Goal: Complete application form

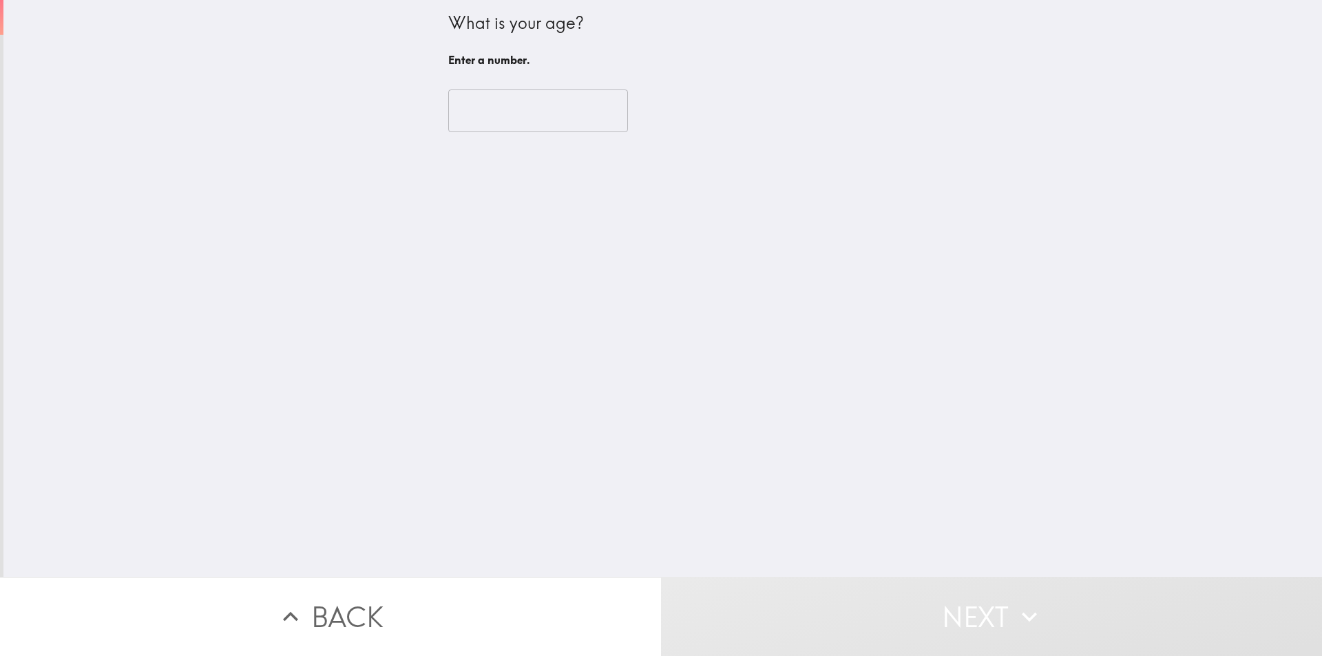
click at [491, 109] on input "number" at bounding box center [538, 111] width 180 height 43
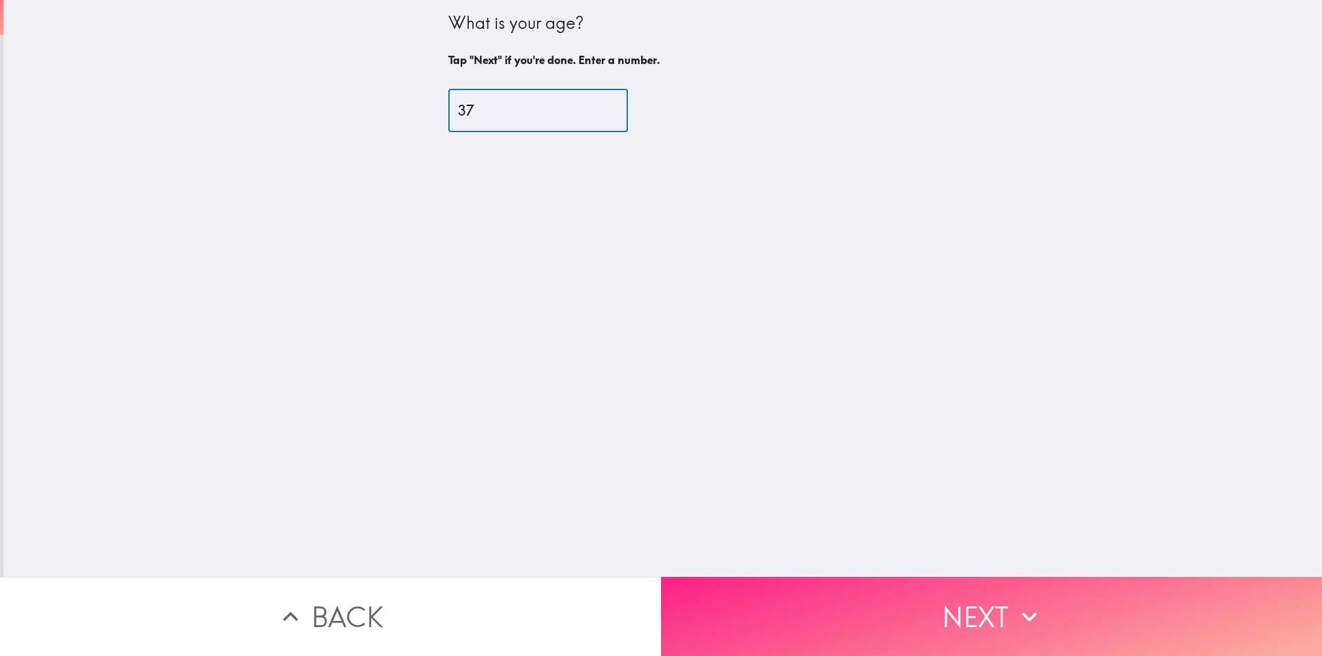
type input "37"
click at [941, 607] on button "Next" at bounding box center [991, 616] width 661 height 79
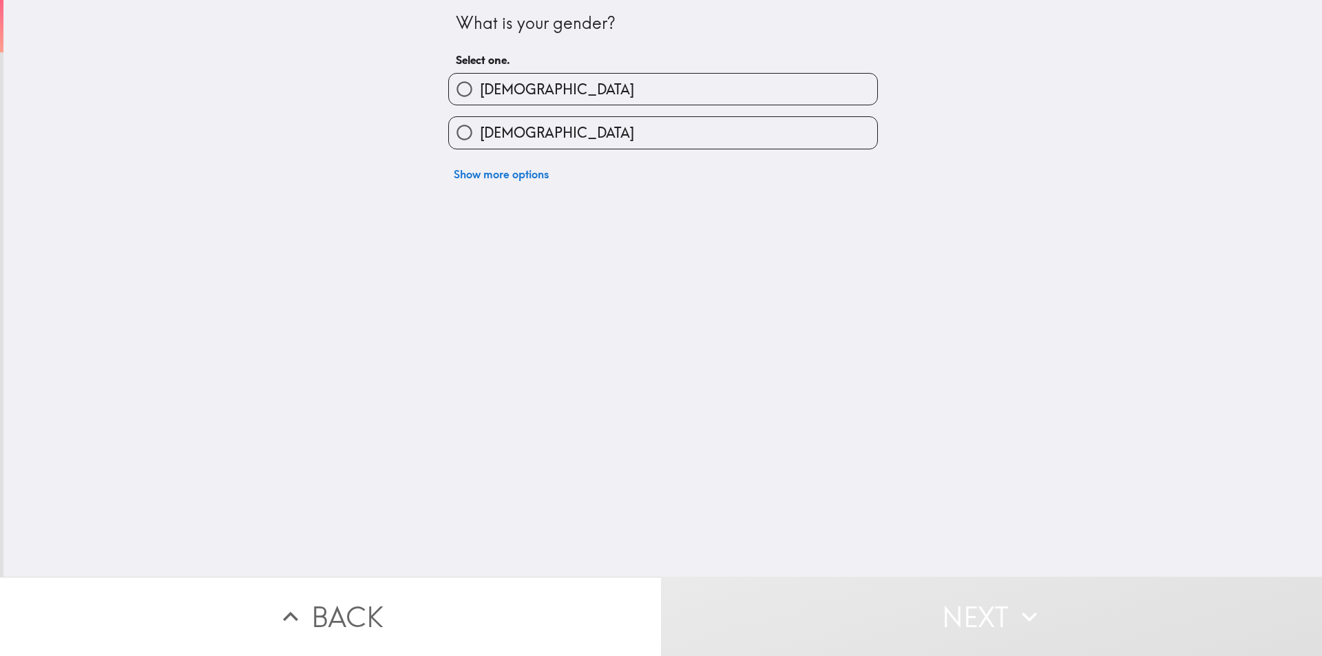
click at [494, 85] on span "[DEMOGRAPHIC_DATA]" at bounding box center [557, 89] width 154 height 19
click at [480, 85] on input "[DEMOGRAPHIC_DATA]" at bounding box center [464, 89] width 31 height 31
radio input "true"
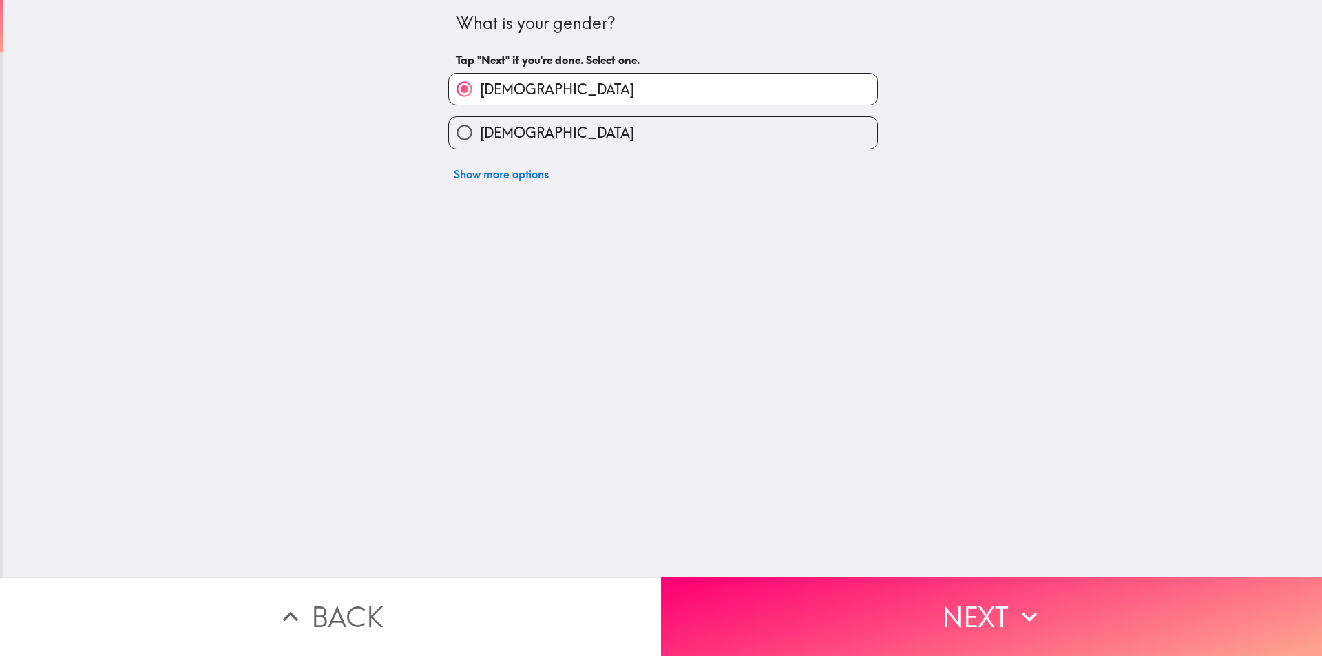
click at [857, 622] on button "Next" at bounding box center [991, 616] width 661 height 79
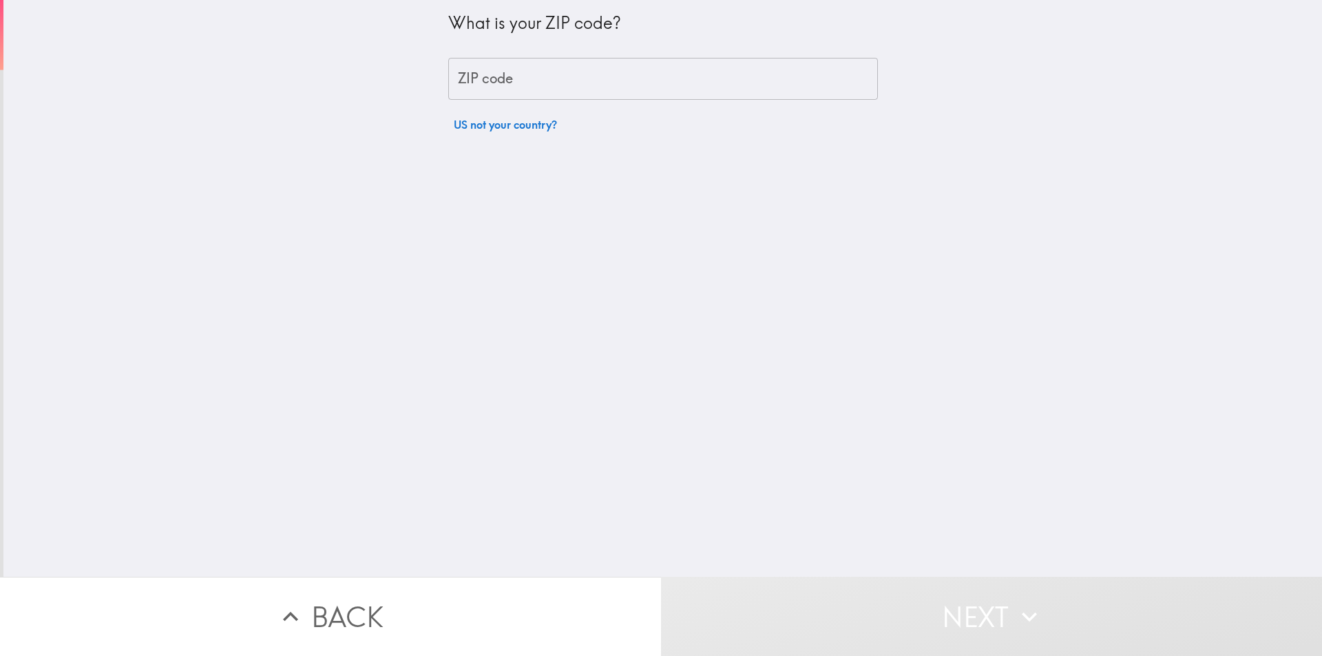
click at [496, 81] on input "ZIP code" at bounding box center [663, 79] width 430 height 43
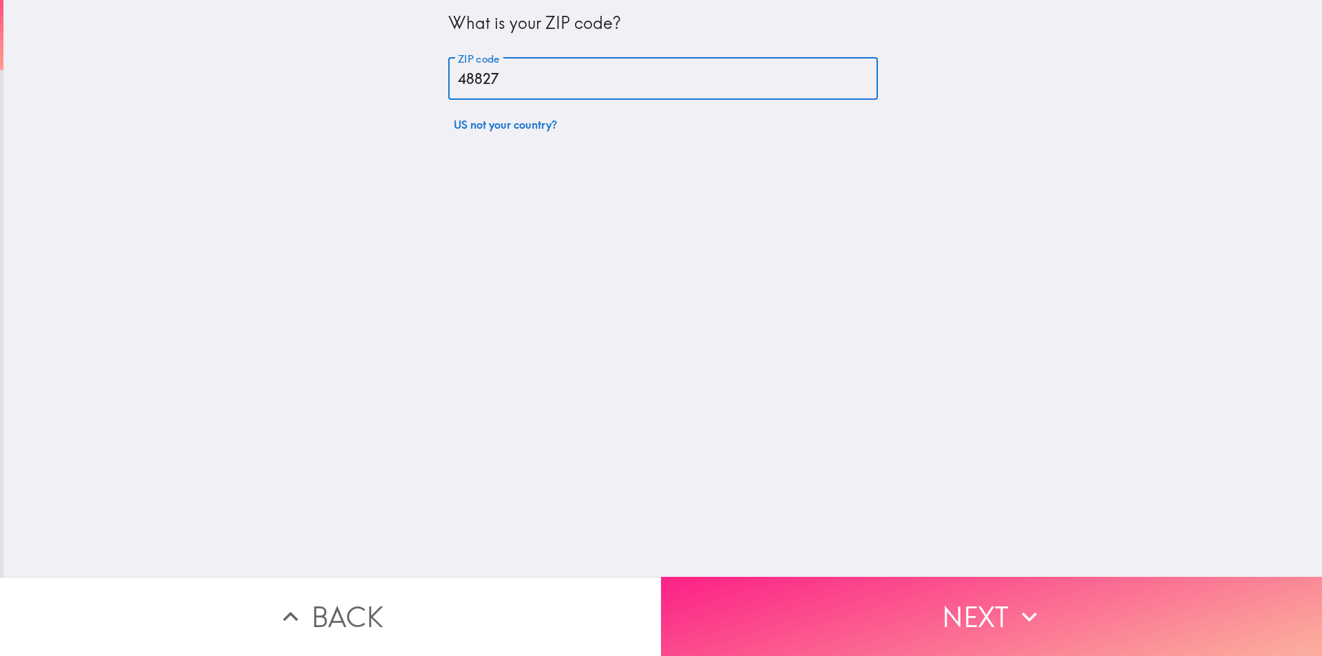
type input "48827"
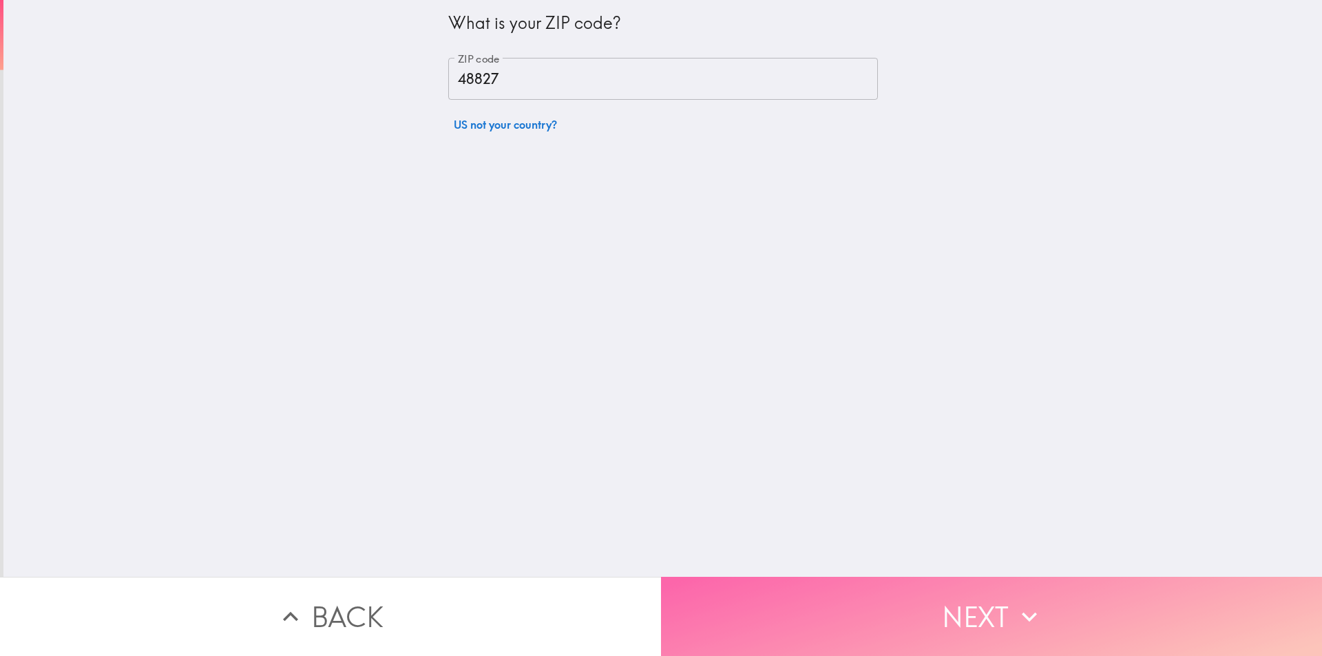
click at [873, 608] on button "Next" at bounding box center [991, 616] width 661 height 79
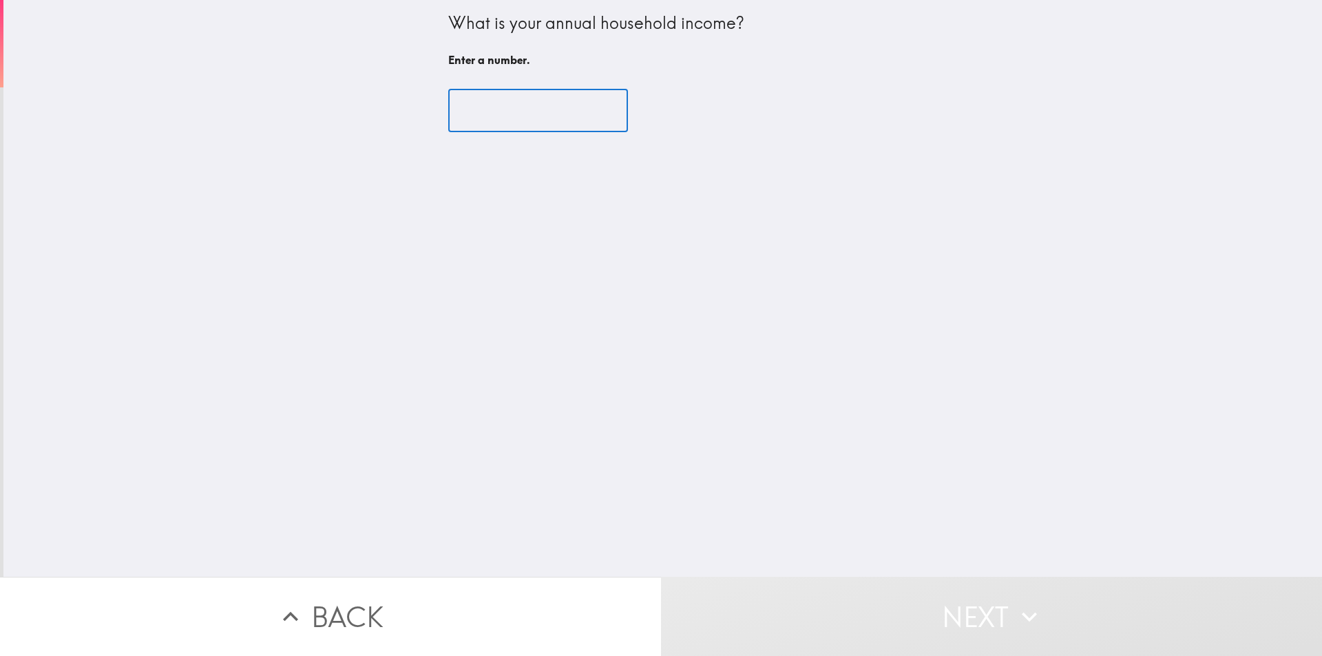
click at [466, 103] on input "number" at bounding box center [538, 111] width 180 height 43
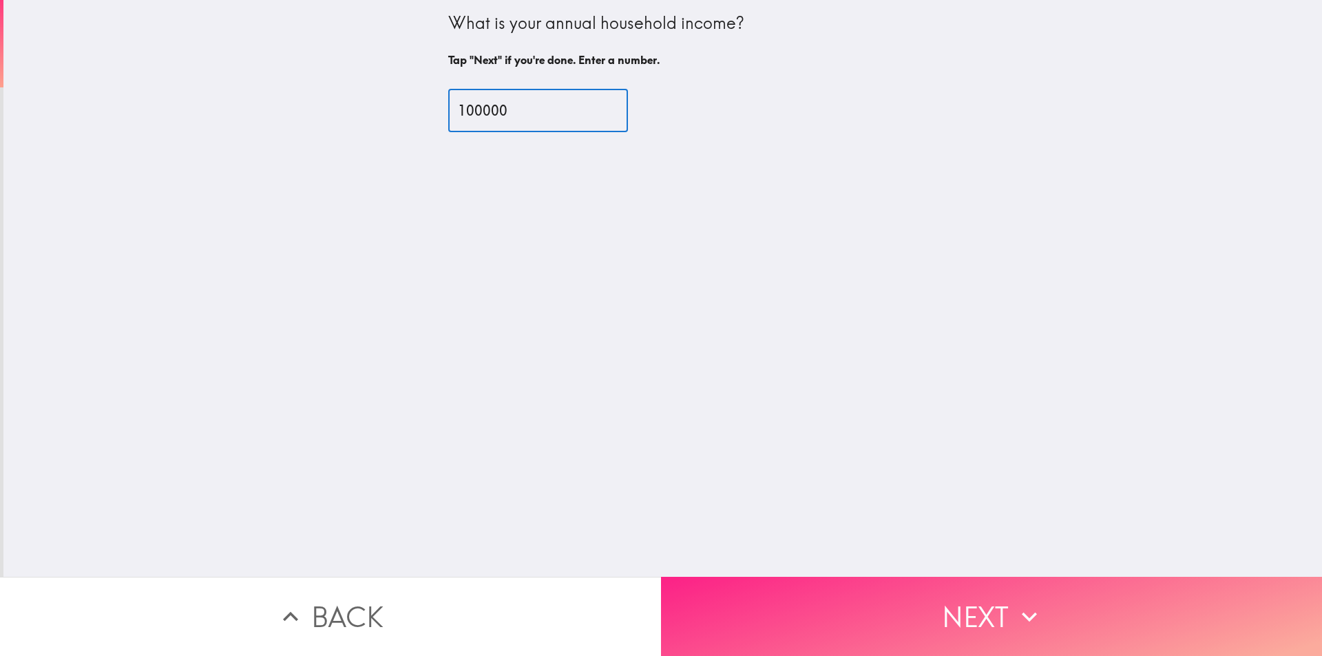
type input "100000"
click at [744, 577] on button "Next" at bounding box center [991, 616] width 661 height 79
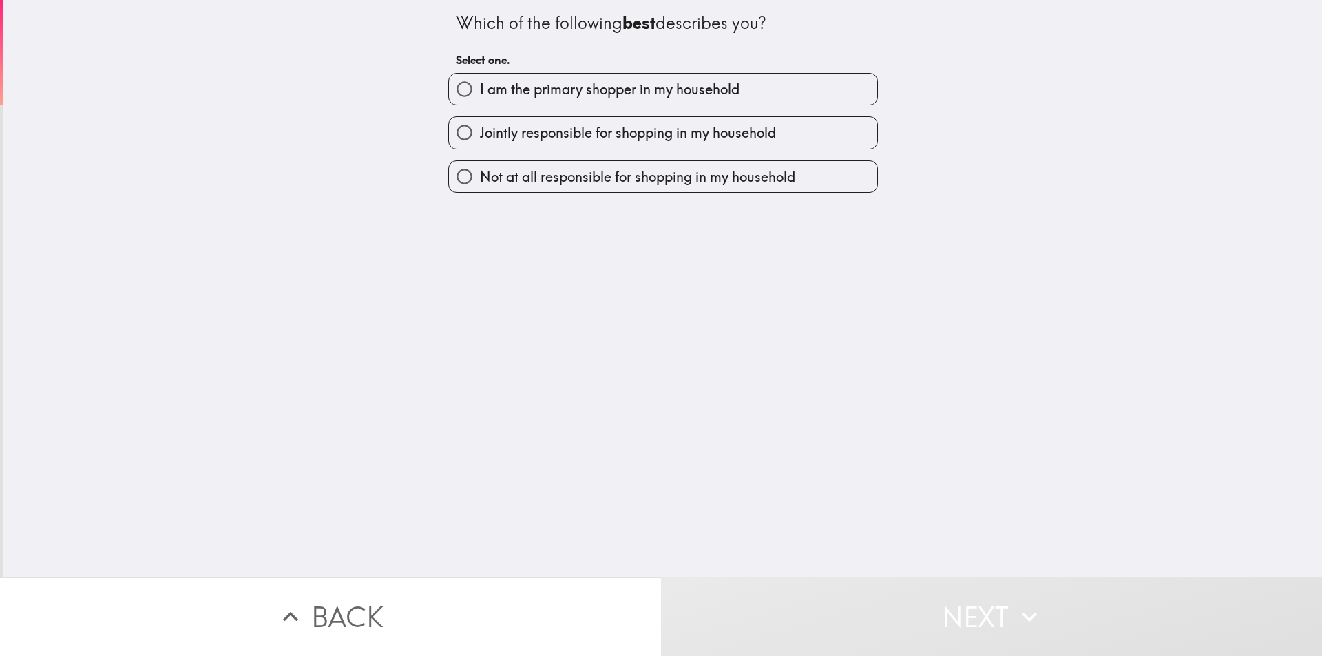
click at [480, 90] on span "I am the primary shopper in my household" at bounding box center [610, 89] width 260 height 19
click at [480, 90] on input "I am the primary shopper in my household" at bounding box center [464, 89] width 31 height 31
radio input "true"
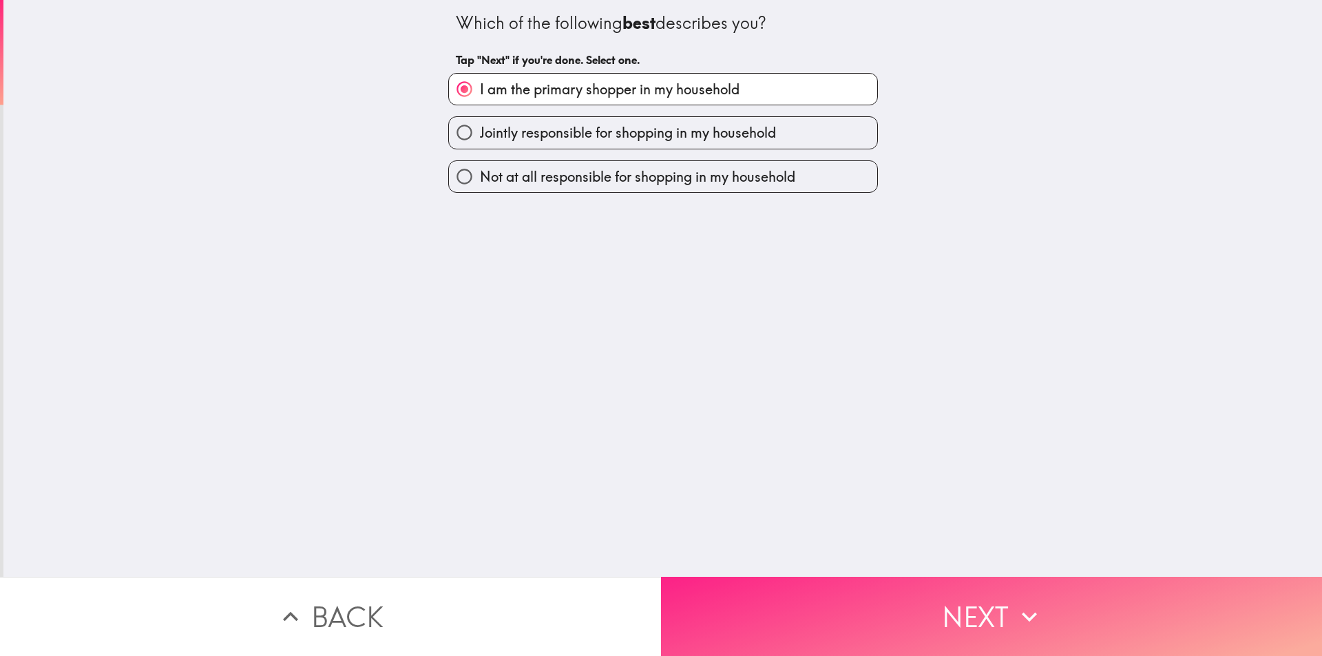
click at [804, 603] on button "Next" at bounding box center [991, 616] width 661 height 79
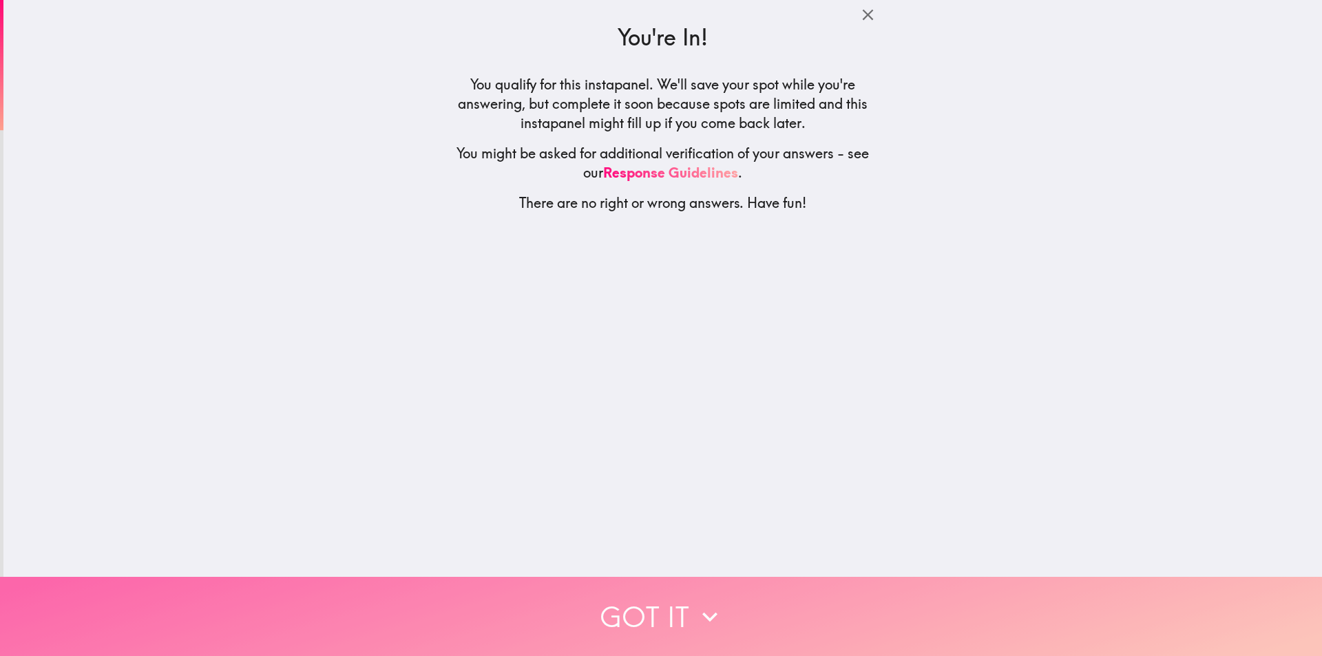
click at [761, 603] on button "Got it" at bounding box center [661, 616] width 1322 height 79
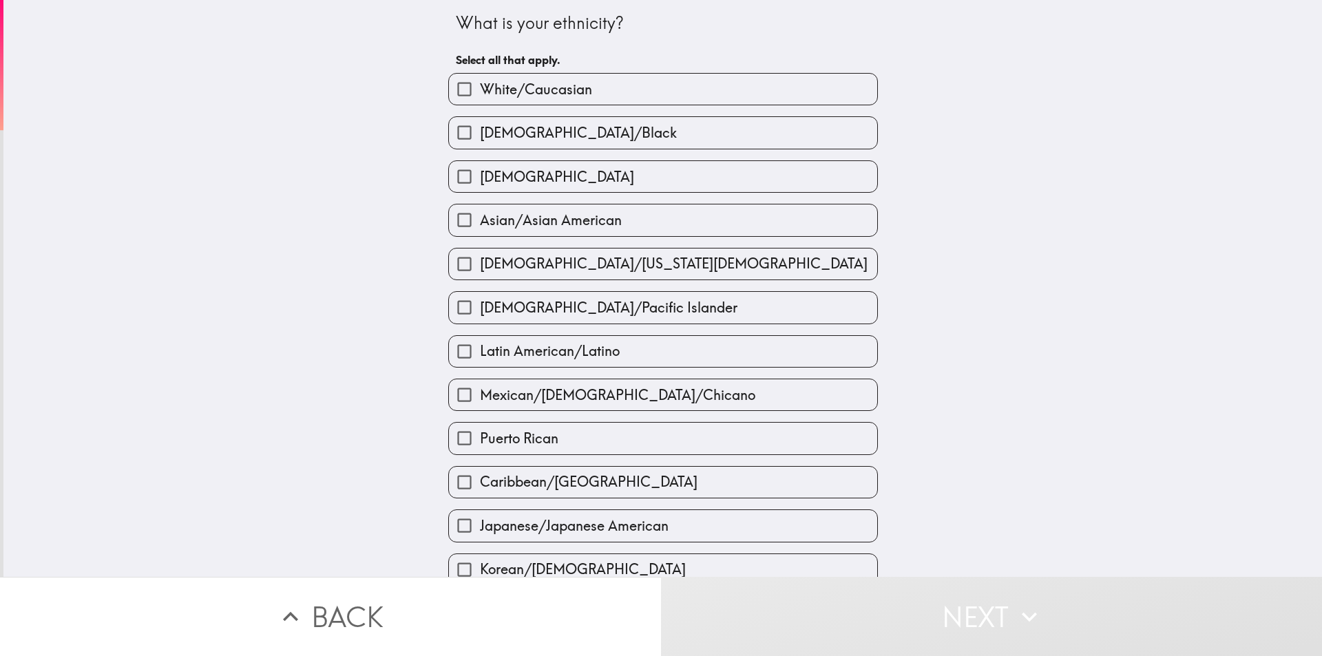
click at [494, 82] on span "White/Caucasian" at bounding box center [536, 89] width 112 height 19
click at [480, 82] on input "White/Caucasian" at bounding box center [464, 89] width 31 height 31
checkbox input "true"
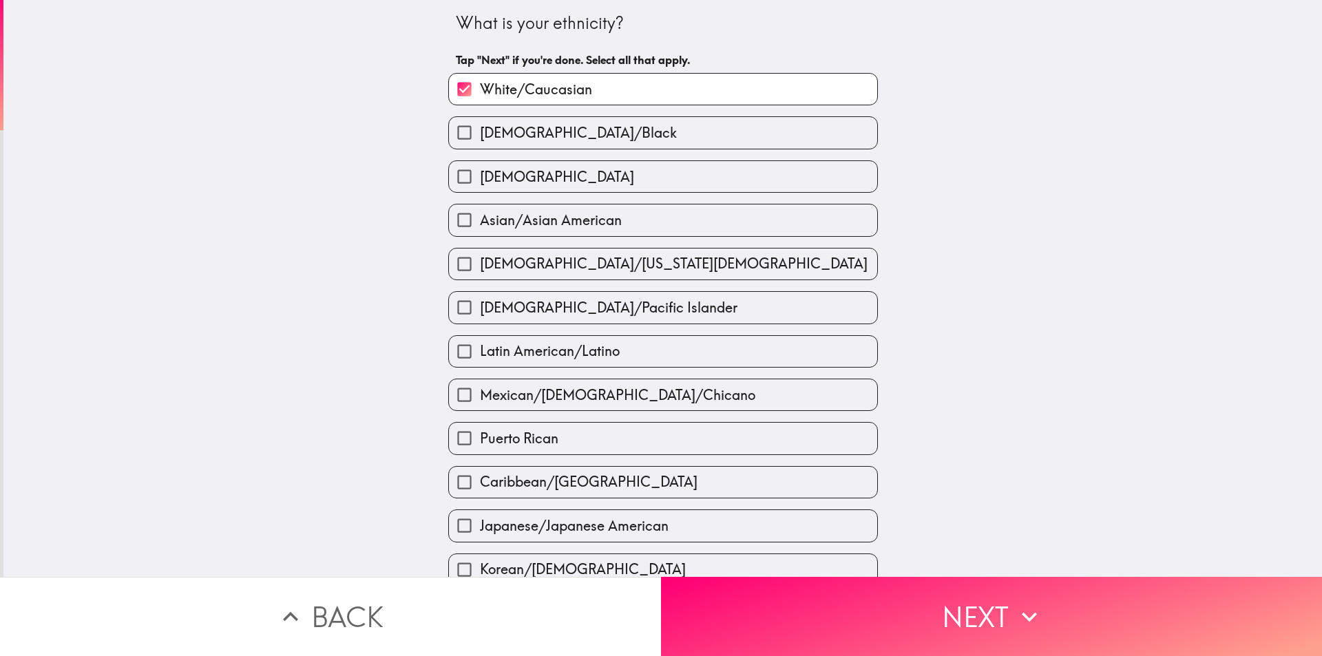
click at [518, 175] on span "[DEMOGRAPHIC_DATA]" at bounding box center [557, 176] width 154 height 19
click at [480, 175] on input "[DEMOGRAPHIC_DATA]" at bounding box center [464, 176] width 31 height 31
checkbox input "true"
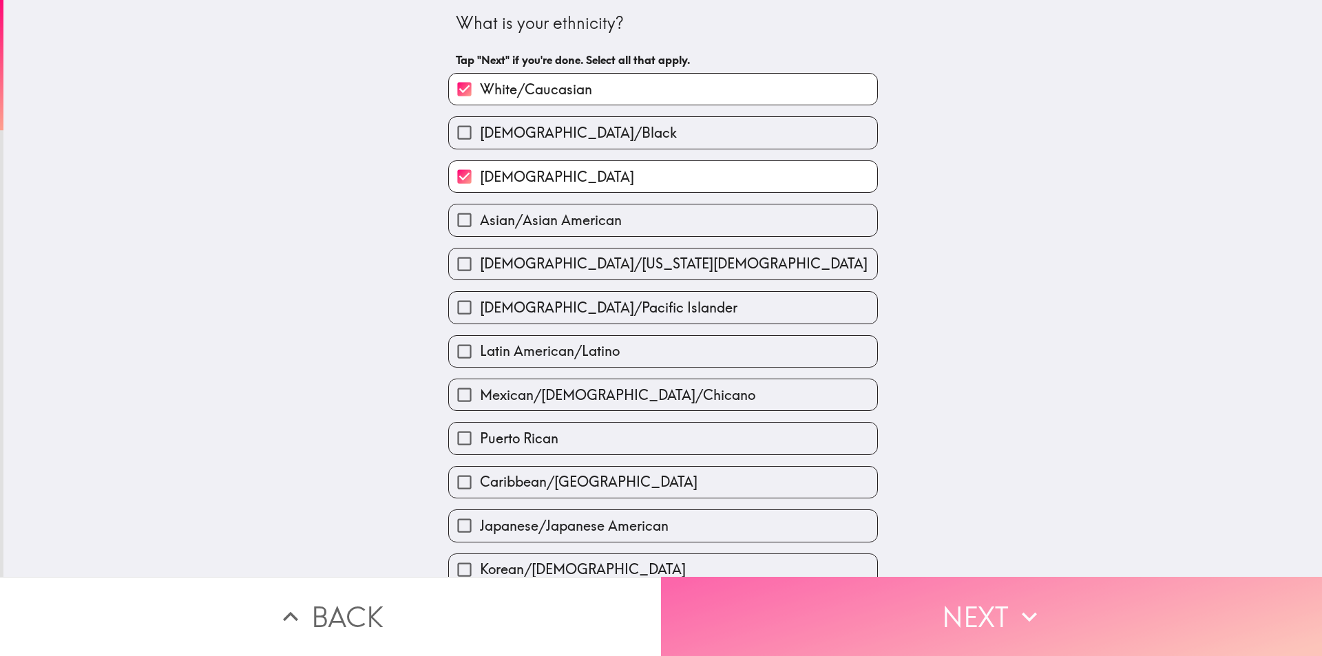
click at [812, 609] on button "Next" at bounding box center [991, 616] width 661 height 79
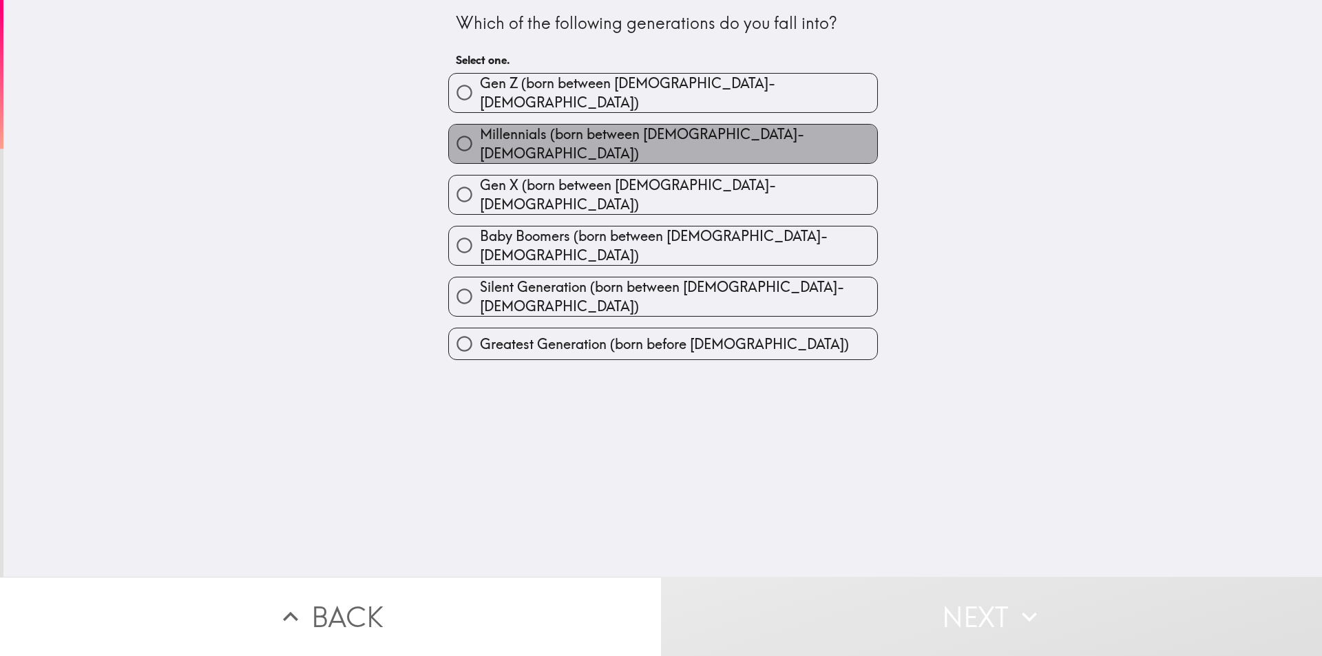
click at [570, 139] on span "Millennials (born between [DEMOGRAPHIC_DATA]-[DEMOGRAPHIC_DATA])" at bounding box center [678, 144] width 397 height 39
click at [480, 139] on input "Millennials (born between [DEMOGRAPHIC_DATA]-[DEMOGRAPHIC_DATA])" at bounding box center [464, 143] width 31 height 31
radio input "true"
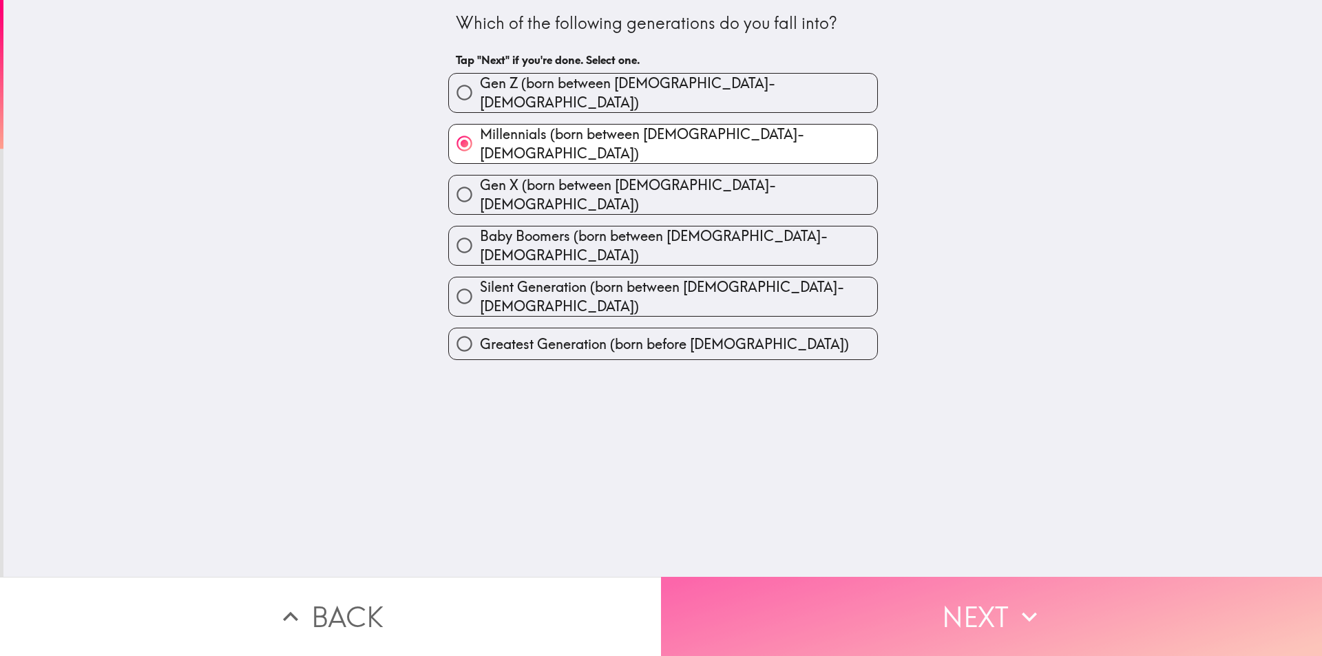
click at [850, 625] on button "Next" at bounding box center [991, 616] width 661 height 79
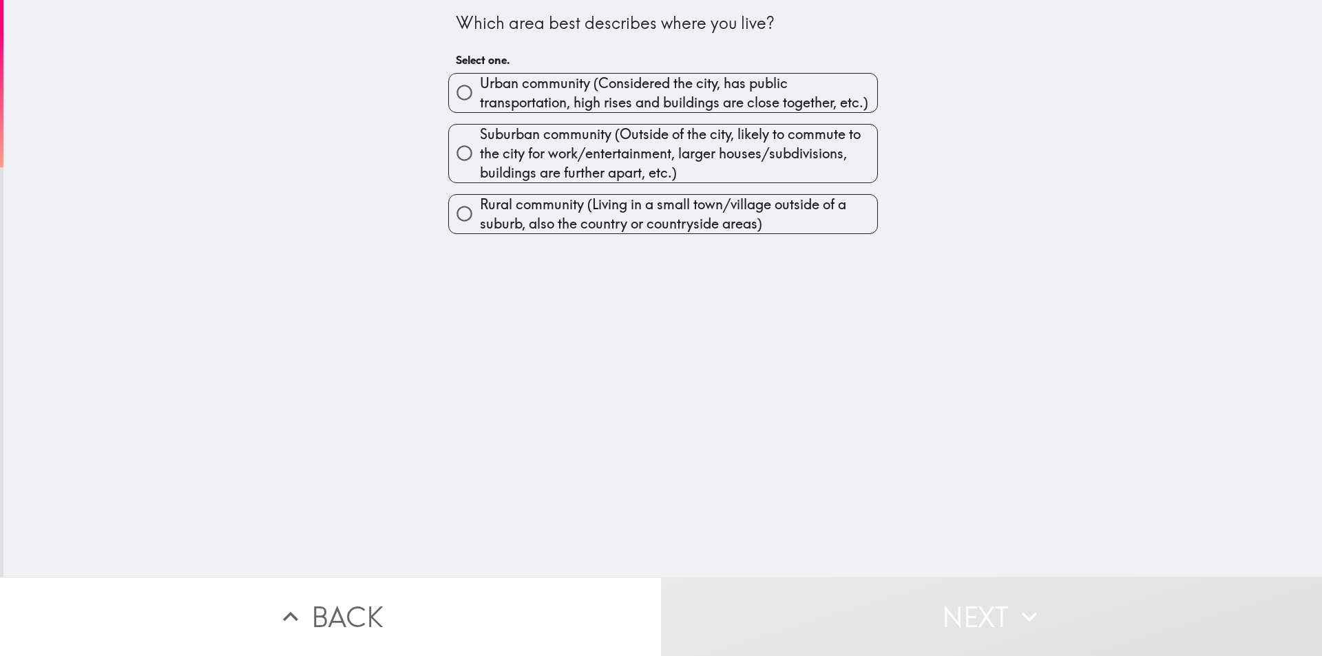
click at [534, 149] on span "Suburban community (Outside of the city, likely to commute to the city for work…" at bounding box center [678, 154] width 397 height 58
click at [480, 149] on input "Suburban community (Outside of the city, likely to commute to the city for work…" at bounding box center [464, 153] width 31 height 31
radio input "true"
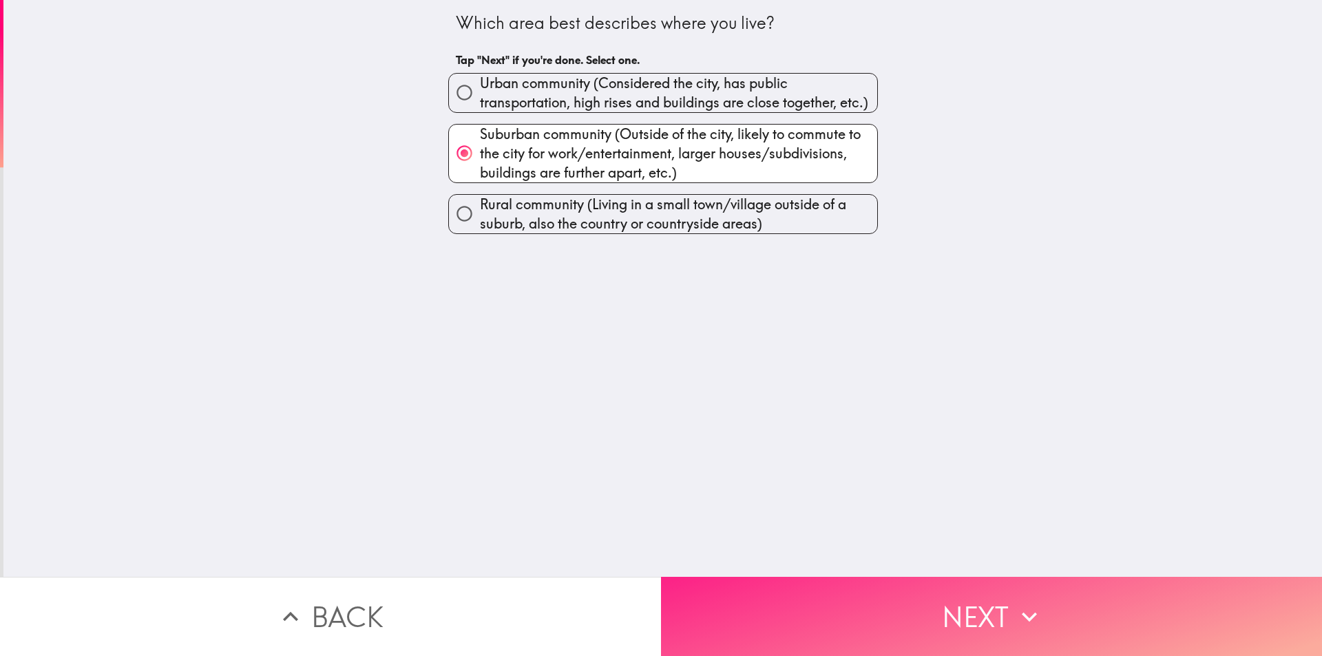
click at [823, 590] on button "Next" at bounding box center [991, 616] width 661 height 79
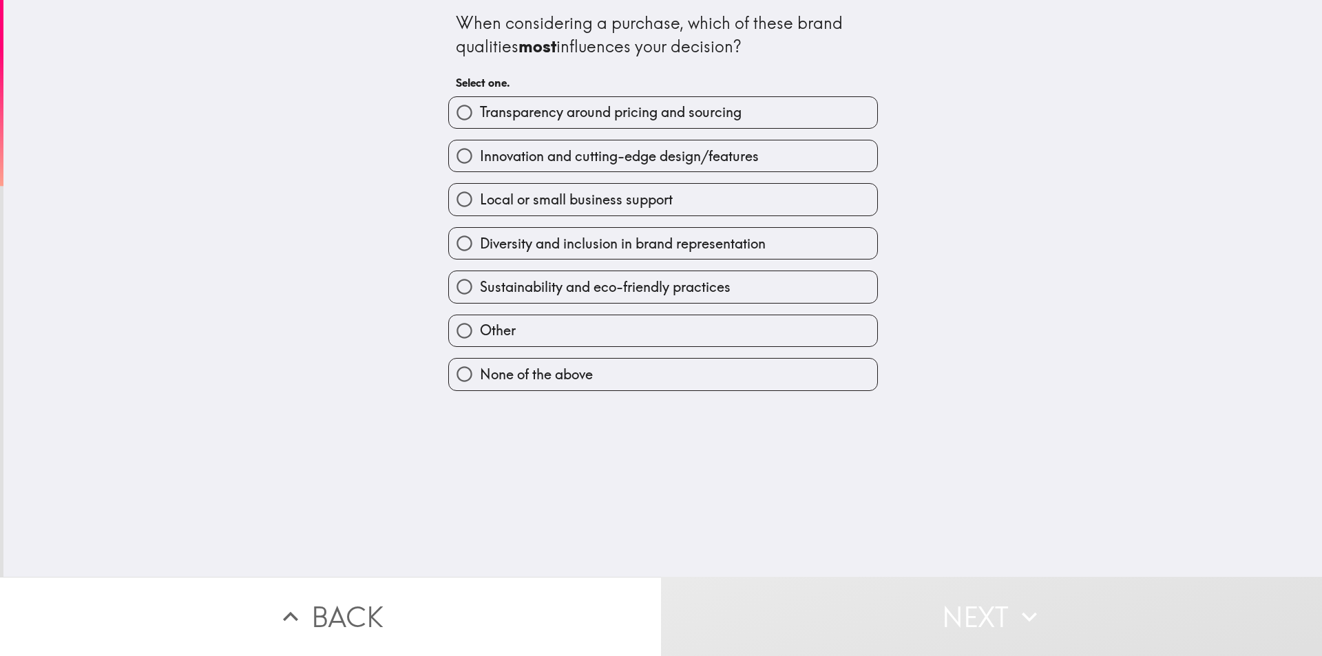
click at [516, 206] on span "Local or small business support" at bounding box center [576, 199] width 193 height 19
click at [480, 206] on input "Local or small business support" at bounding box center [464, 199] width 31 height 31
radio input "true"
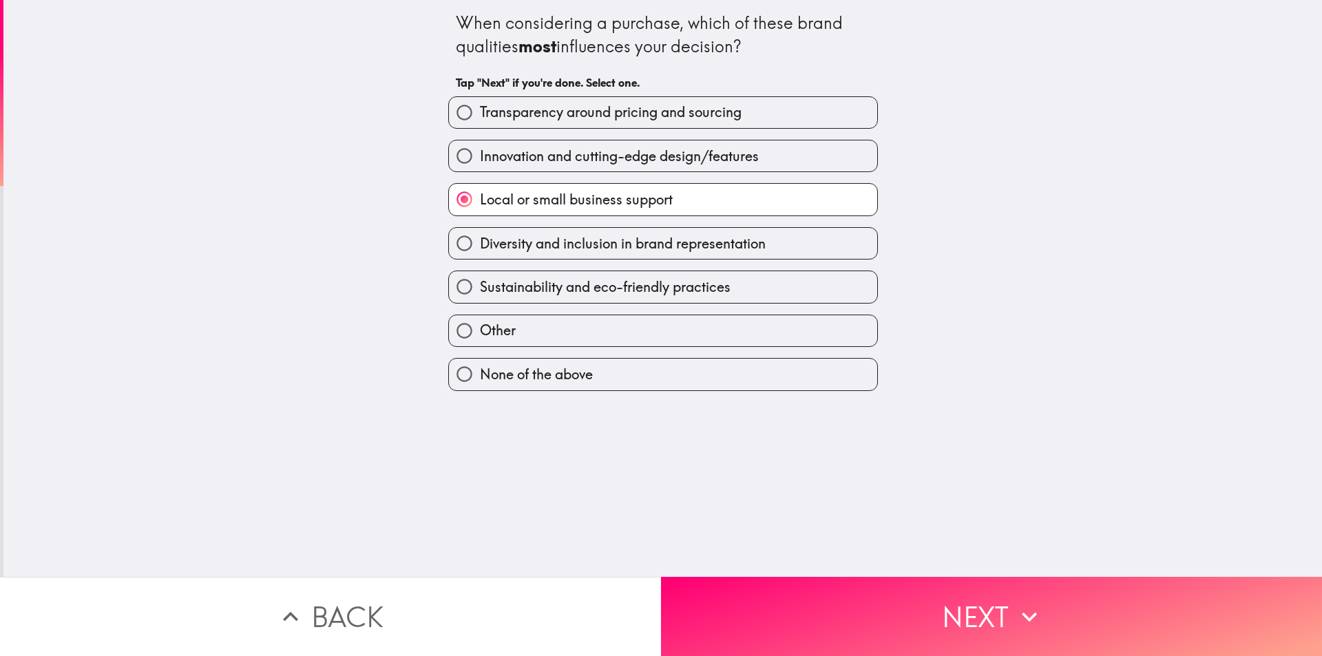
click at [522, 238] on span "Diversity and inclusion in brand representation" at bounding box center [623, 243] width 286 height 19
click at [480, 238] on input "Diversity and inclusion in brand representation" at bounding box center [464, 243] width 31 height 31
radio input "true"
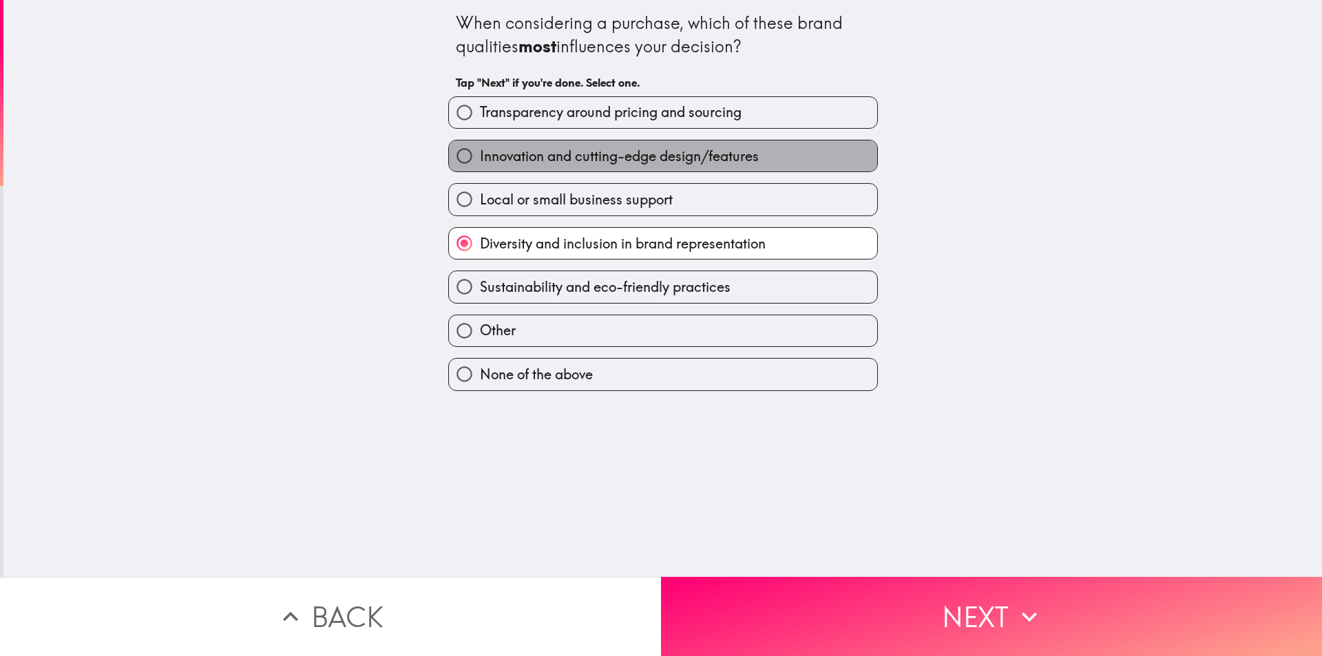
click at [556, 154] on span "Innovation and cutting-edge design/features" at bounding box center [619, 156] width 279 height 19
click at [480, 154] on input "Innovation and cutting-edge design/features" at bounding box center [464, 155] width 31 height 31
radio input "true"
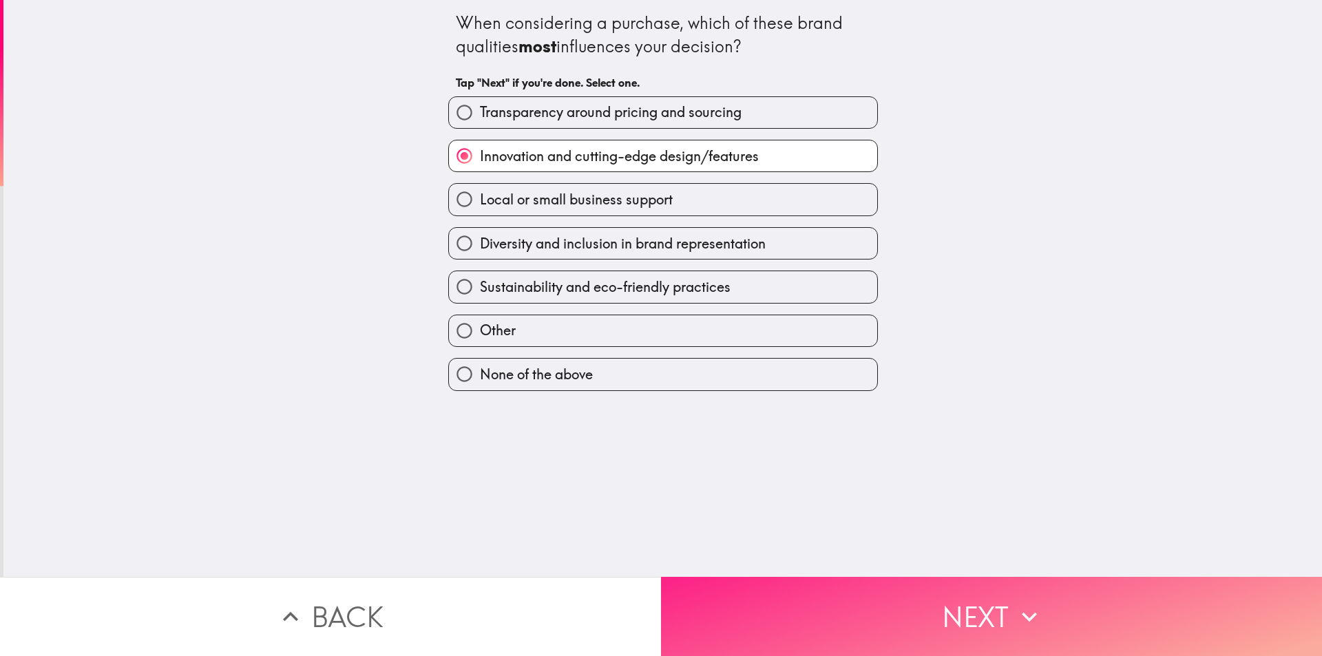
click at [872, 616] on button "Next" at bounding box center [991, 616] width 661 height 79
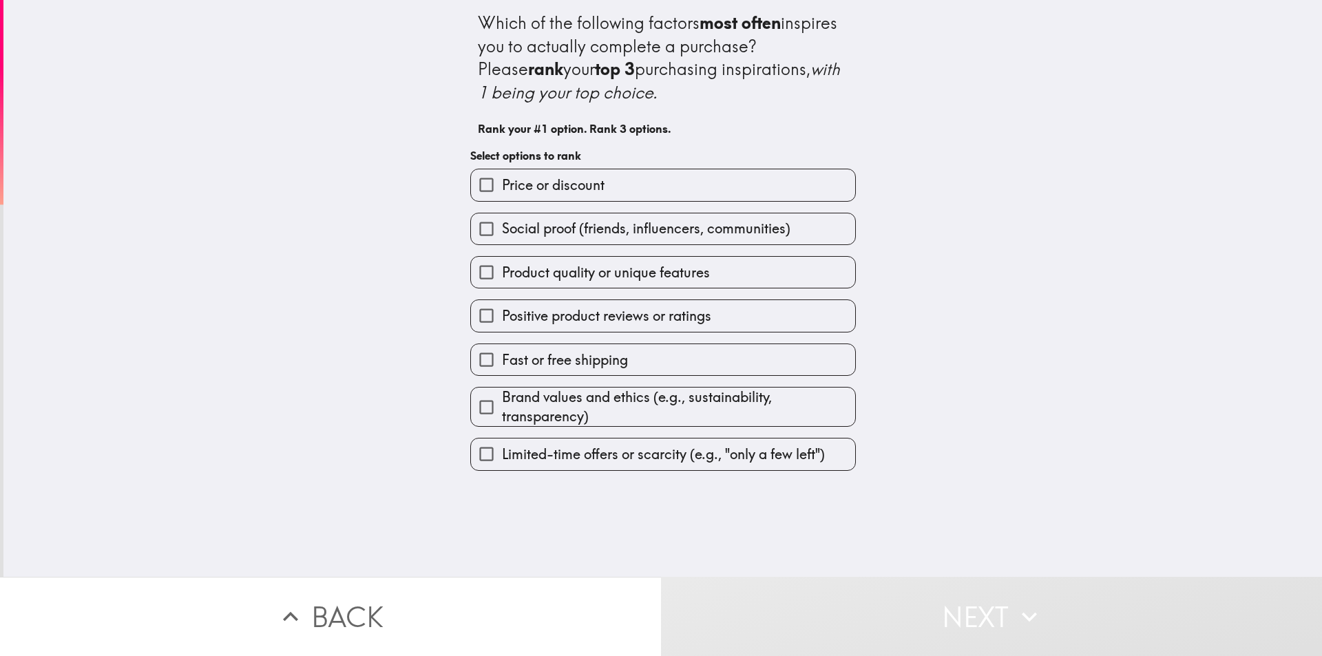
click at [544, 178] on span "Price or discount" at bounding box center [553, 185] width 103 height 19
click at [502, 178] on input "Price or discount" at bounding box center [486, 184] width 31 height 31
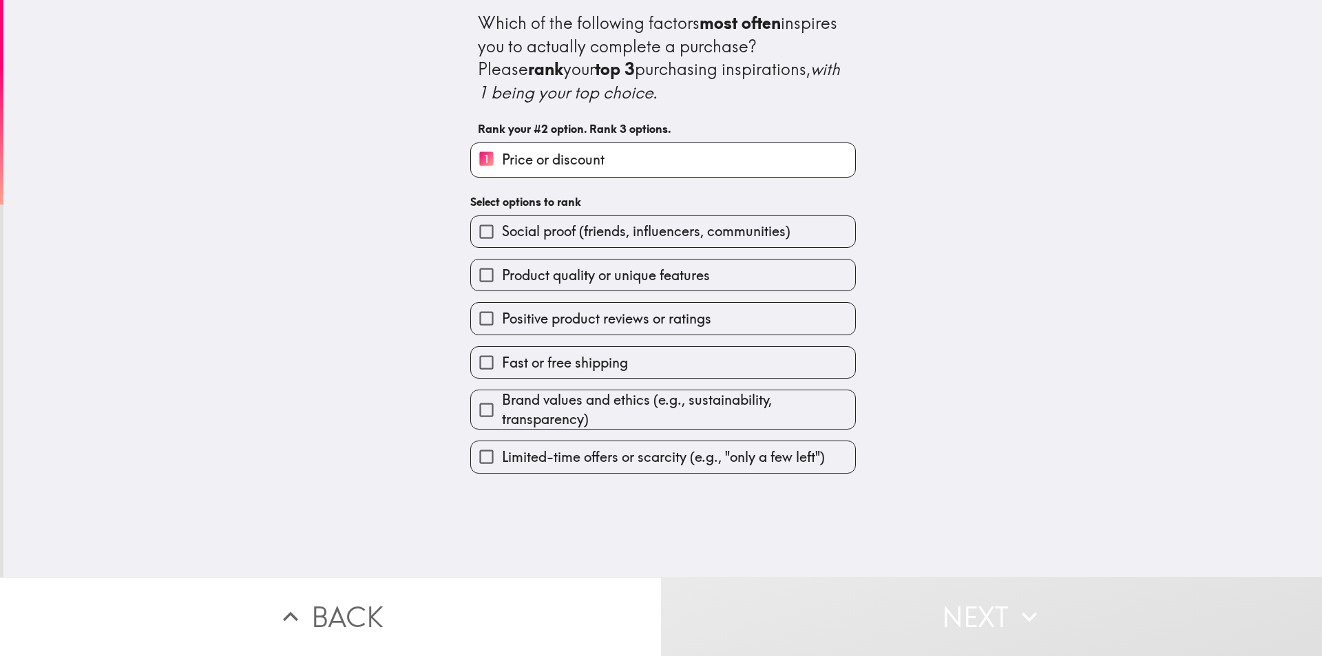
click at [537, 322] on span "Positive product reviews or ratings" at bounding box center [606, 318] width 209 height 19
click at [502, 322] on input "Positive product reviews or ratings" at bounding box center [486, 318] width 31 height 31
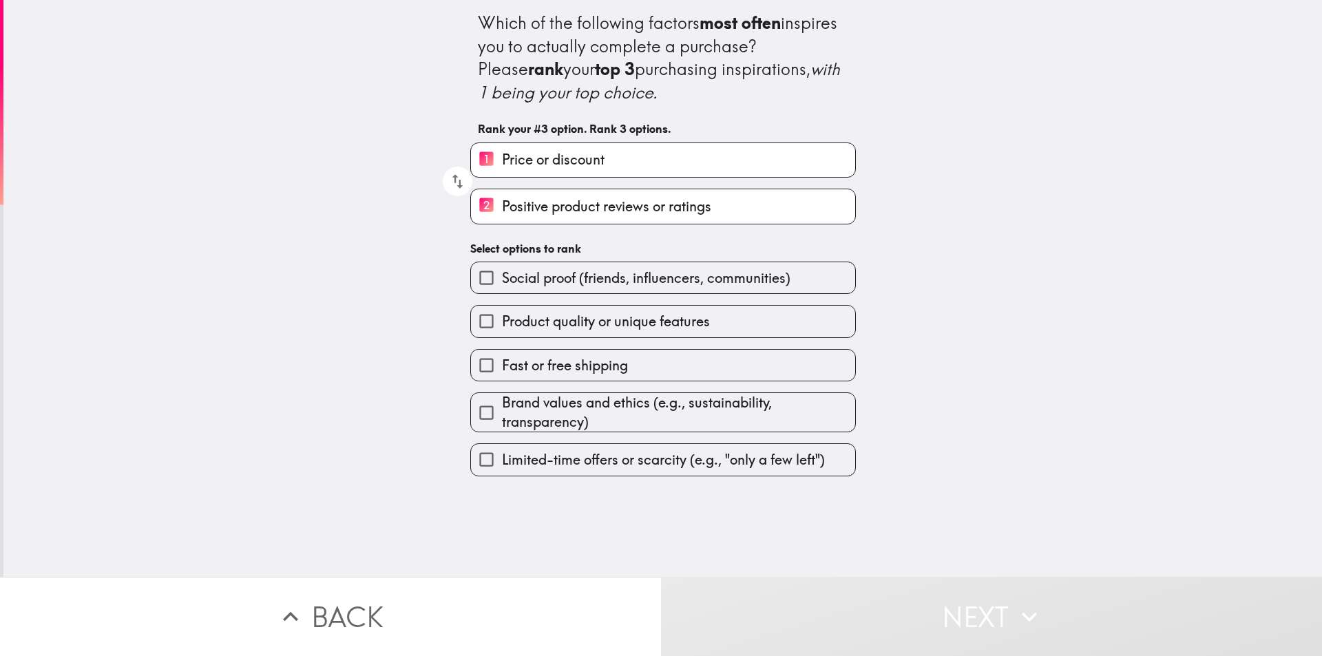
click at [539, 338] on div "Fast or free shipping" at bounding box center [657, 359] width 397 height 43
click at [538, 326] on span "Product quality or unique features" at bounding box center [606, 321] width 208 height 19
click at [502, 326] on input "Product quality or unique features" at bounding box center [486, 321] width 31 height 31
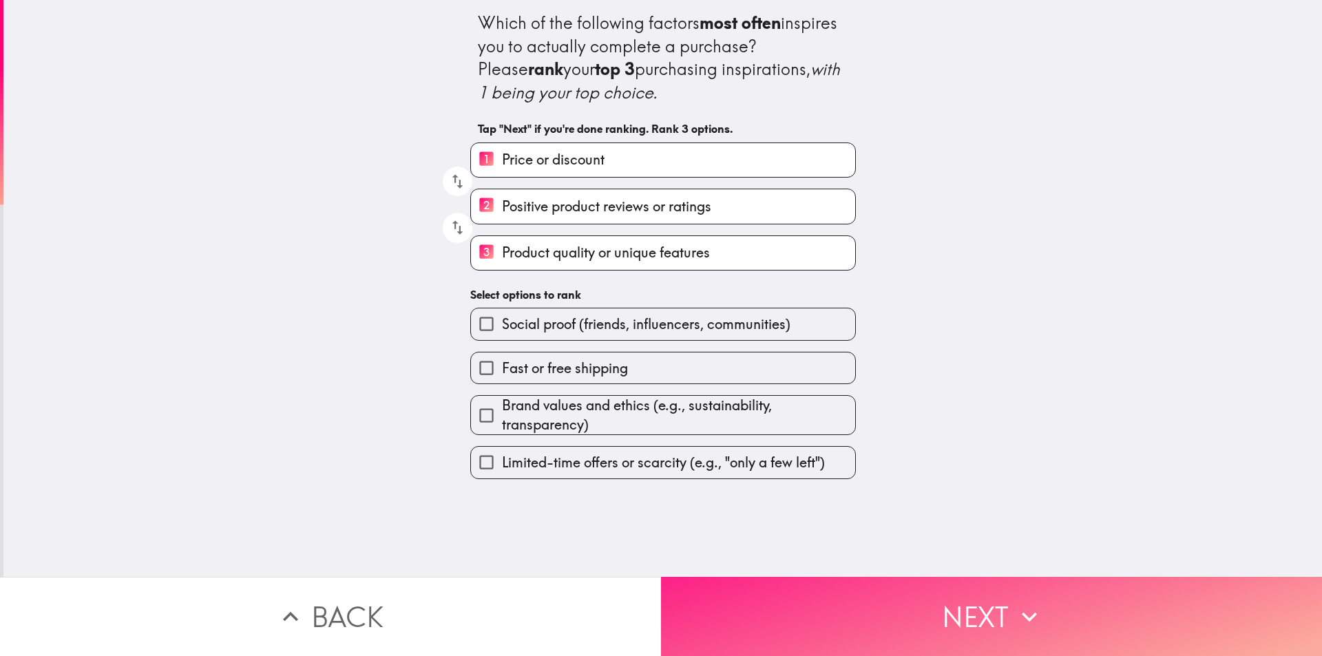
click at [961, 612] on button "Next" at bounding box center [991, 616] width 661 height 79
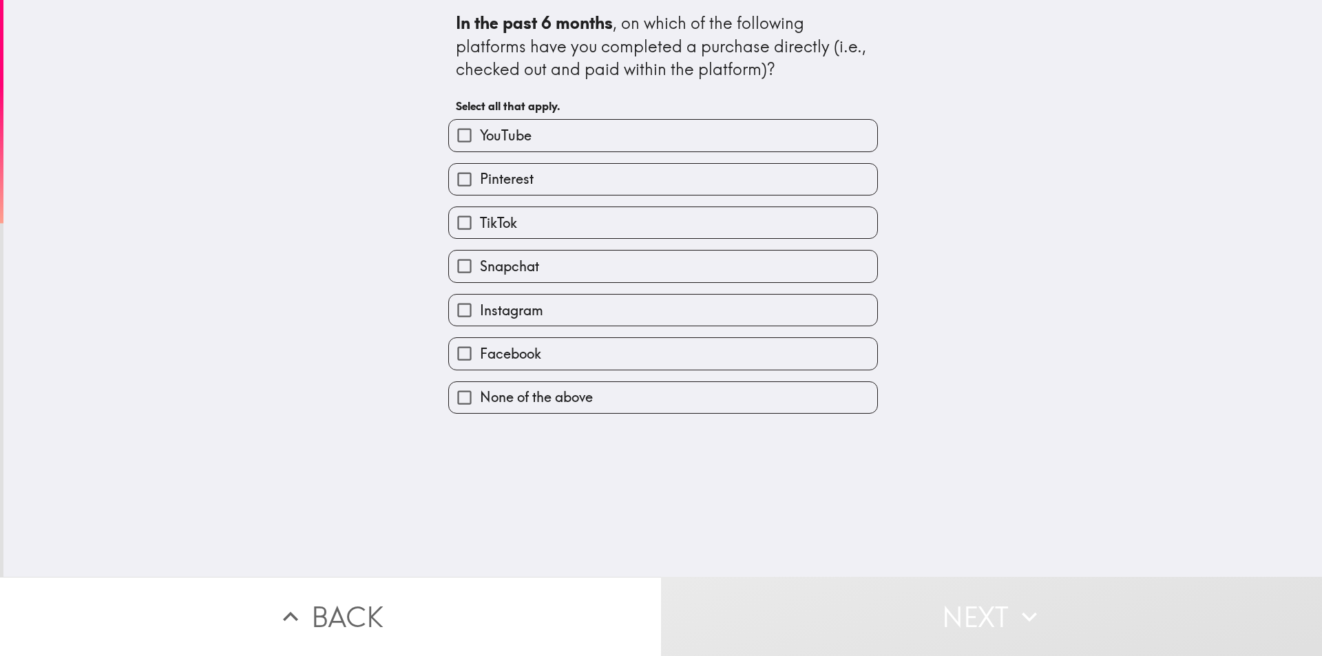
click at [493, 143] on span "YouTube" at bounding box center [506, 135] width 52 height 19
click at [480, 143] on input "YouTube" at bounding box center [464, 135] width 31 height 31
checkbox input "true"
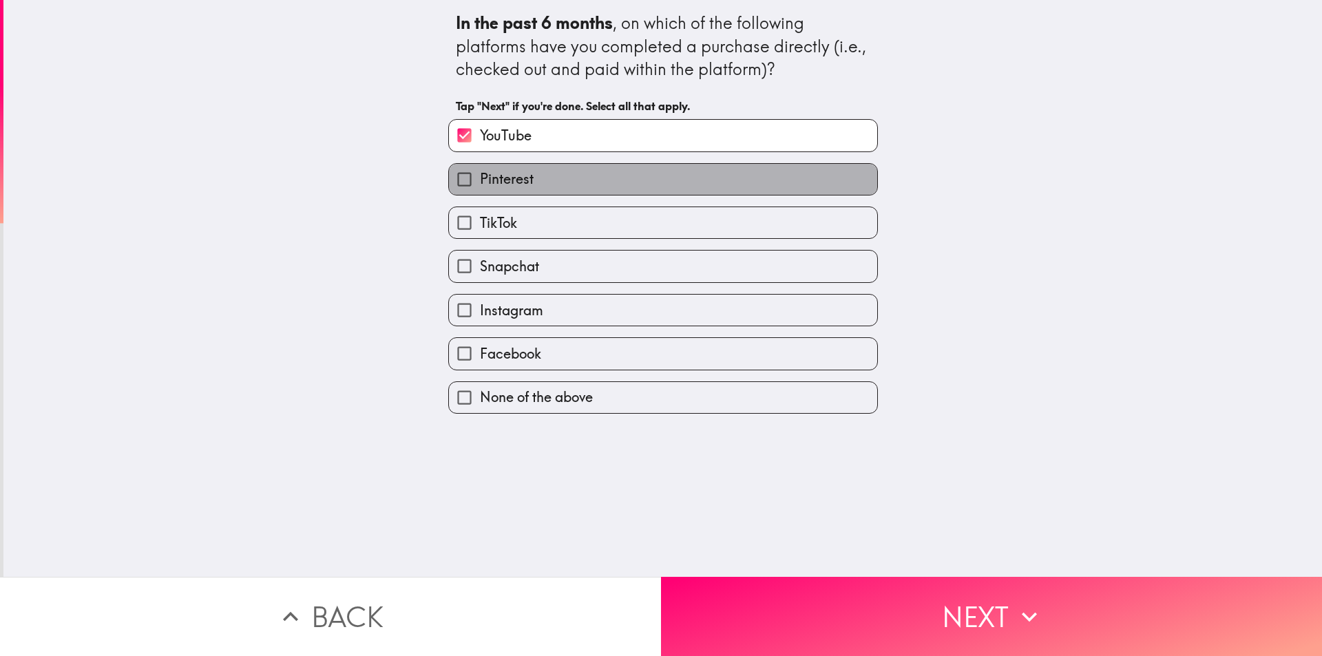
drag, startPoint x: 505, startPoint y: 174, endPoint x: 506, endPoint y: 191, distance: 16.5
click at [506, 175] on span "Pinterest" at bounding box center [507, 178] width 54 height 19
click at [480, 175] on input "Pinterest" at bounding box center [464, 179] width 31 height 31
checkbox input "true"
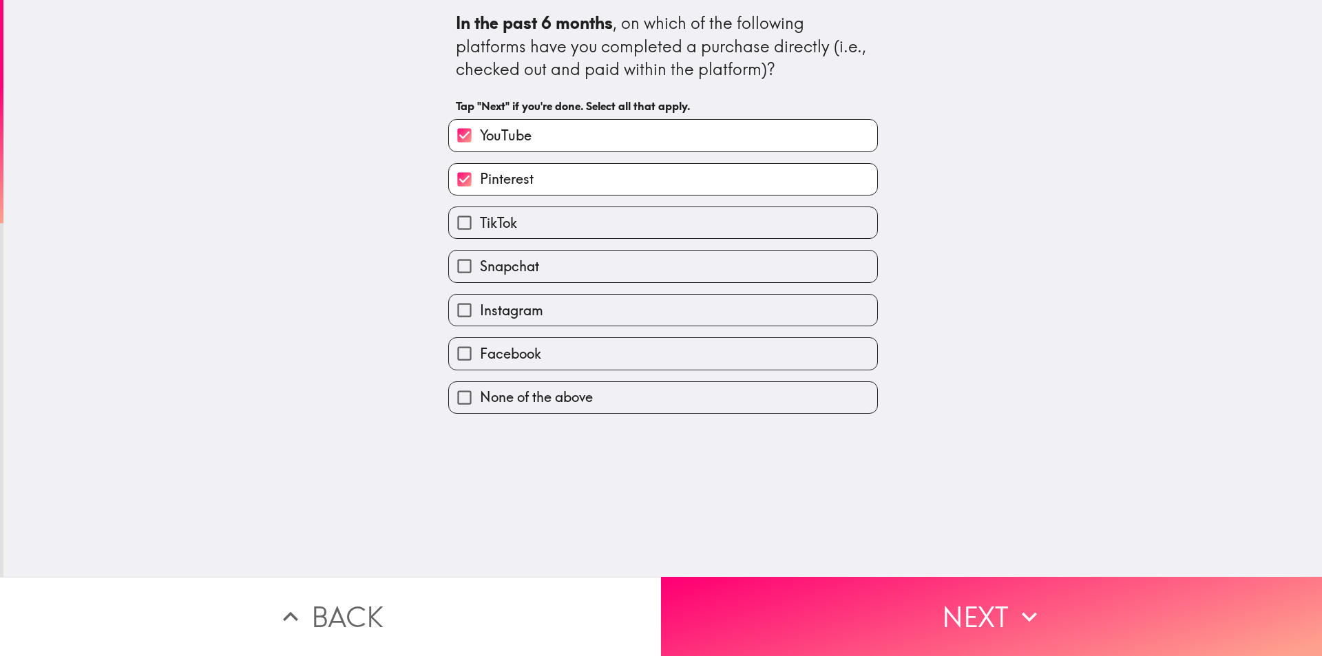
click at [506, 224] on span "TikTok" at bounding box center [498, 222] width 37 height 19
click at [480, 224] on input "TikTok" at bounding box center [464, 222] width 31 height 31
checkbox input "true"
click at [517, 271] on span "Snapchat" at bounding box center [509, 266] width 59 height 19
click at [480, 271] on input "Snapchat" at bounding box center [464, 266] width 31 height 31
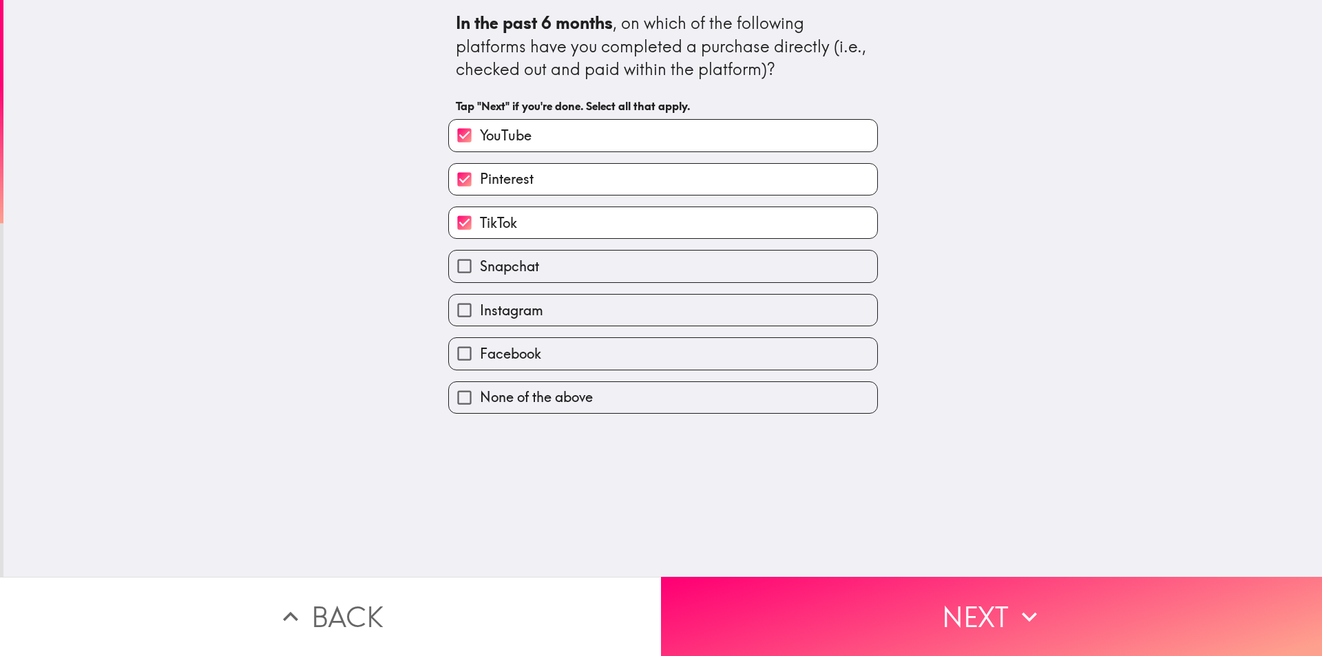
checkbox input "true"
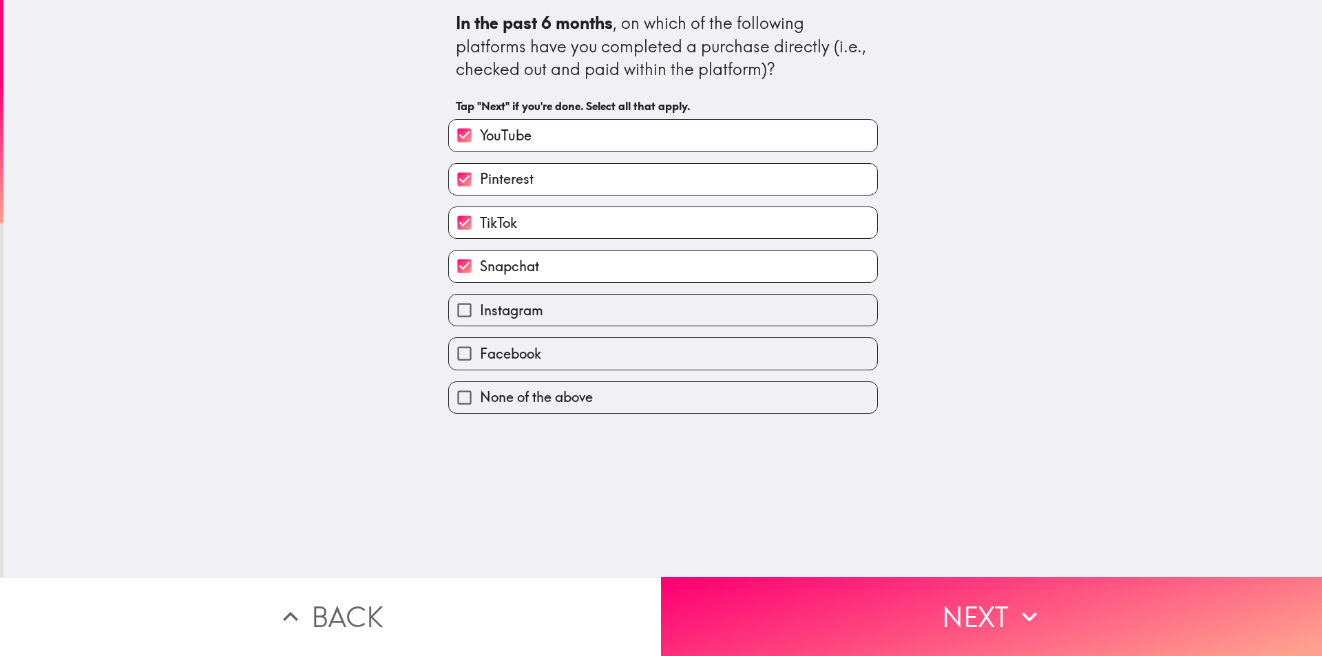
drag, startPoint x: 510, startPoint y: 301, endPoint x: 531, endPoint y: 344, distance: 47.4
click at [510, 302] on span "Instagram" at bounding box center [511, 310] width 63 height 19
click at [480, 302] on input "Instagram" at bounding box center [464, 310] width 31 height 31
checkbox input "true"
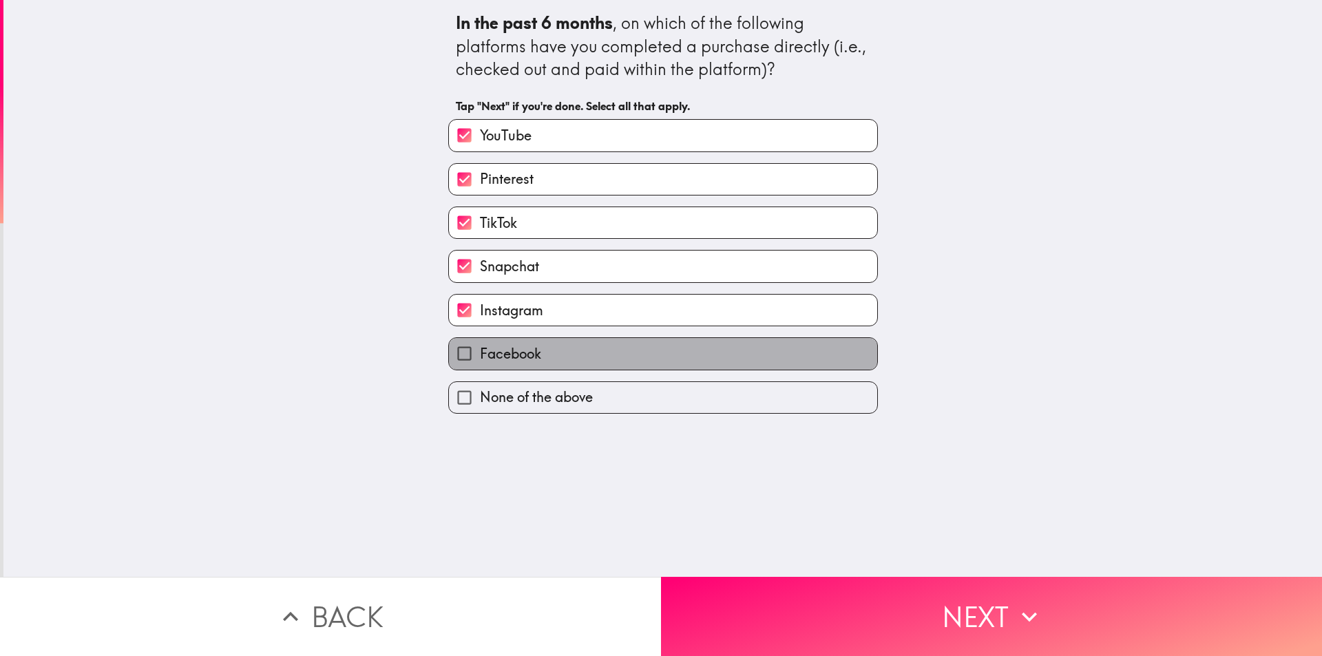
click at [541, 366] on label "Facebook" at bounding box center [663, 353] width 428 height 31
click at [480, 366] on input "Facebook" at bounding box center [464, 353] width 31 height 31
checkbox input "true"
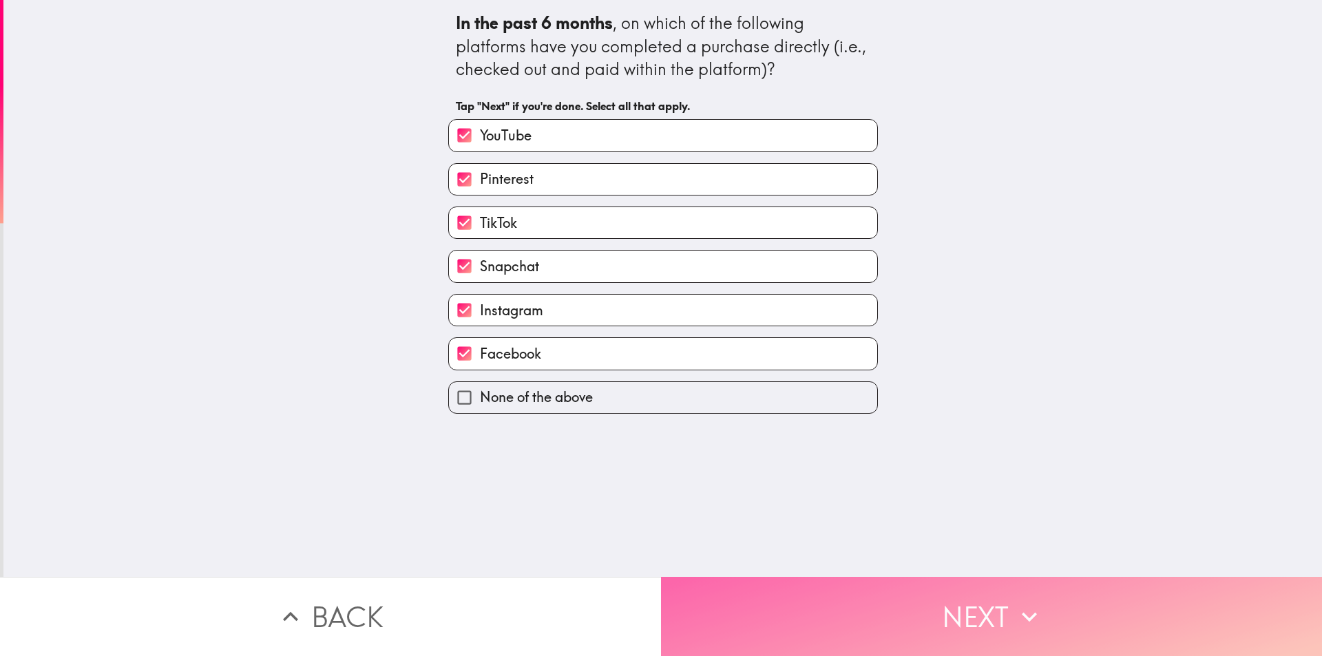
click at [875, 610] on button "Next" at bounding box center [991, 616] width 661 height 79
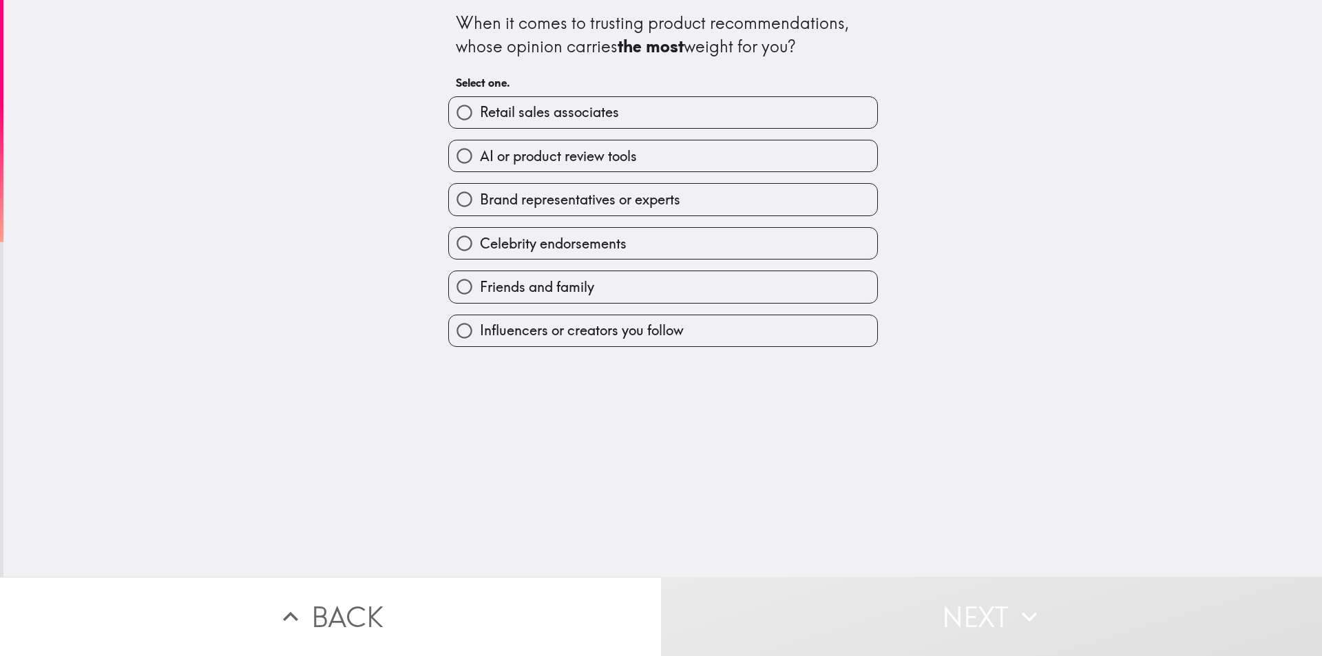
click at [575, 289] on span "Friends and family" at bounding box center [537, 287] width 114 height 19
click at [480, 289] on input "Friends and family" at bounding box center [464, 286] width 31 height 31
radio input "true"
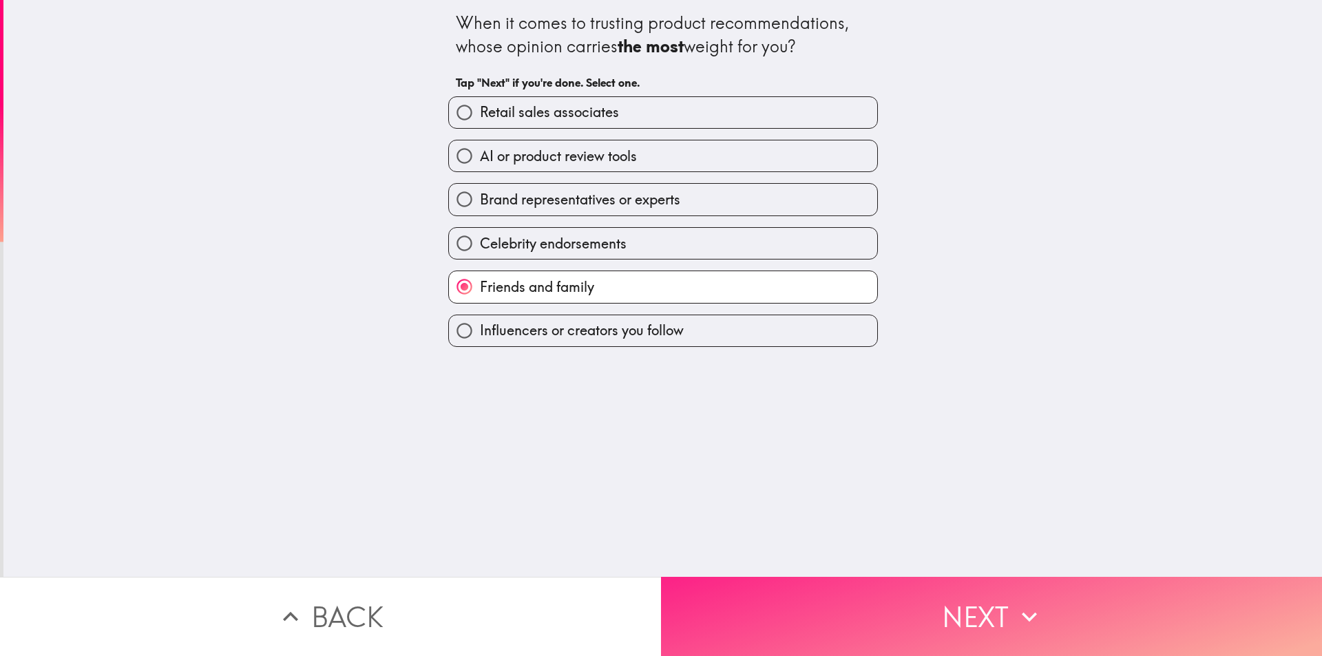
click at [866, 620] on button "Next" at bounding box center [991, 616] width 661 height 79
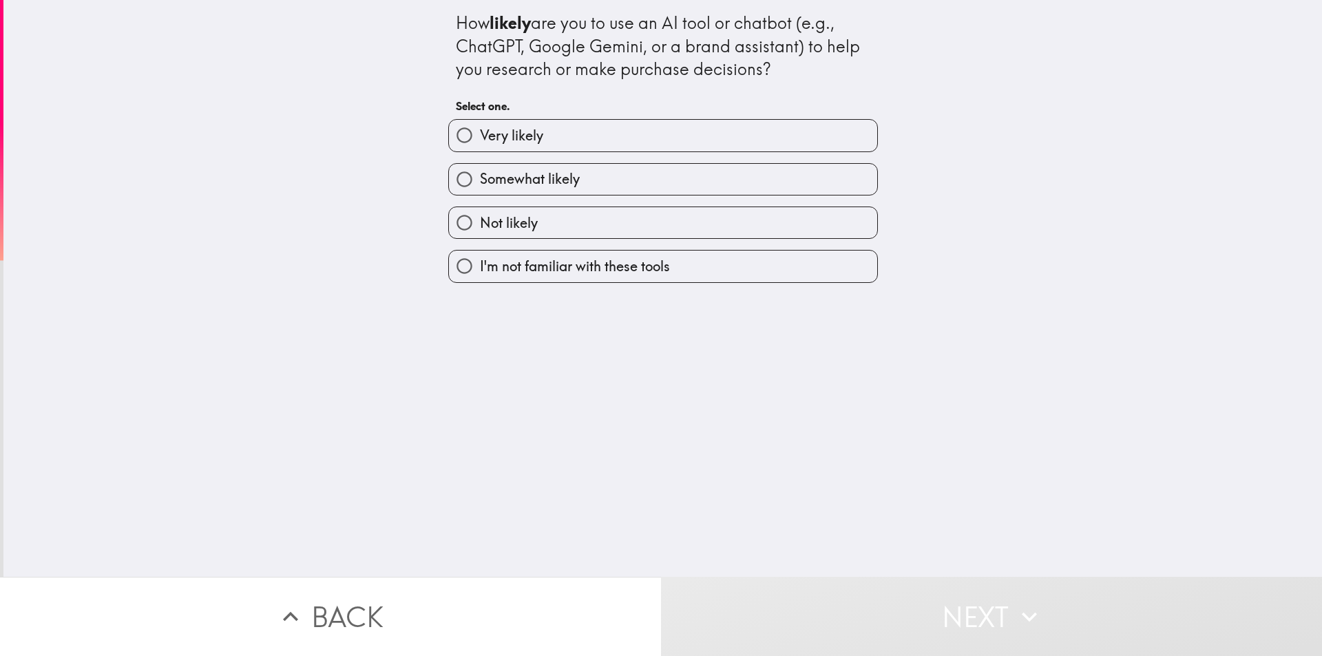
click at [525, 140] on span "Very likely" at bounding box center [511, 135] width 63 height 19
click at [480, 140] on input "Very likely" at bounding box center [464, 135] width 31 height 31
radio input "true"
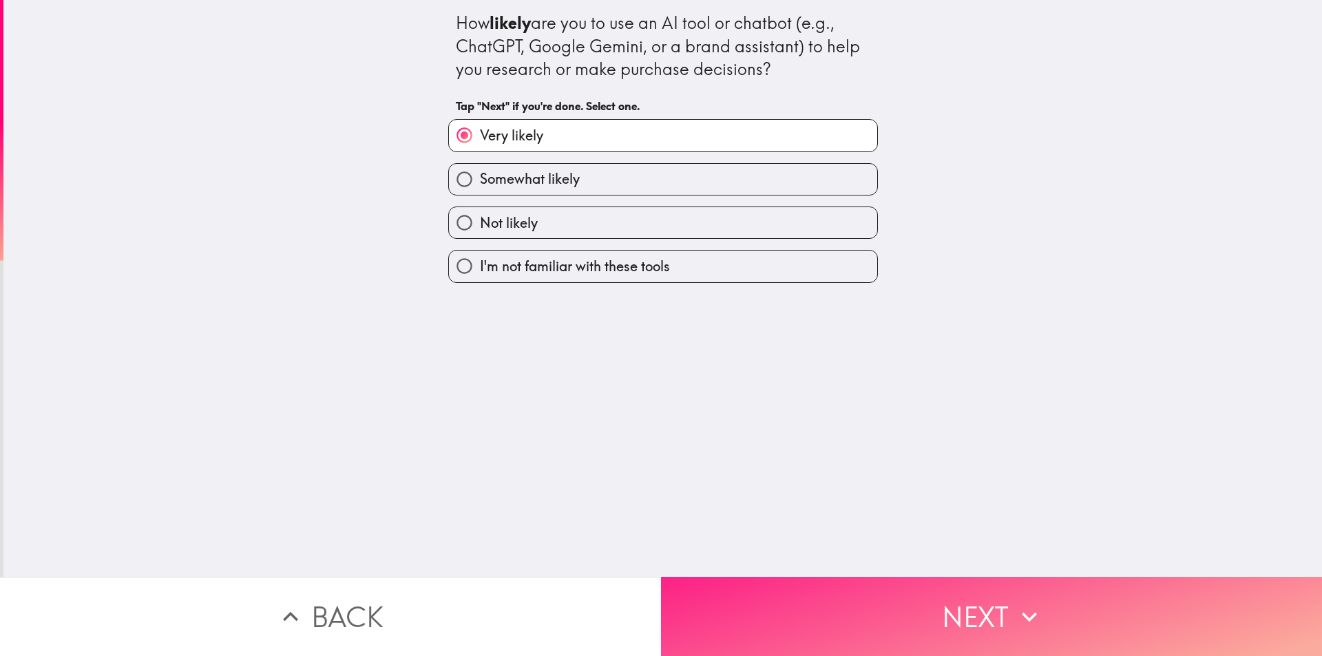
click at [886, 607] on button "Next" at bounding box center [991, 616] width 661 height 79
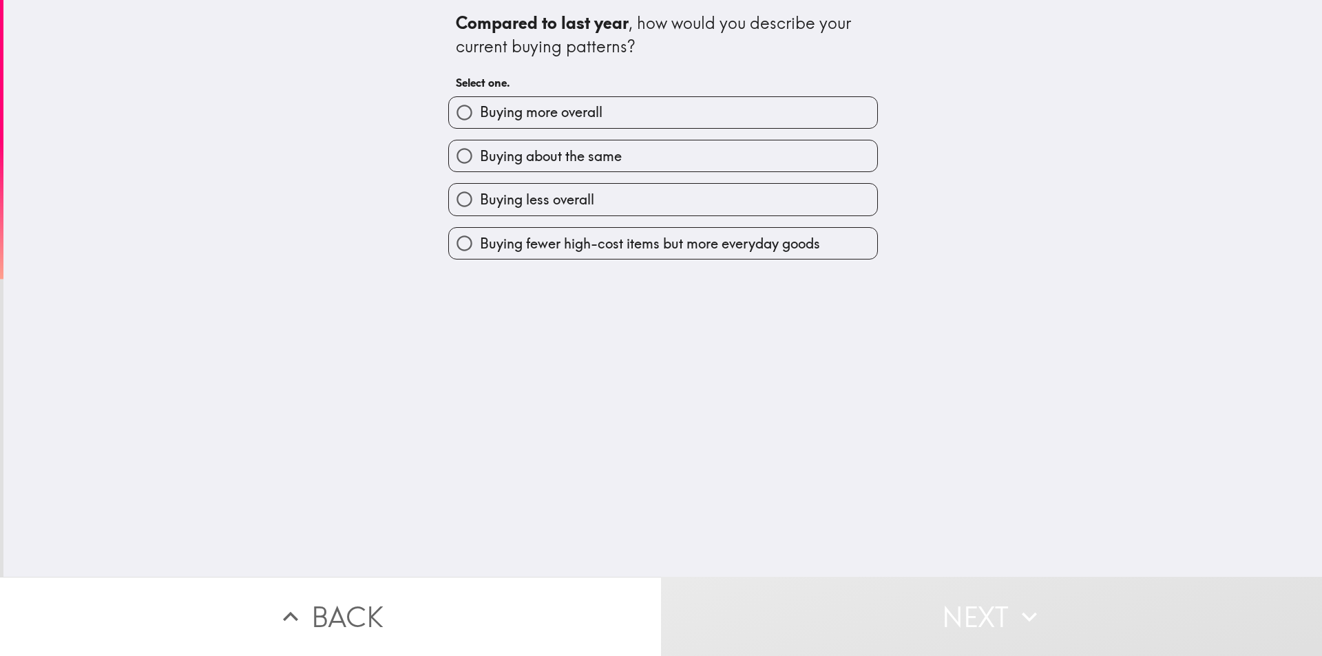
click at [563, 143] on label "Buying about the same" at bounding box center [663, 155] width 428 height 31
click at [480, 143] on input "Buying about the same" at bounding box center [464, 155] width 31 height 31
radio input "true"
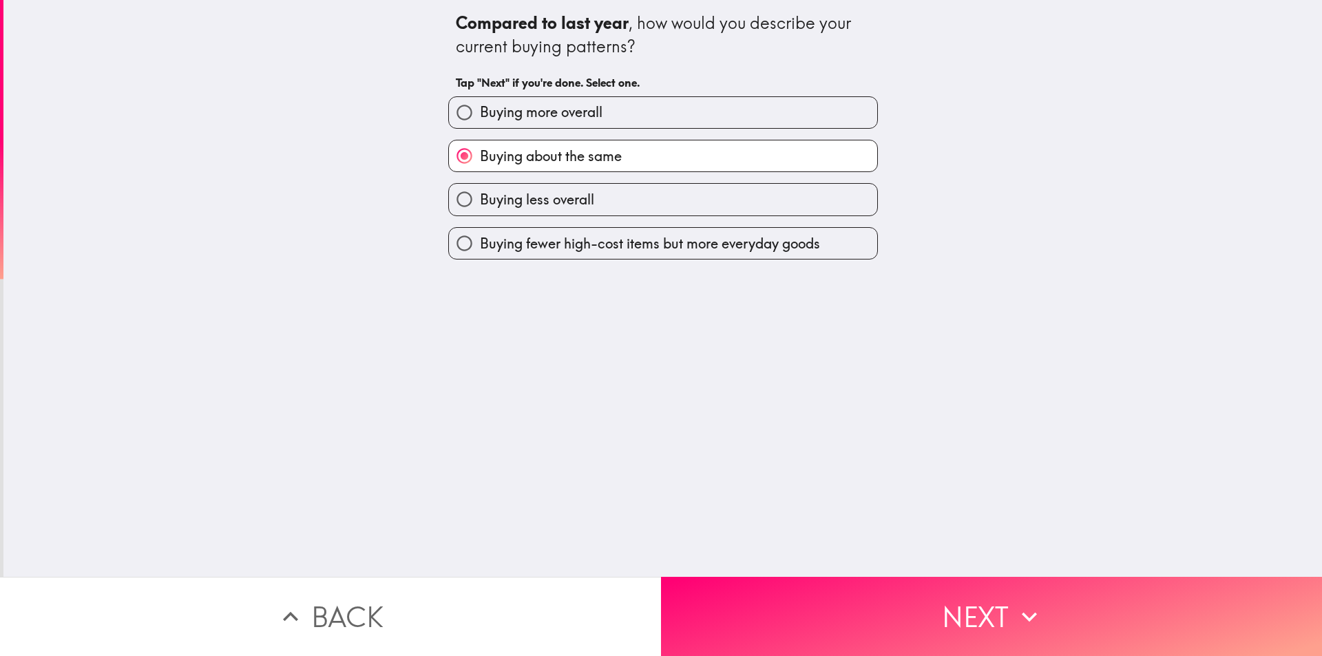
click at [846, 559] on div "Compared to last year , how would you describe your current buying patterns? Ta…" at bounding box center [662, 288] width 1319 height 577
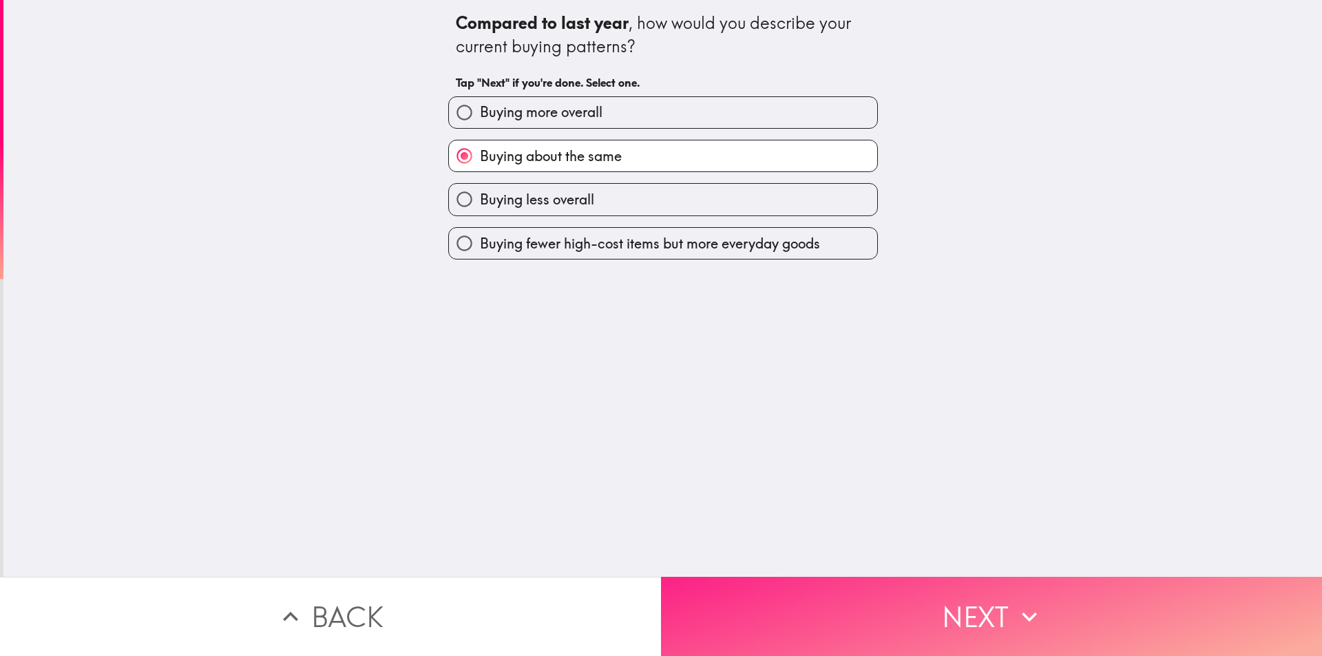
click at [877, 586] on button "Next" at bounding box center [991, 616] width 661 height 79
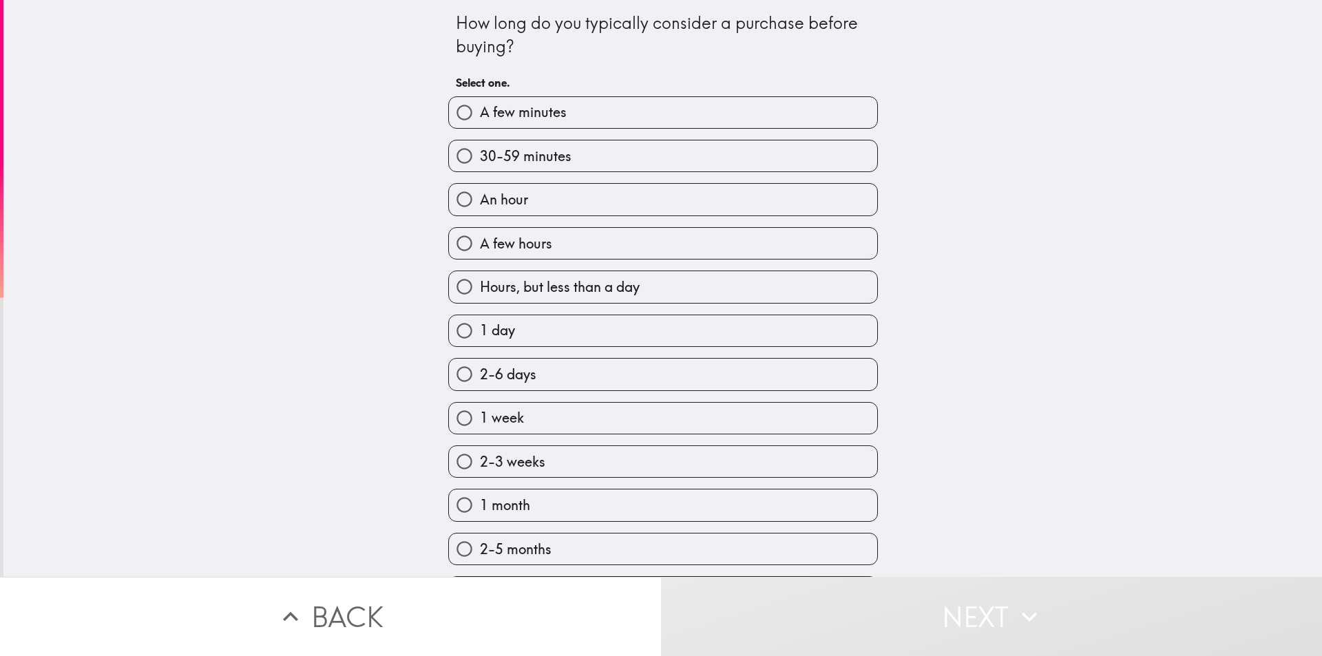
drag, startPoint x: 512, startPoint y: 326, endPoint x: 528, endPoint y: 325, distance: 15.9
click at [514, 326] on label "1 day" at bounding box center [663, 330] width 428 height 31
click at [480, 326] on input "1 day" at bounding box center [464, 330] width 31 height 31
radio input "true"
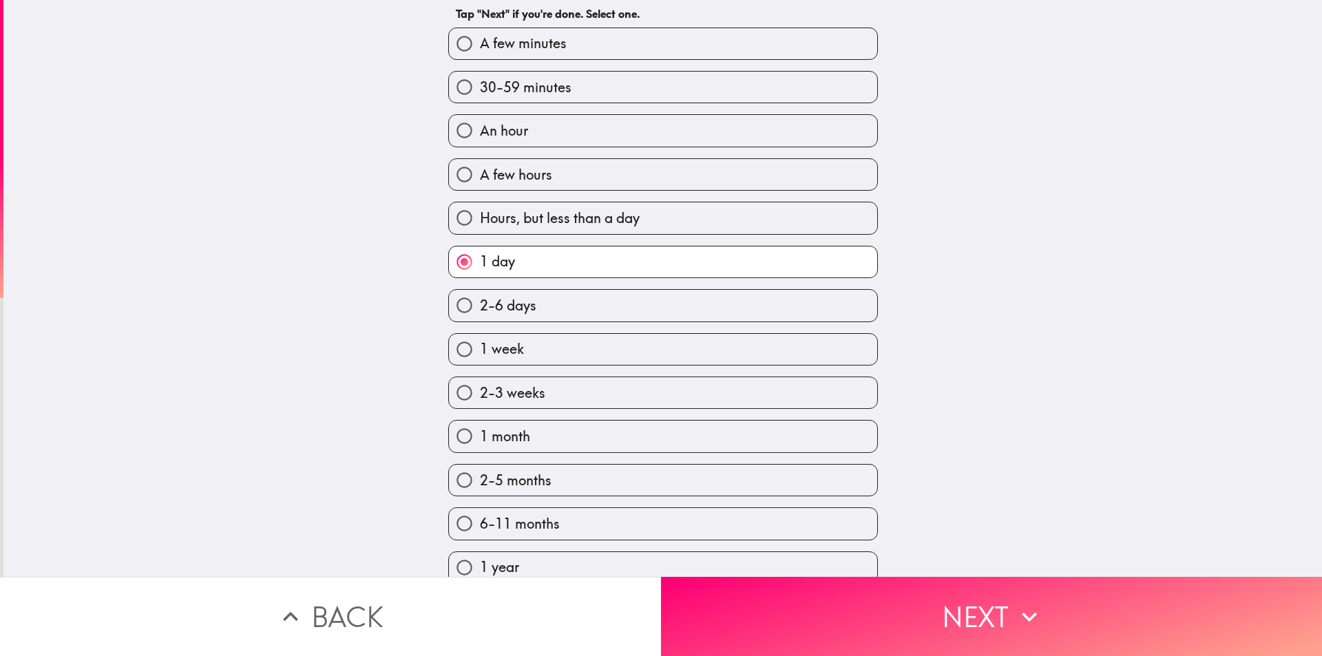
scroll to position [138, 0]
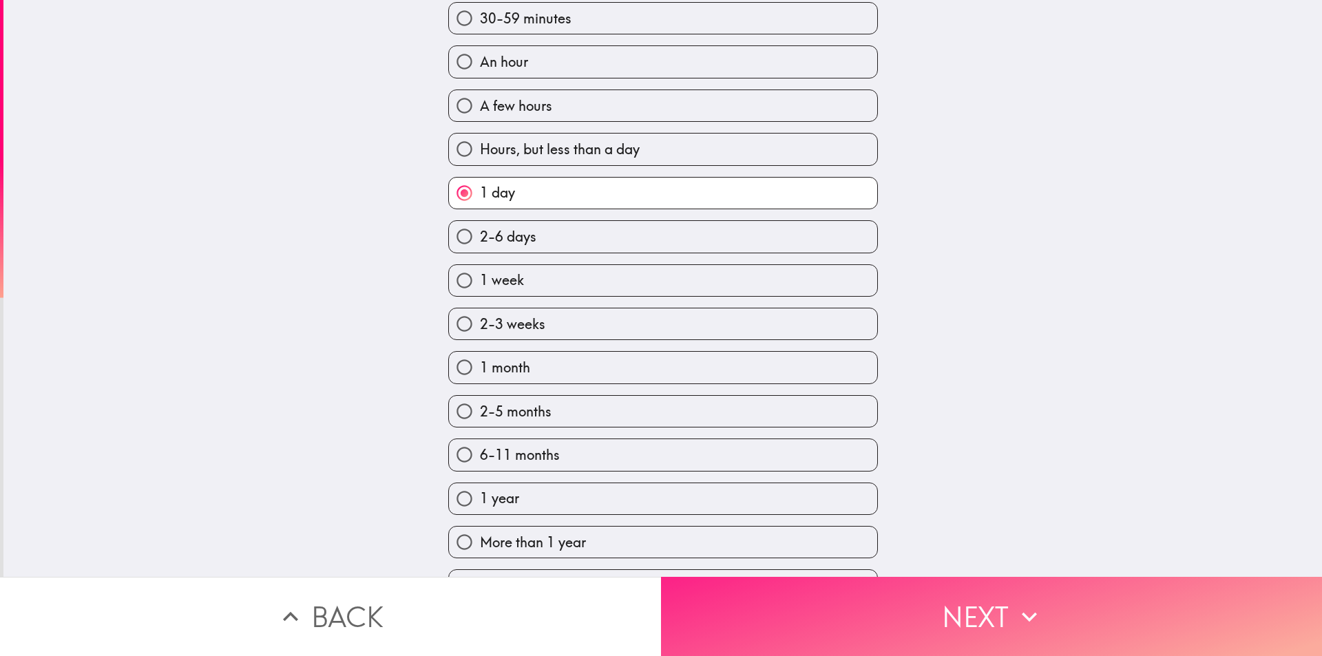
click at [929, 629] on button "Next" at bounding box center [991, 616] width 661 height 79
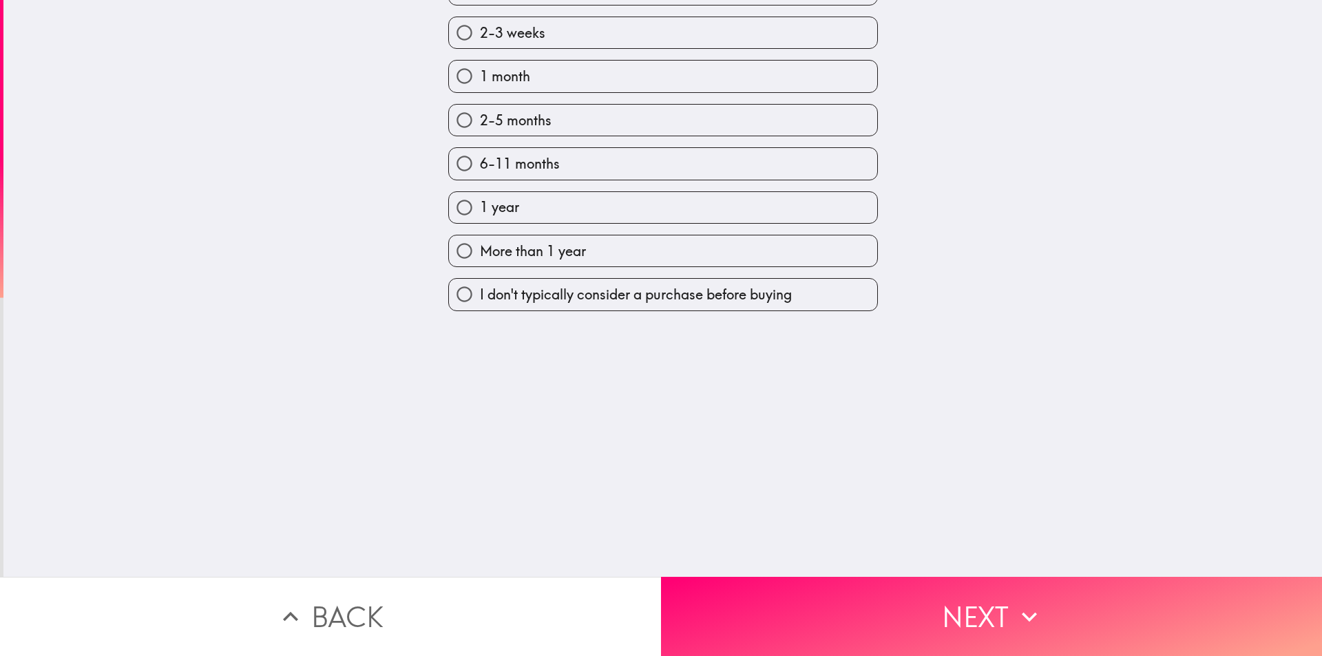
scroll to position [0, 0]
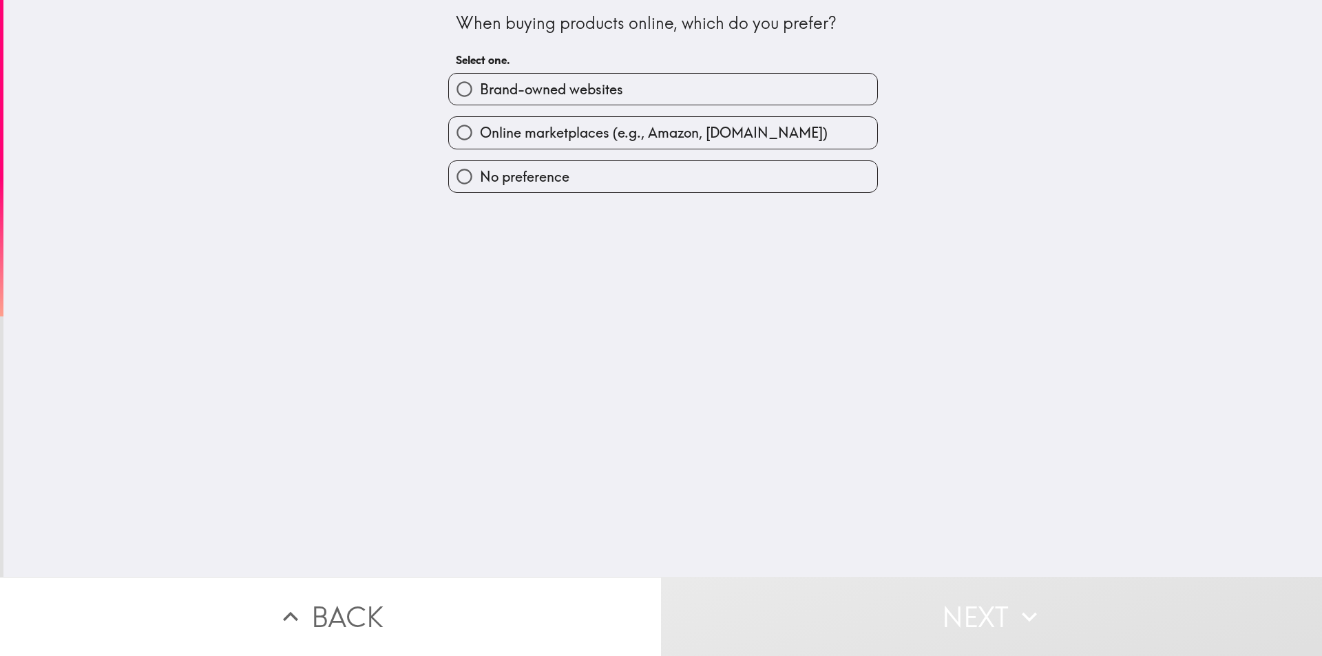
click at [502, 96] on span "Brand-owned websites" at bounding box center [551, 89] width 143 height 19
click at [480, 96] on input "Brand-owned websites" at bounding box center [464, 89] width 31 height 31
radio input "true"
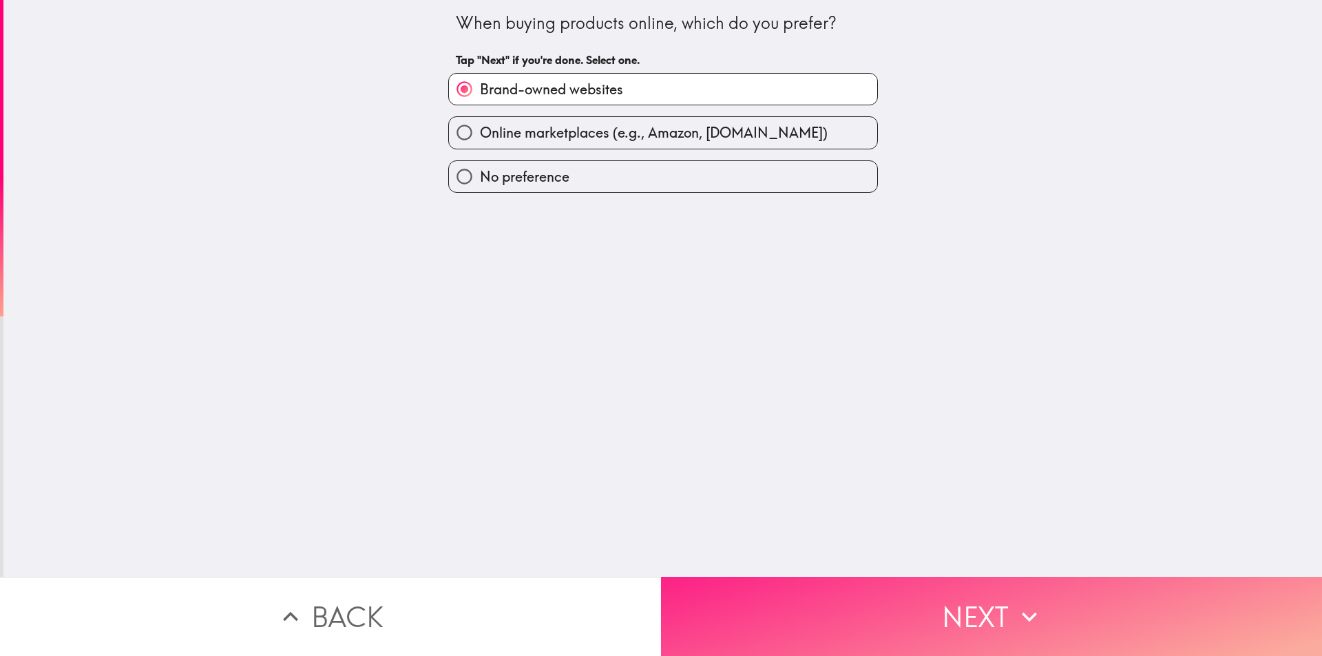
click at [861, 605] on button "Next" at bounding box center [991, 616] width 661 height 79
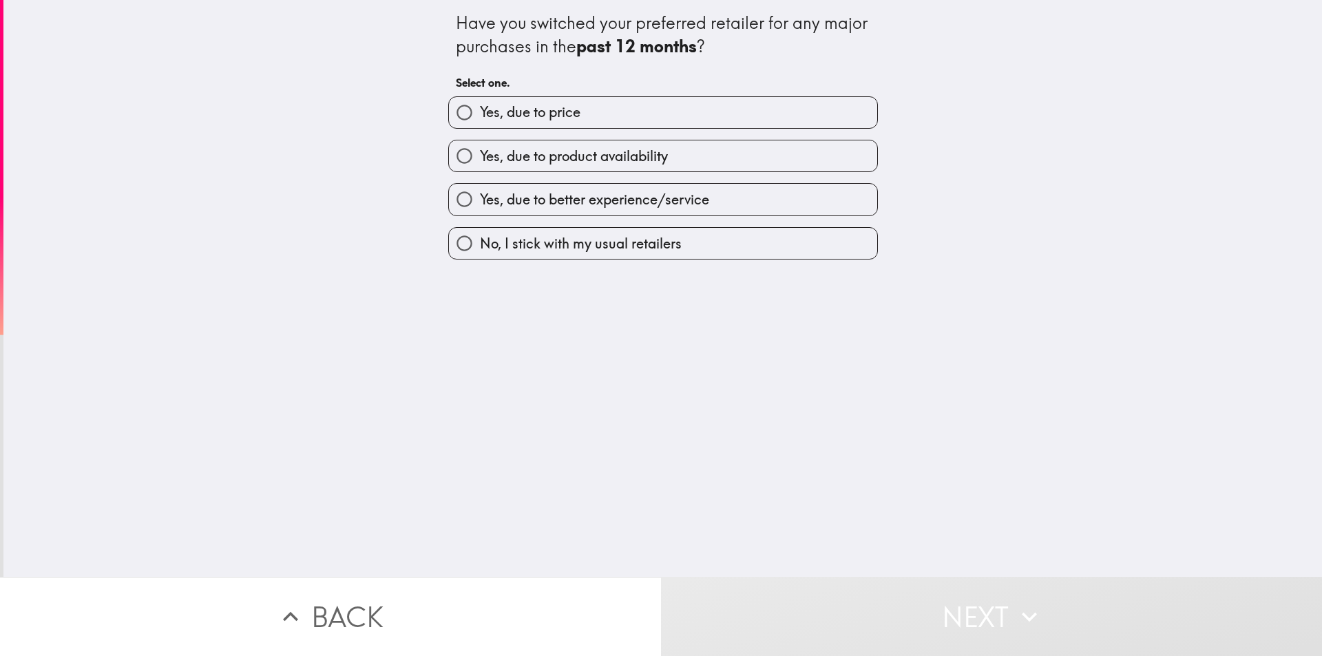
click at [494, 119] on span "Yes, due to price" at bounding box center [530, 112] width 101 height 19
click at [480, 119] on input "Yes, due to price" at bounding box center [464, 112] width 31 height 31
radio input "true"
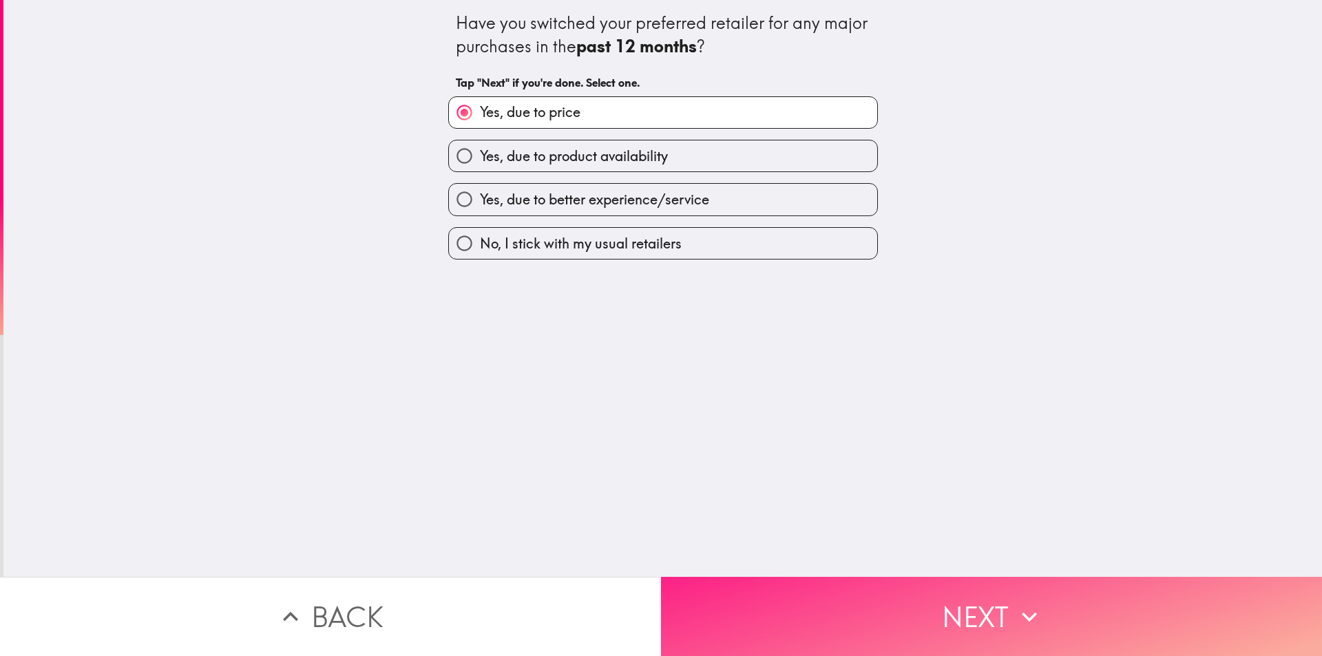
click at [824, 600] on button "Next" at bounding box center [991, 616] width 661 height 79
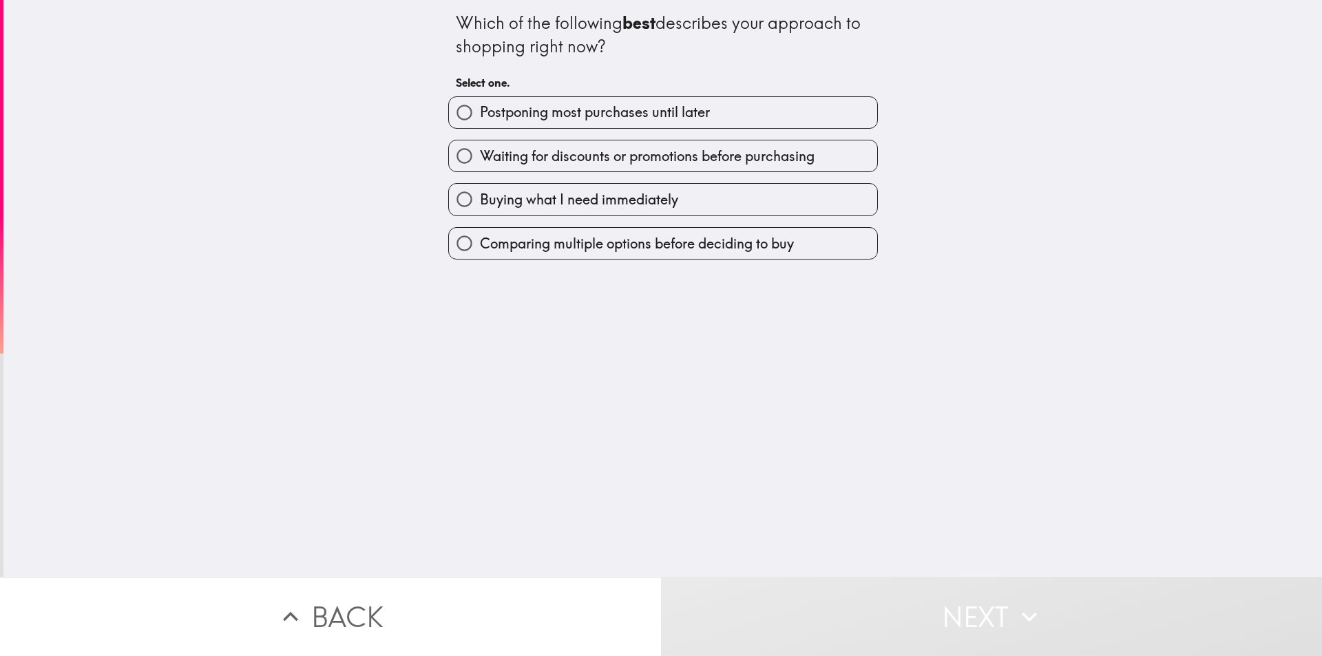
click at [493, 118] on span "Postponing most purchases until later" at bounding box center [595, 112] width 230 height 19
click at [480, 118] on input "Postponing most purchases until later" at bounding box center [464, 112] width 31 height 31
radio input "true"
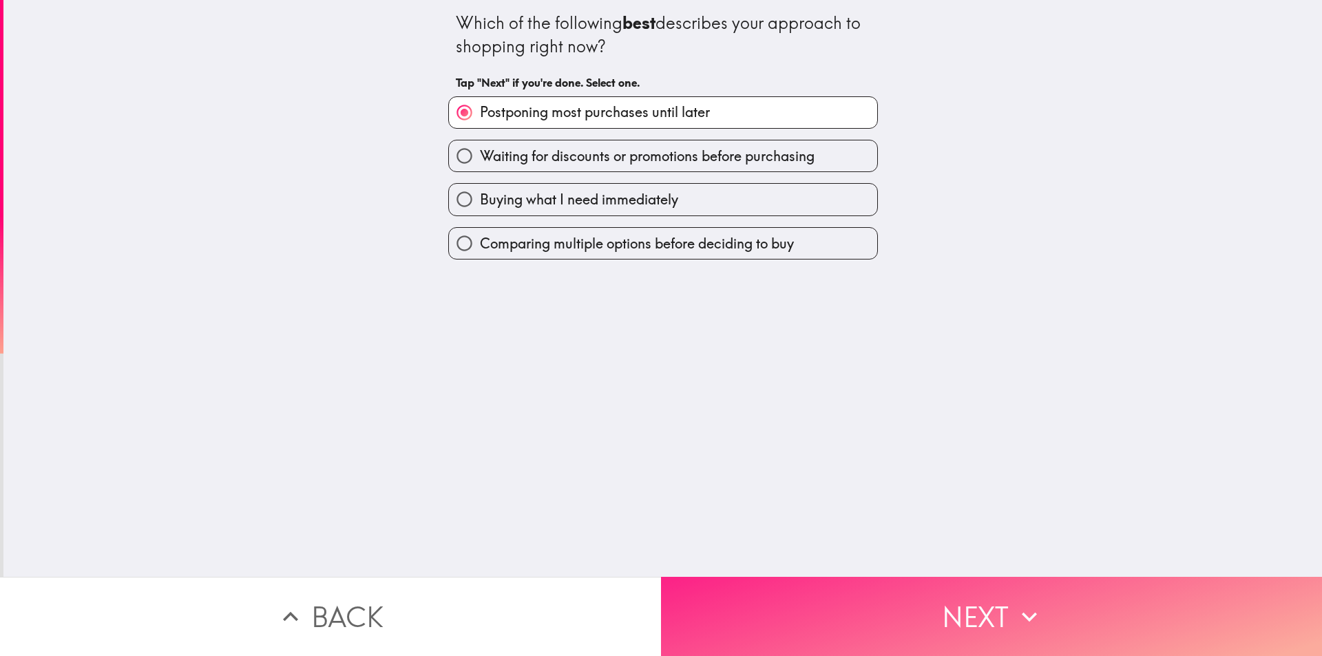
click at [797, 588] on button "Next" at bounding box center [991, 616] width 661 height 79
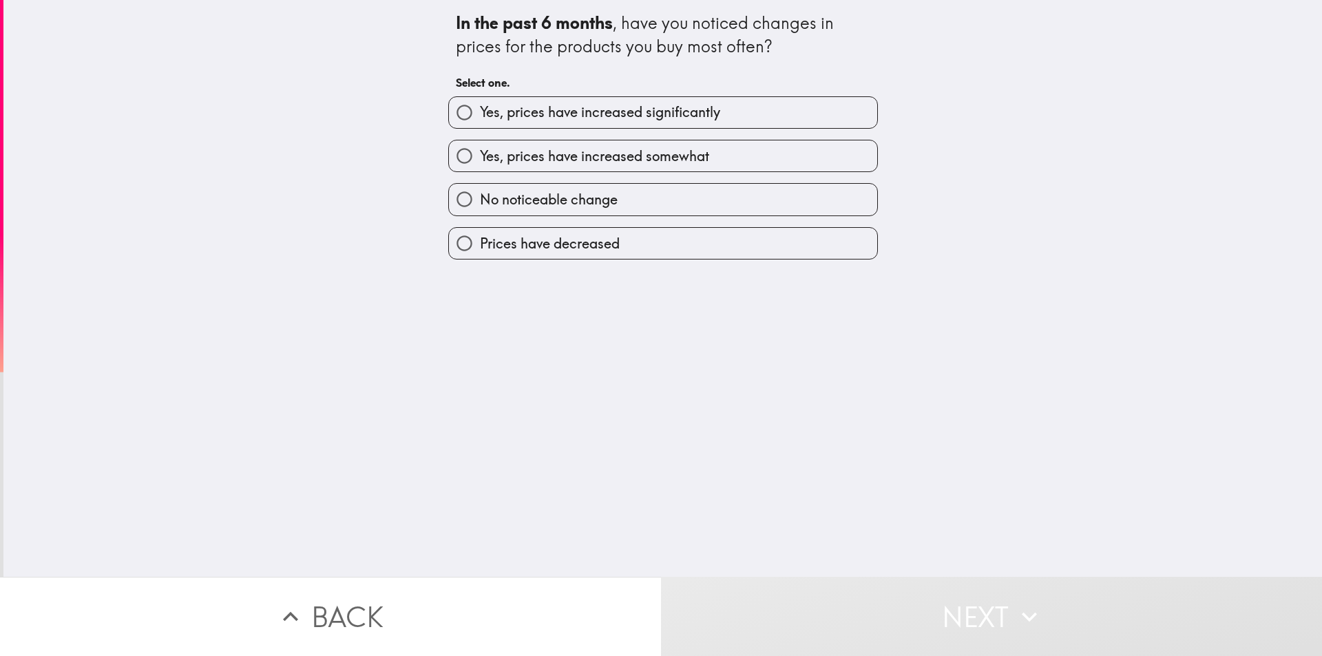
click at [501, 123] on label "Yes, prices have increased significantly" at bounding box center [663, 112] width 428 height 31
click at [480, 123] on input "Yes, prices have increased significantly" at bounding box center [464, 112] width 31 height 31
radio input "true"
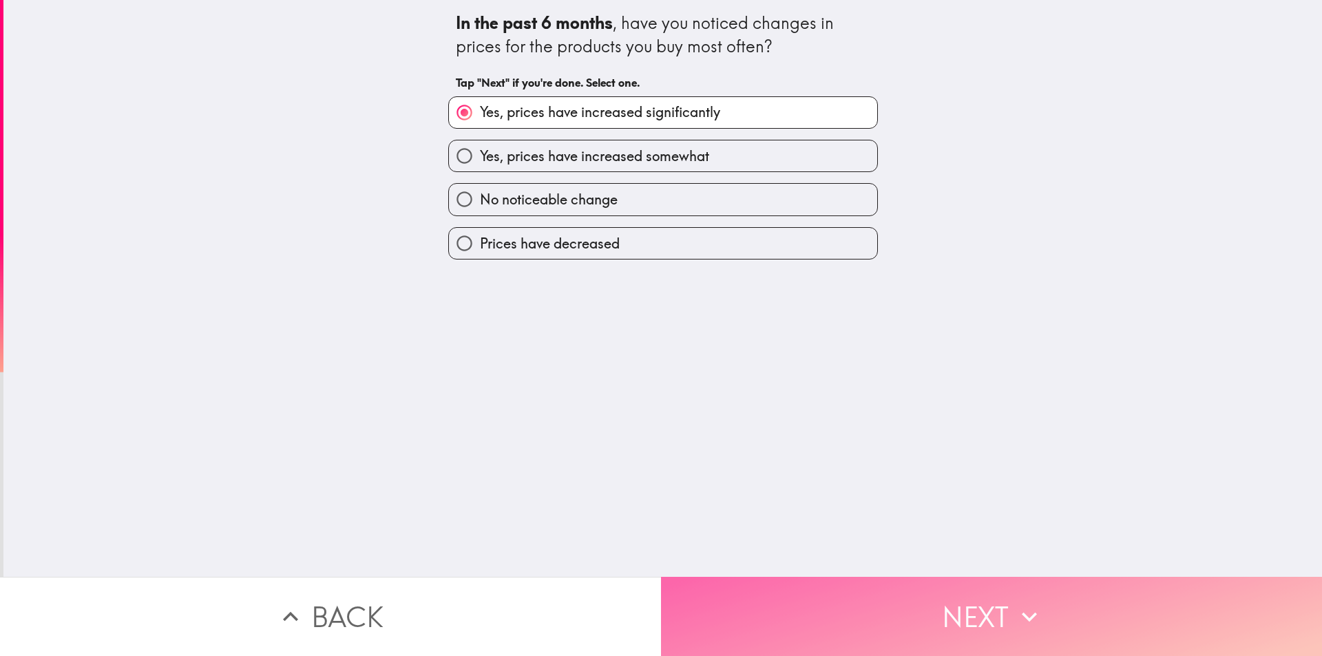
click at [813, 596] on button "Next" at bounding box center [991, 616] width 661 height 79
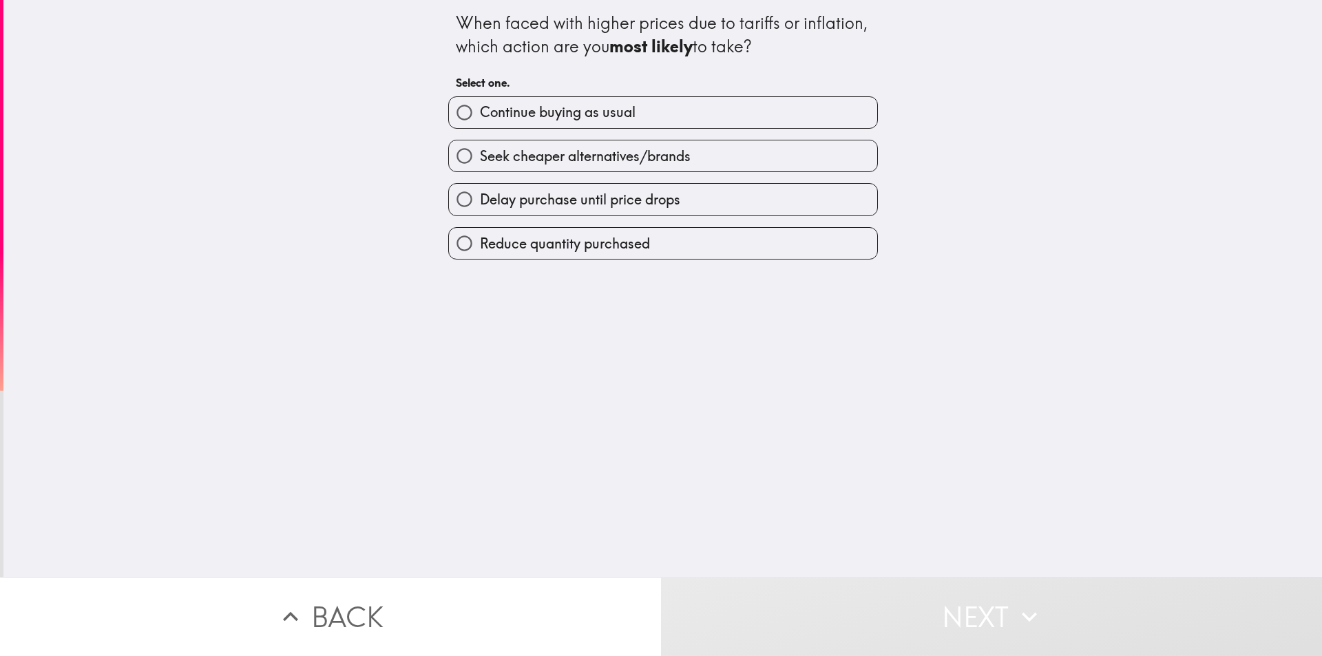
click at [527, 103] on span "Continue buying as usual" at bounding box center [558, 112] width 156 height 19
click at [480, 103] on input "Continue buying as usual" at bounding box center [464, 112] width 31 height 31
radio input "true"
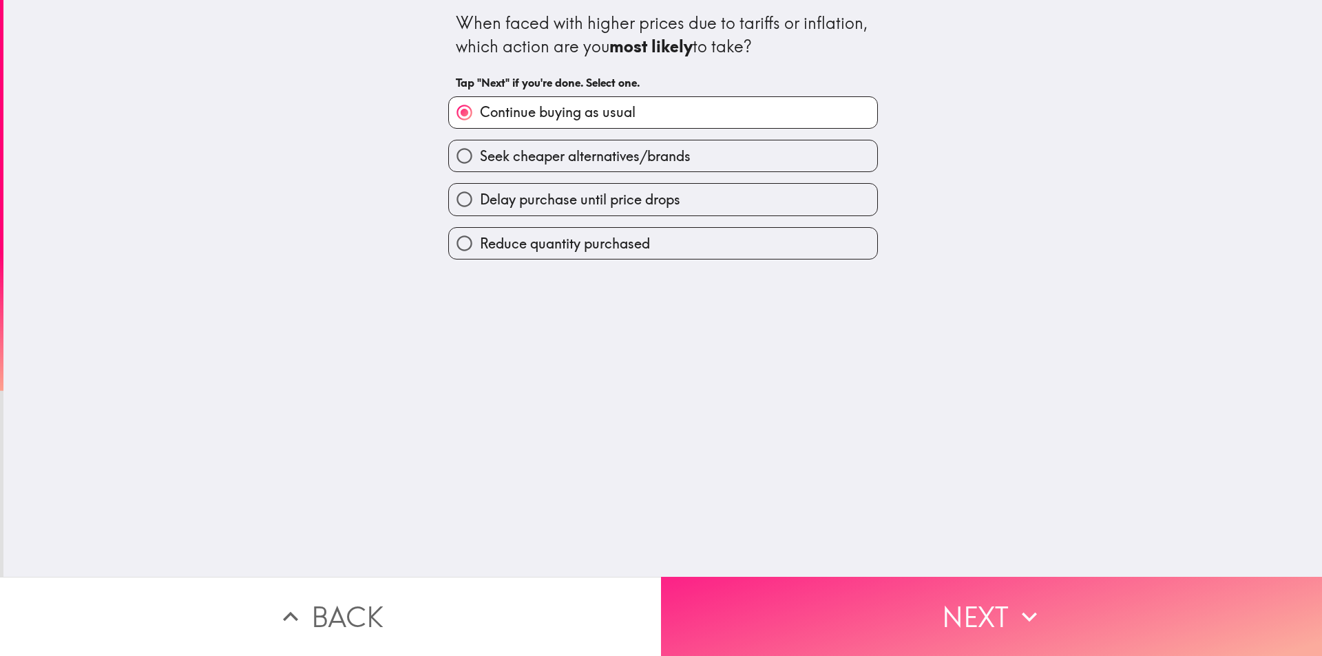
click at [786, 621] on button "Next" at bounding box center [991, 616] width 661 height 79
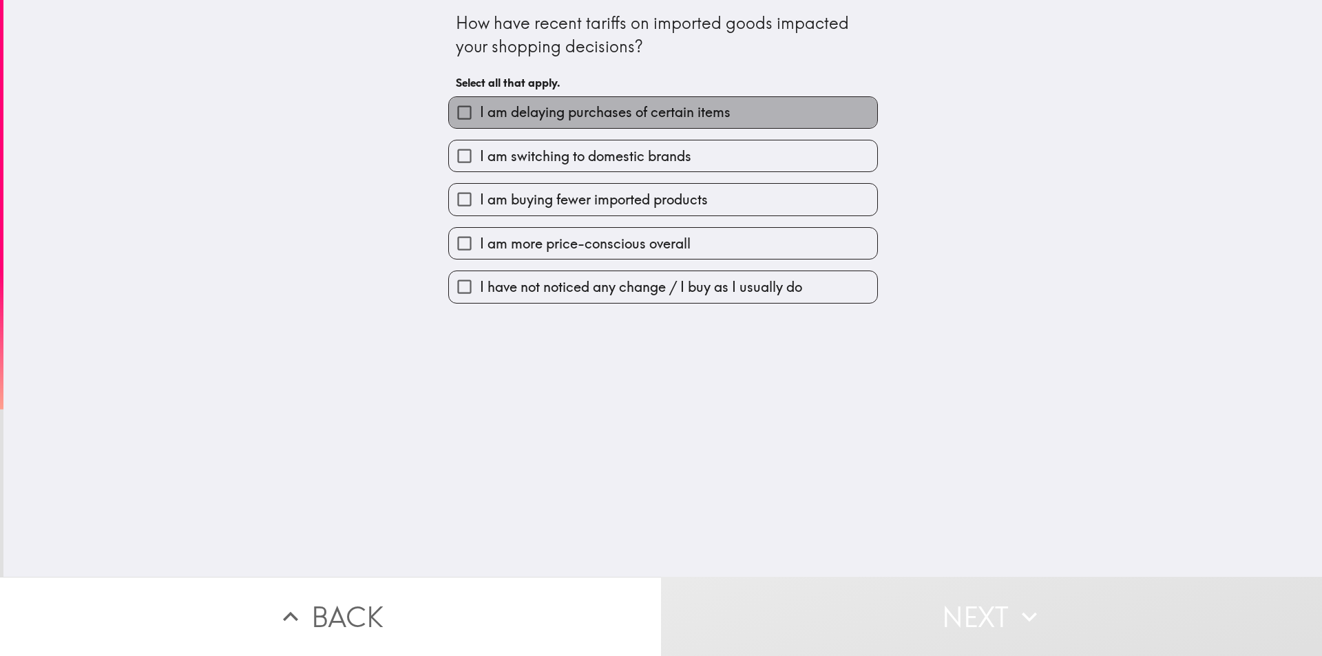
click at [519, 115] on span "I am delaying purchases of certain items" at bounding box center [605, 112] width 251 height 19
click at [480, 115] on input "I am delaying purchases of certain items" at bounding box center [464, 112] width 31 height 31
checkbox input "true"
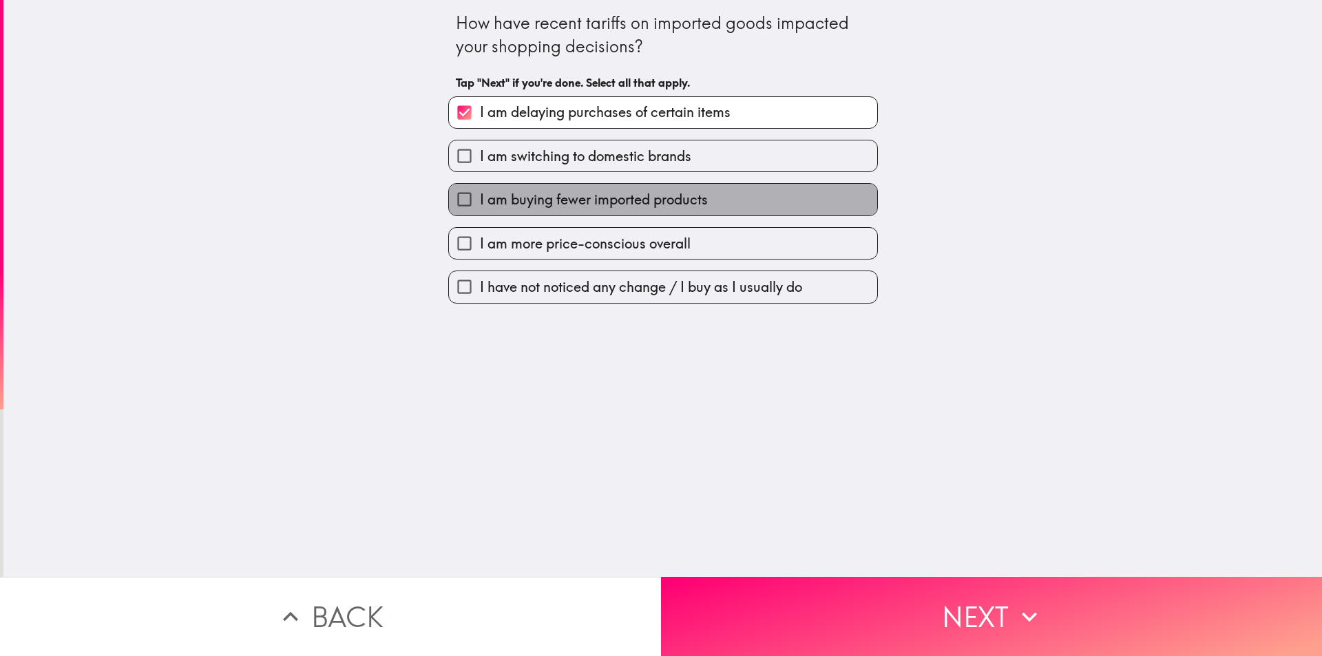
click at [500, 205] on span "I am buying fewer imported products" at bounding box center [594, 199] width 228 height 19
click at [480, 205] on input "I am buying fewer imported products" at bounding box center [464, 199] width 31 height 31
checkbox input "true"
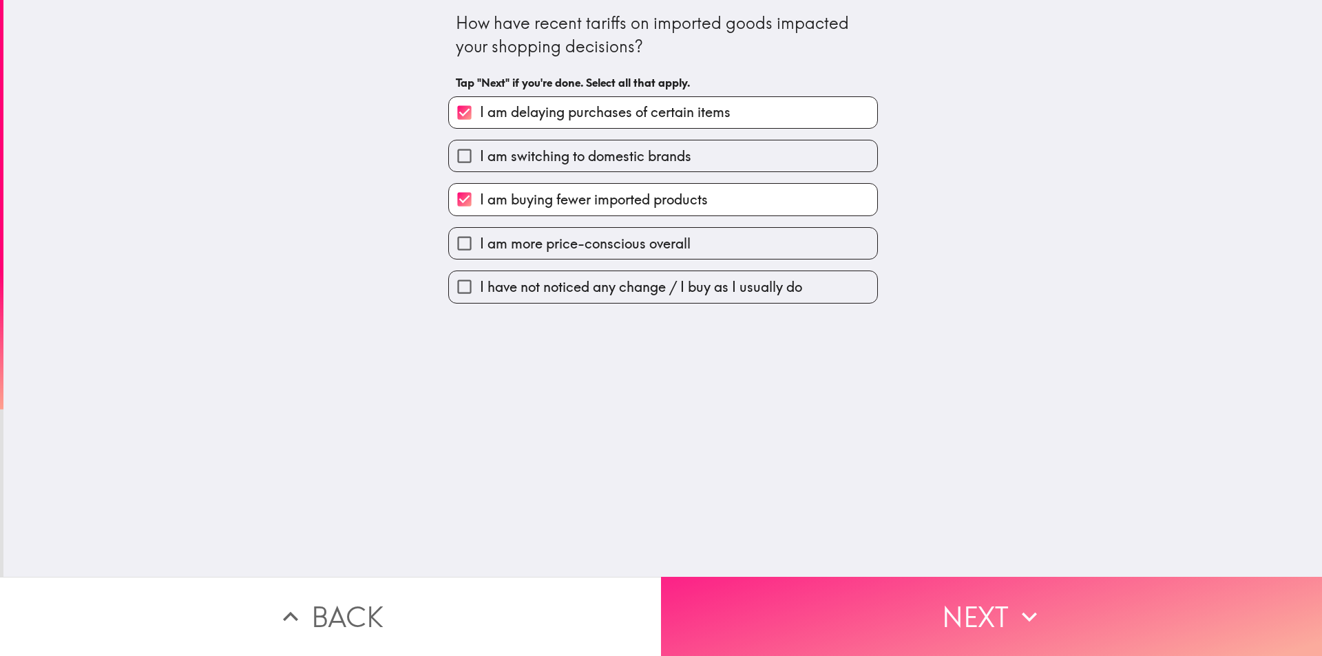
click at [849, 610] on button "Next" at bounding box center [991, 616] width 661 height 79
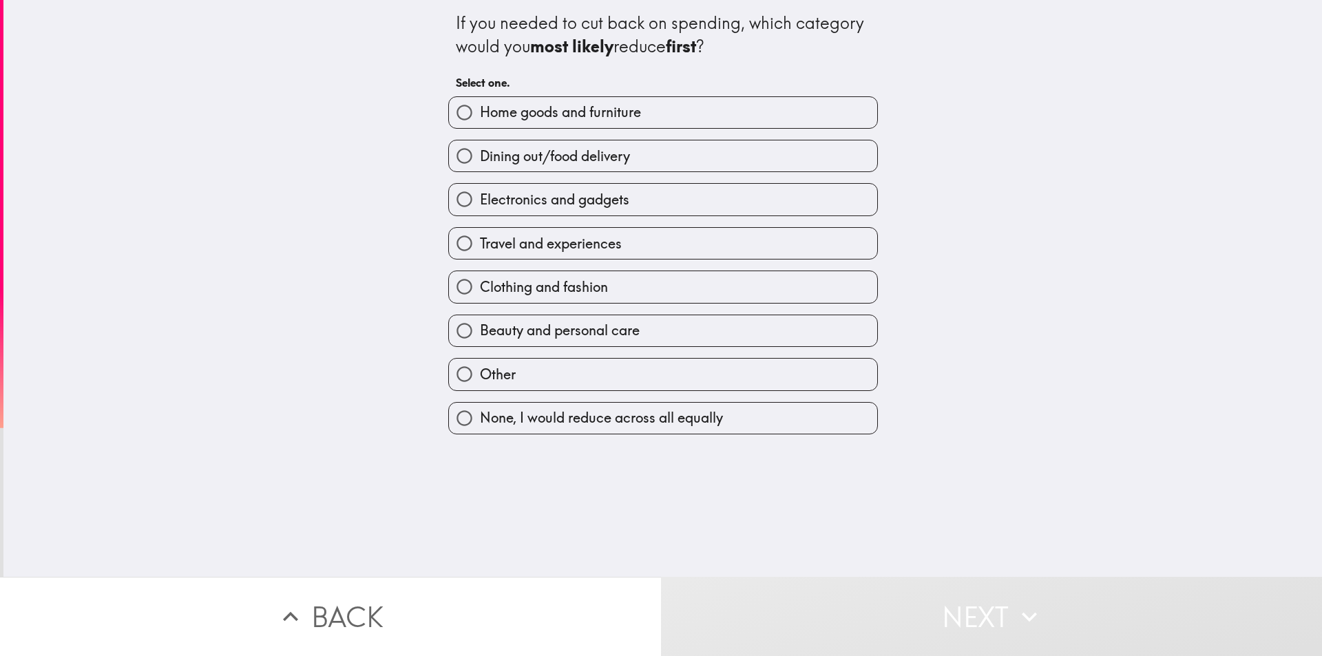
click at [535, 240] on span "Travel and experiences" at bounding box center [551, 243] width 142 height 19
click at [480, 240] on input "Travel and experiences" at bounding box center [464, 243] width 31 height 31
radio input "true"
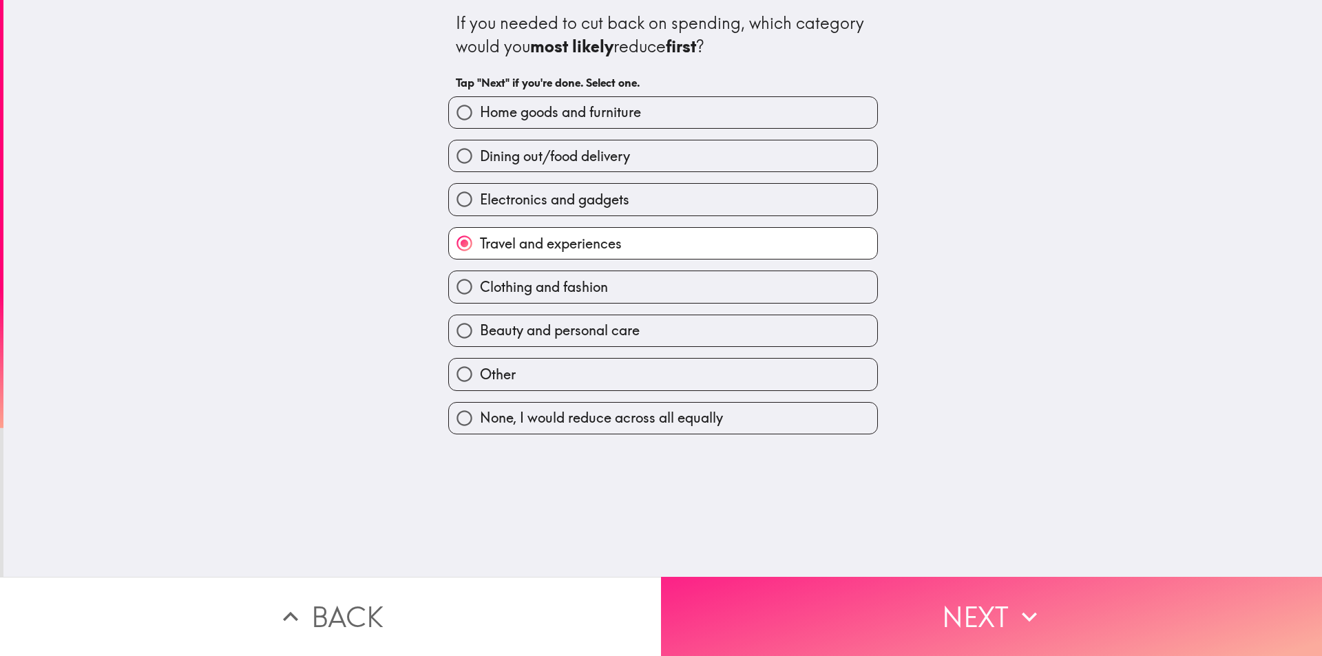
click at [879, 636] on button "Next" at bounding box center [991, 616] width 661 height 79
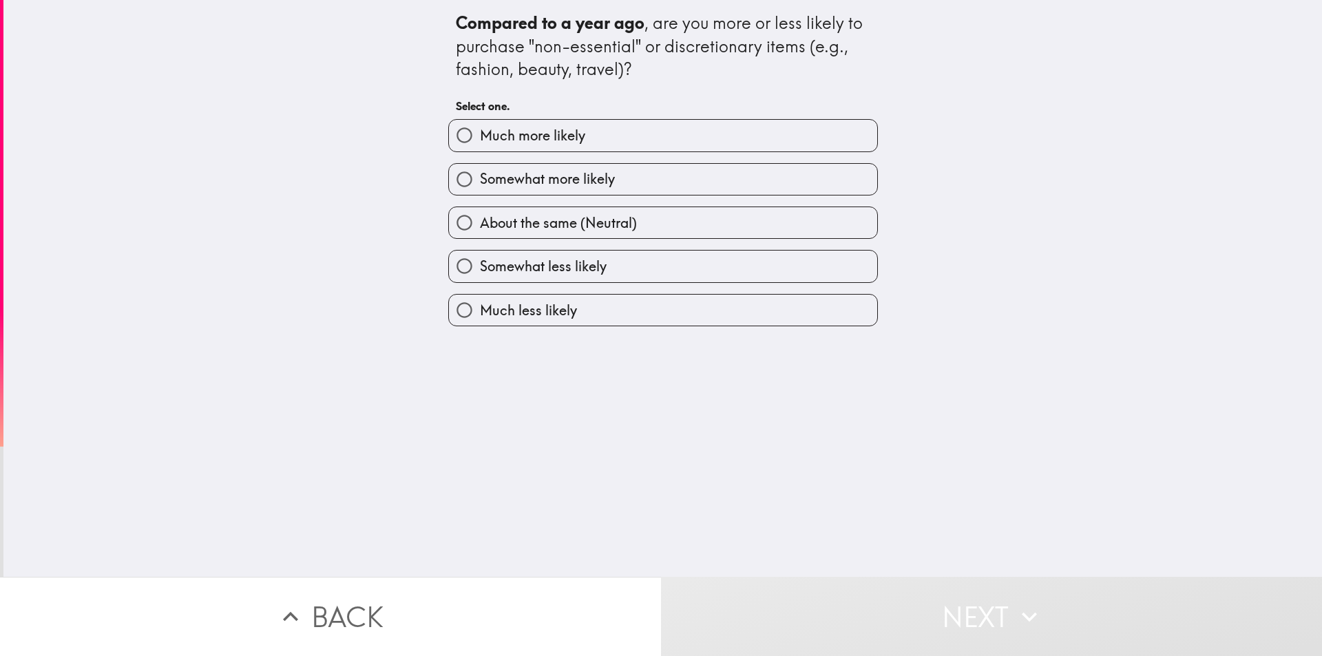
click at [555, 138] on span "Much more likely" at bounding box center [532, 135] width 105 height 19
click at [480, 138] on input "Much more likely" at bounding box center [464, 135] width 31 height 31
radio input "true"
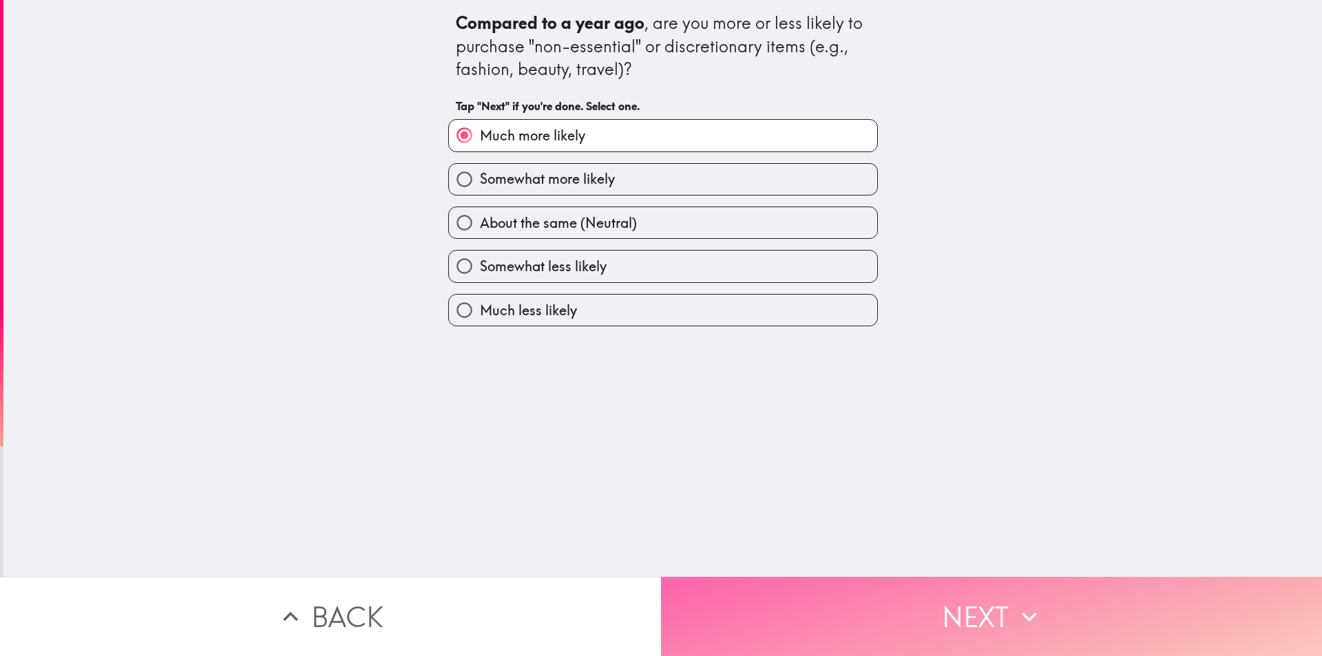
click at [912, 603] on button "Next" at bounding box center [991, 616] width 661 height 79
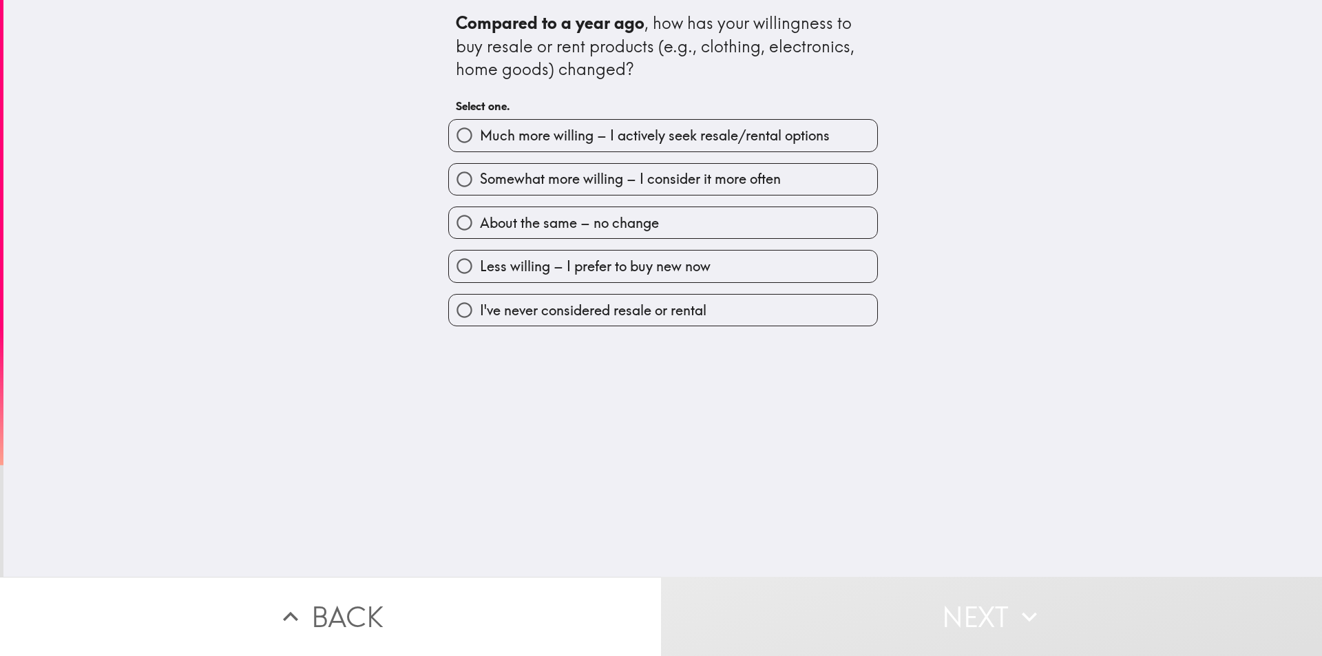
click at [569, 141] on span "Much more willing – I actively seek resale/rental options" at bounding box center [655, 135] width 350 height 19
click at [480, 141] on input "Much more willing – I actively seek resale/rental options" at bounding box center [464, 135] width 31 height 31
radio input "true"
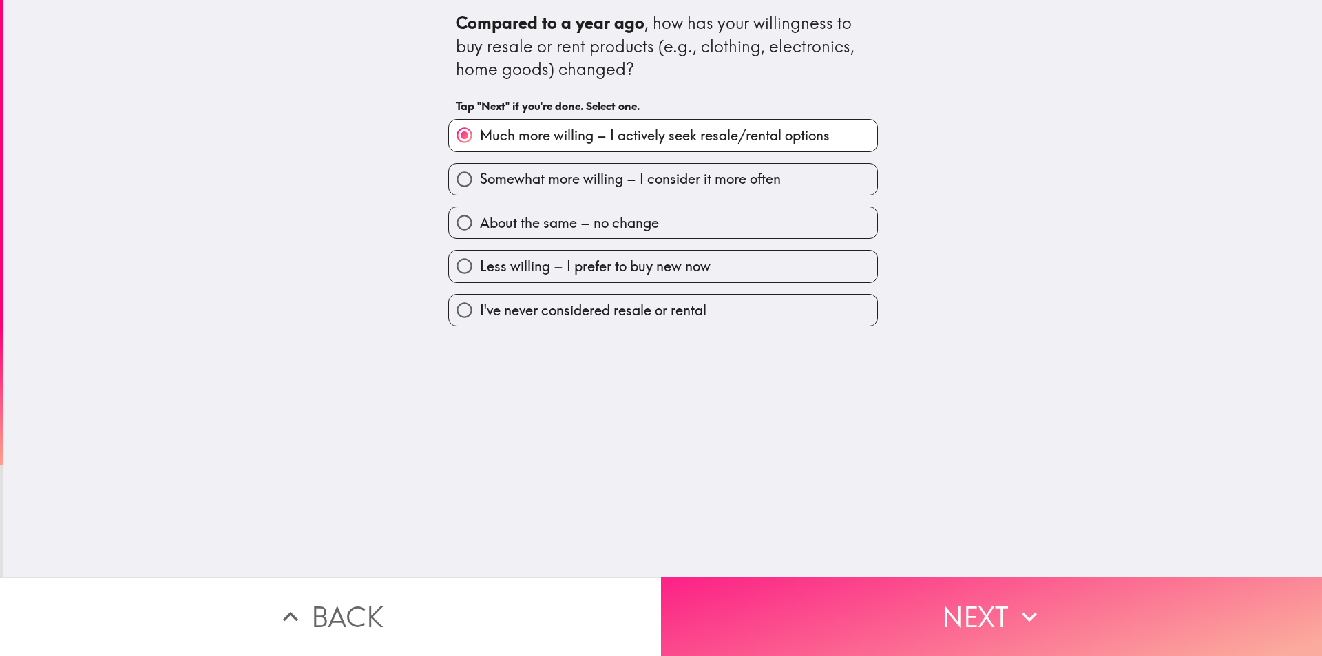
click at [894, 611] on button "Next" at bounding box center [991, 616] width 661 height 79
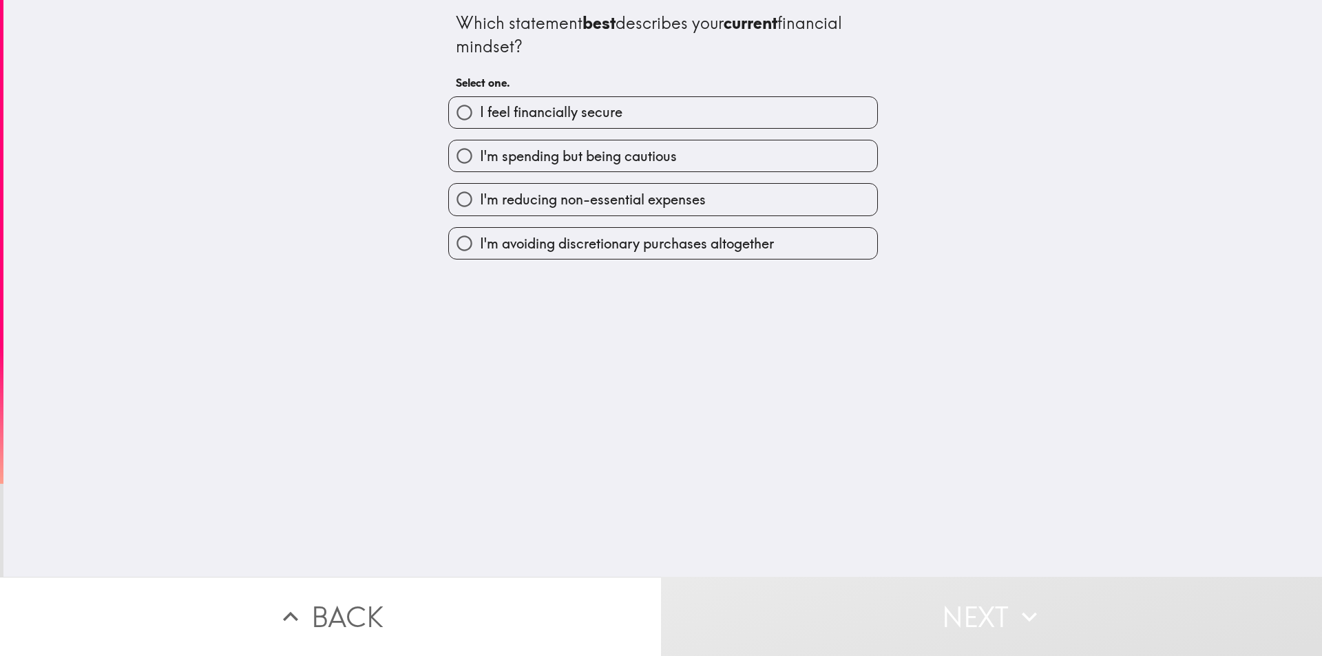
click at [549, 121] on span "I feel financially secure" at bounding box center [551, 112] width 143 height 19
click at [480, 121] on input "I feel financially secure" at bounding box center [464, 112] width 31 height 31
radio input "true"
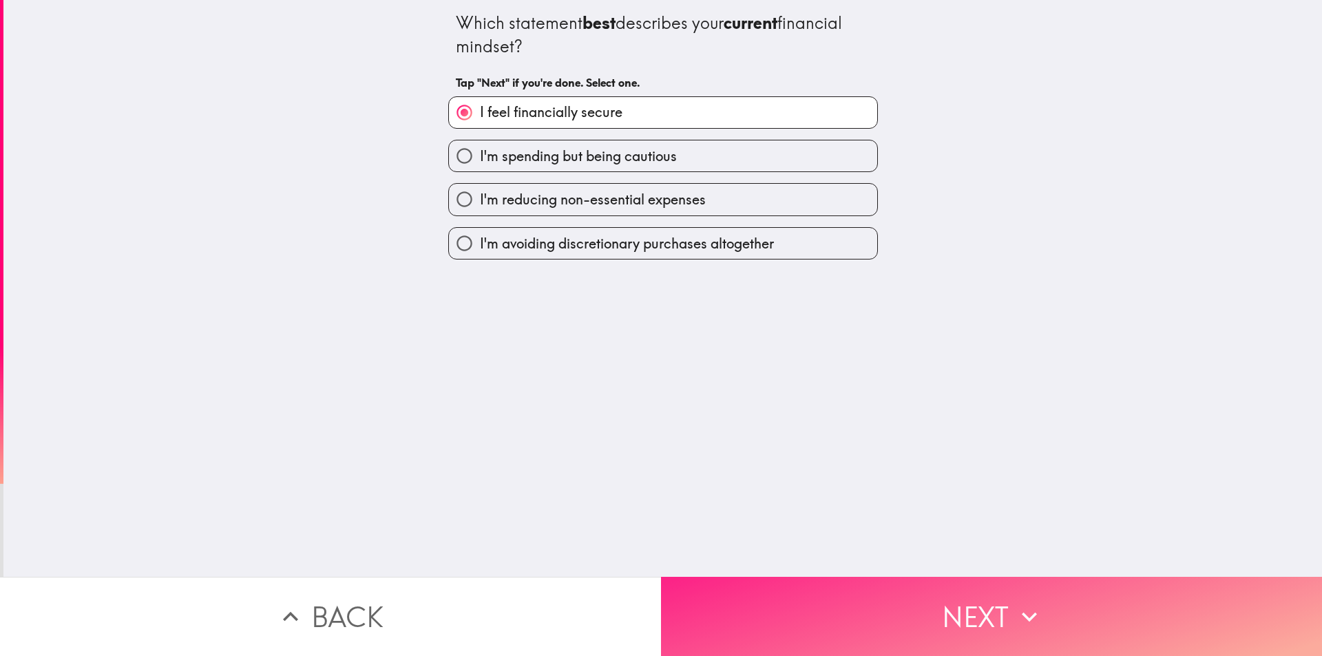
click at [896, 600] on button "Next" at bounding box center [991, 616] width 661 height 79
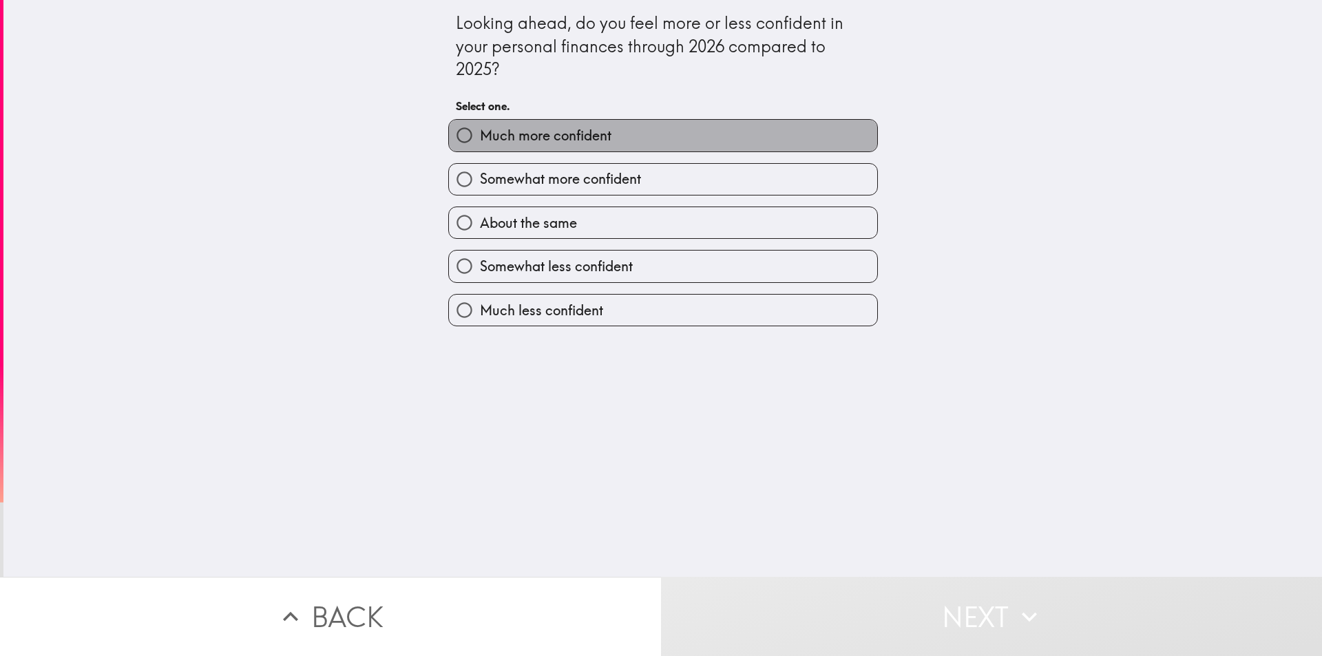
click at [538, 135] on span "Much more confident" at bounding box center [546, 135] width 132 height 19
click at [480, 135] on input "Much more confident" at bounding box center [464, 135] width 31 height 31
radio input "true"
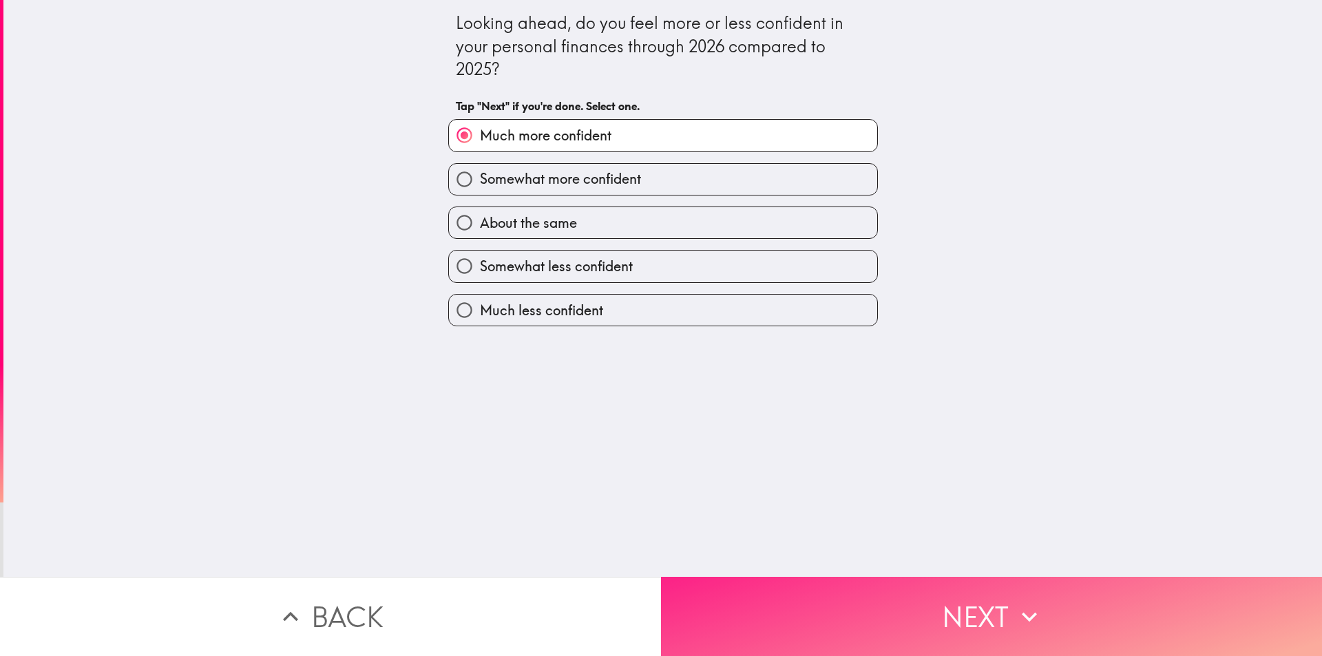
click at [888, 604] on button "Next" at bounding box center [991, 616] width 661 height 79
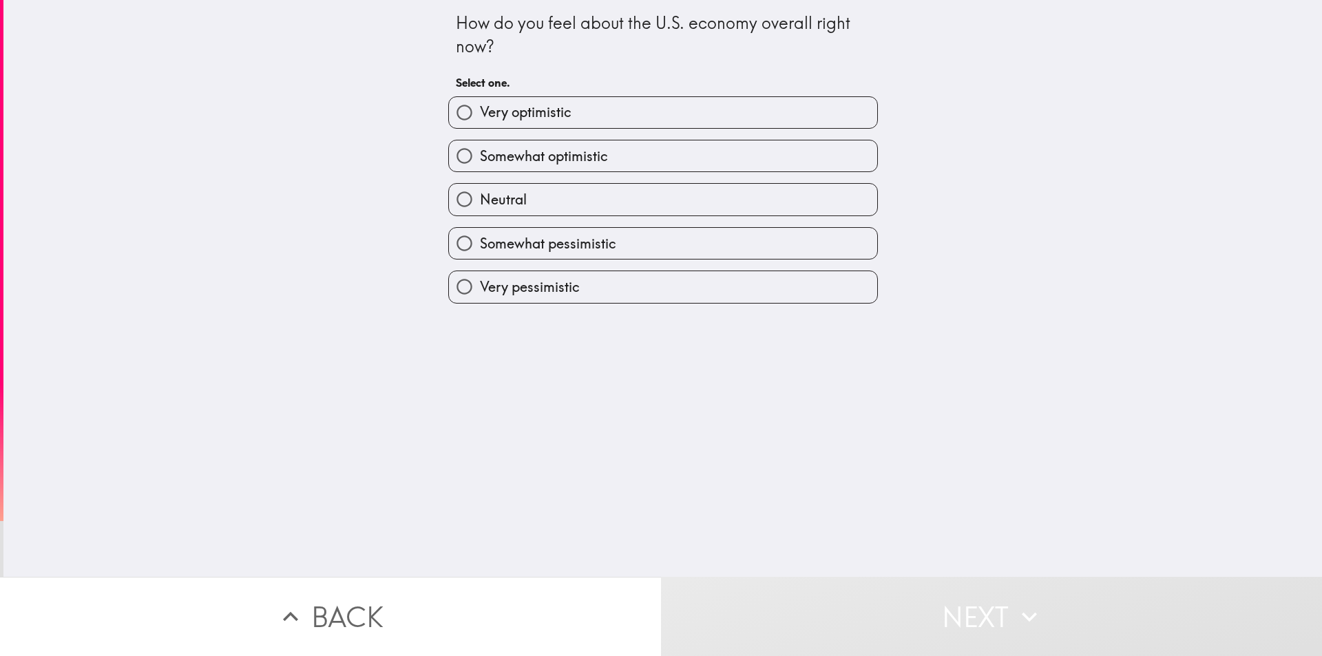
click at [496, 115] on span "Very optimistic" at bounding box center [526, 112] width 92 height 19
click at [480, 115] on input "Very optimistic" at bounding box center [464, 112] width 31 height 31
radio input "true"
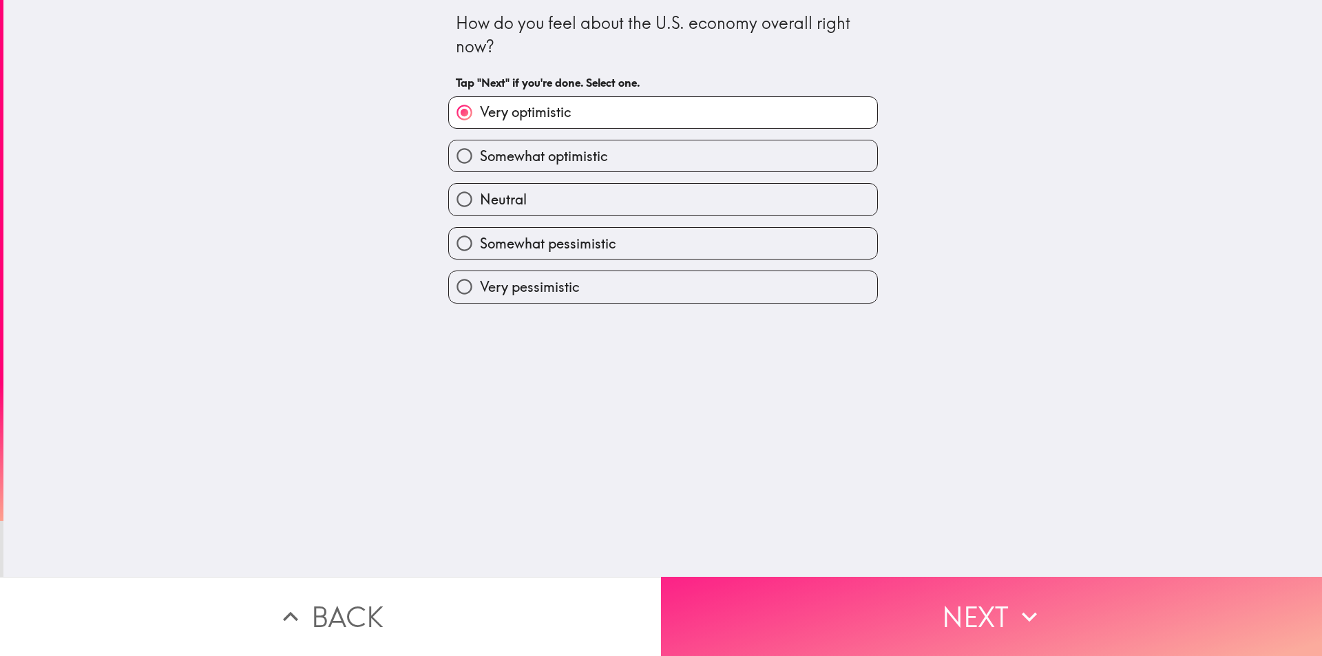
click at [939, 614] on button "Next" at bounding box center [991, 616] width 661 height 79
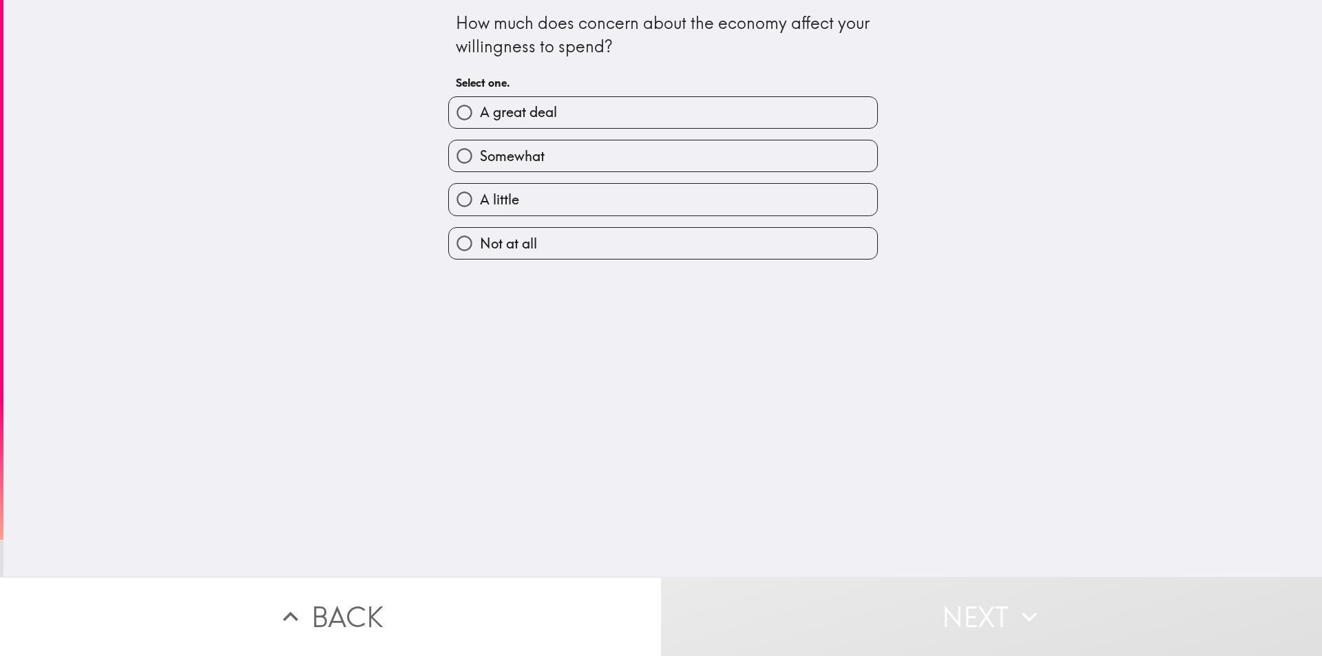
click at [510, 116] on span "A great deal" at bounding box center [518, 112] width 77 height 19
click at [480, 116] on input "A great deal" at bounding box center [464, 112] width 31 height 31
radio input "true"
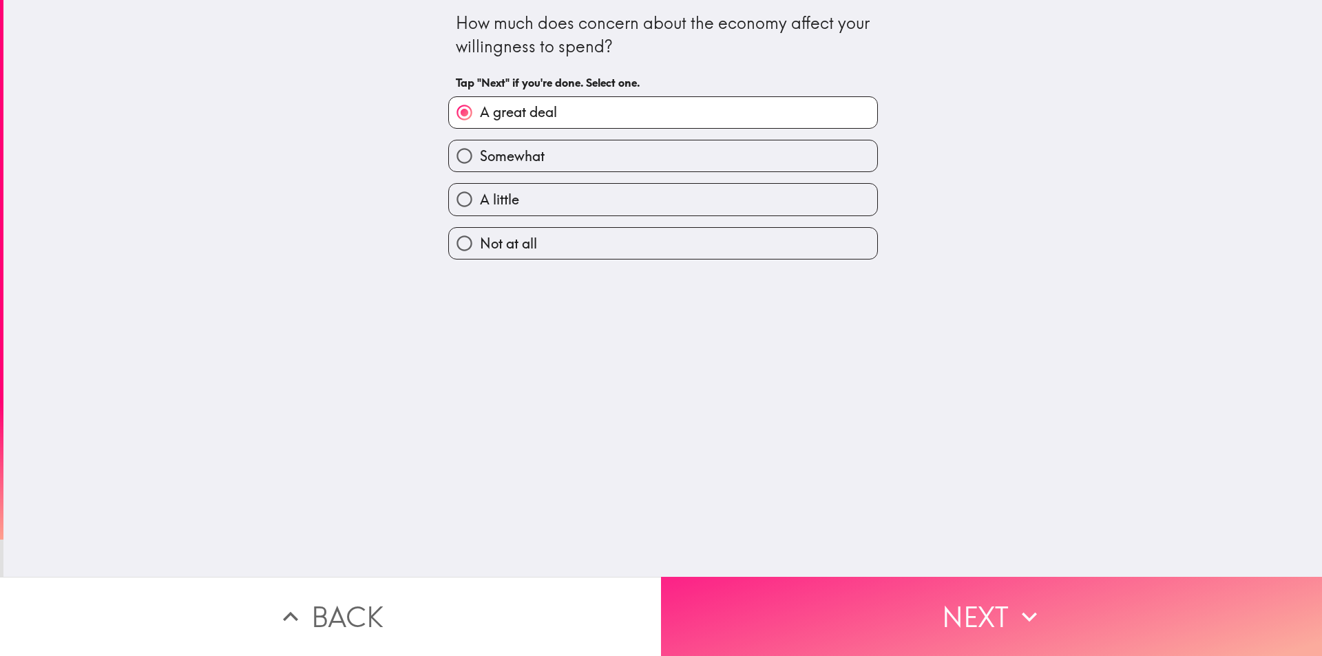
click at [834, 604] on button "Next" at bounding box center [991, 616] width 661 height 79
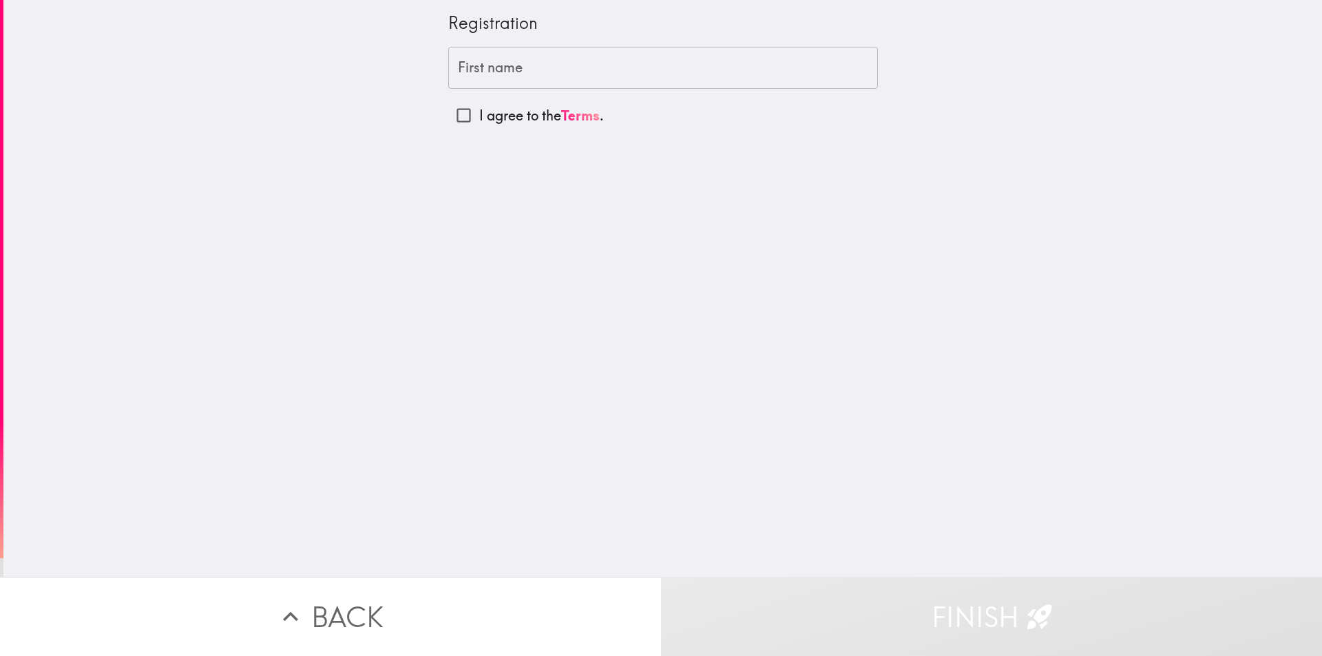
click at [491, 68] on input "First name" at bounding box center [663, 68] width 430 height 43
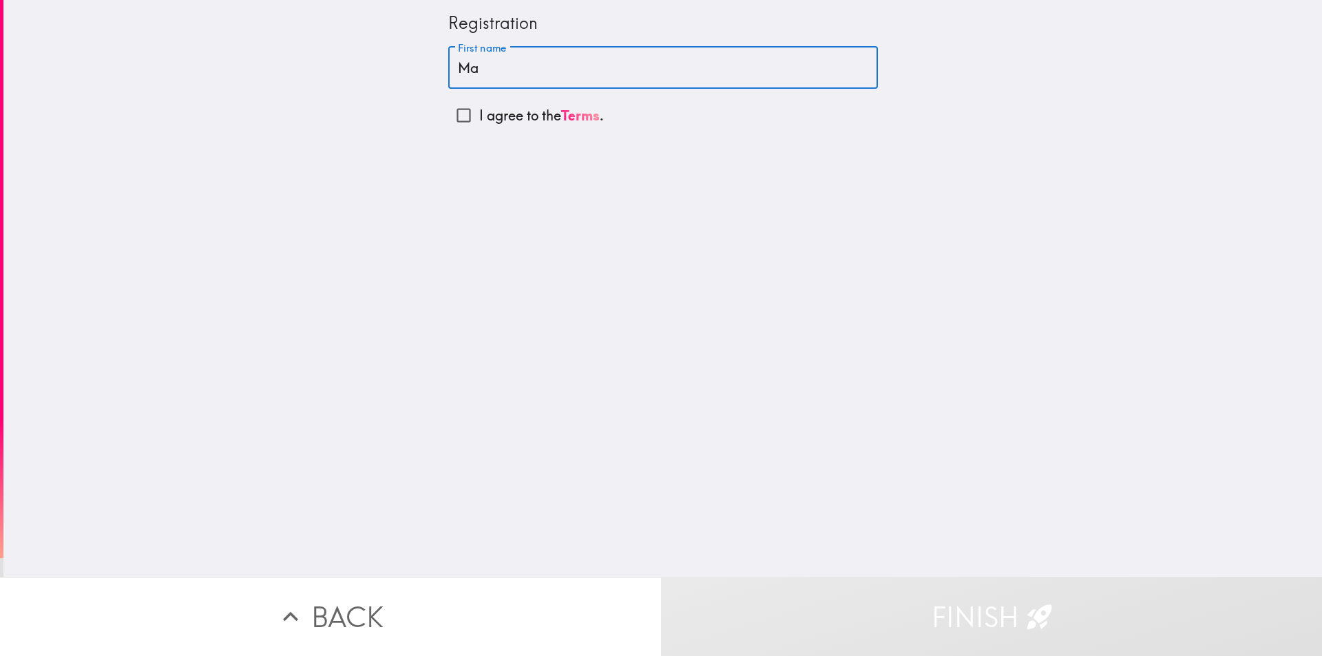
type input "M"
type input "J"
click at [534, 120] on p "I agree to the Terms ." at bounding box center [541, 115] width 125 height 19
click at [479, 120] on input "I agree to the Terms ." at bounding box center [463, 115] width 31 height 31
checkbox input "true"
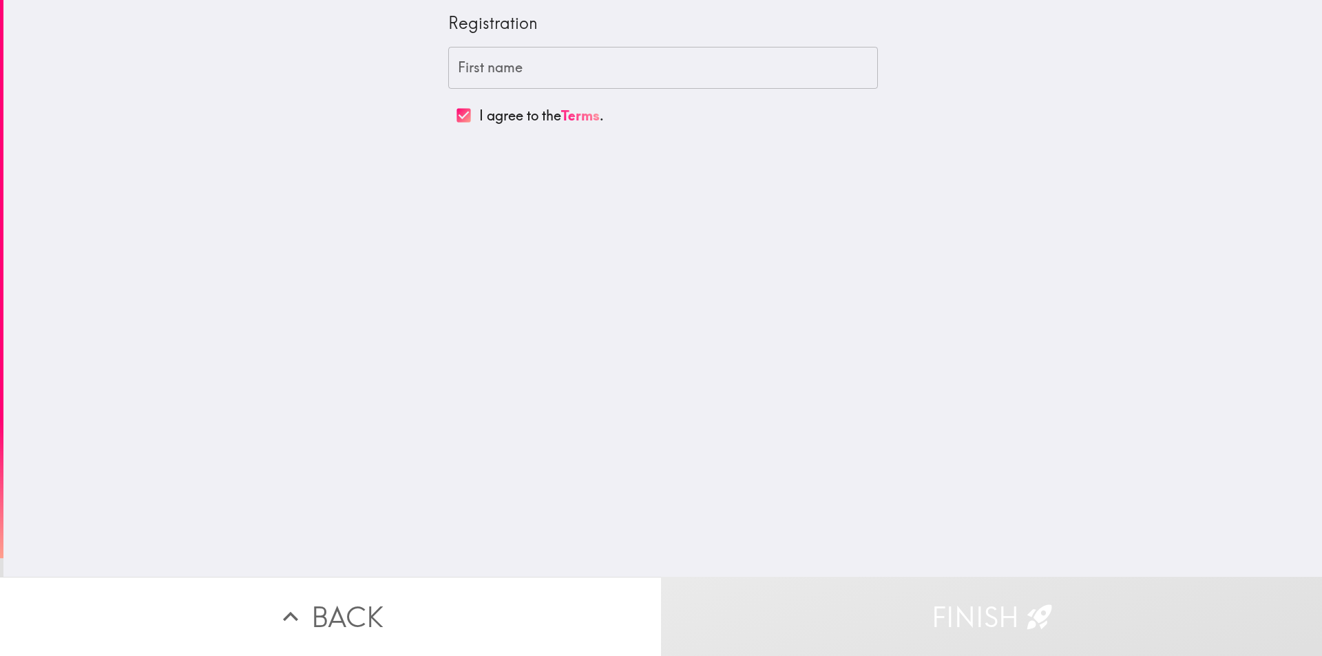
click at [514, 56] on input "First name" at bounding box center [663, 68] width 430 height 43
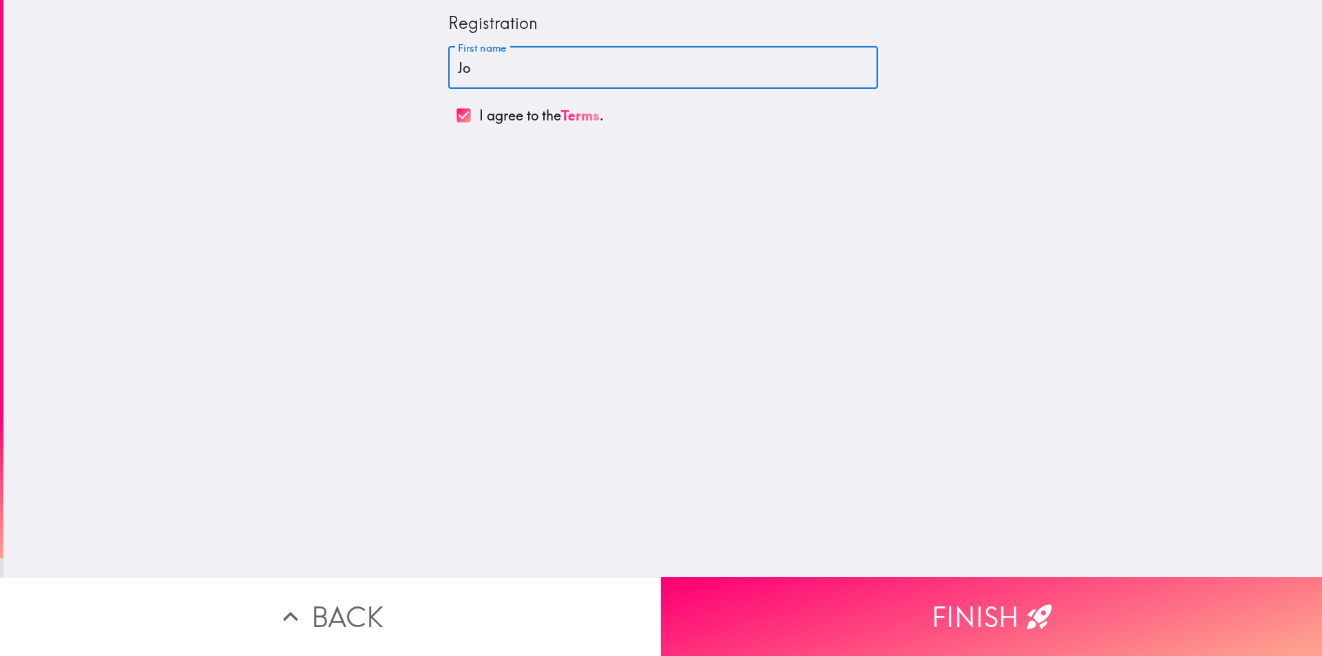
type input "J"
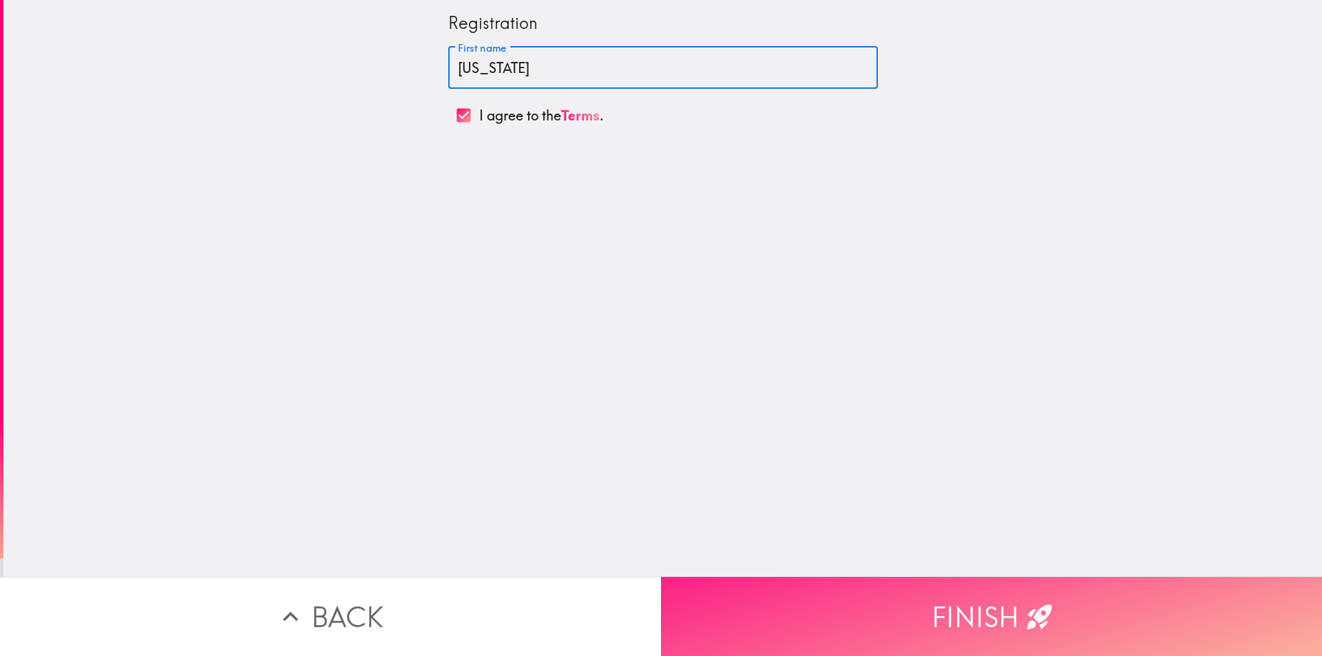
type input "[US_STATE]"
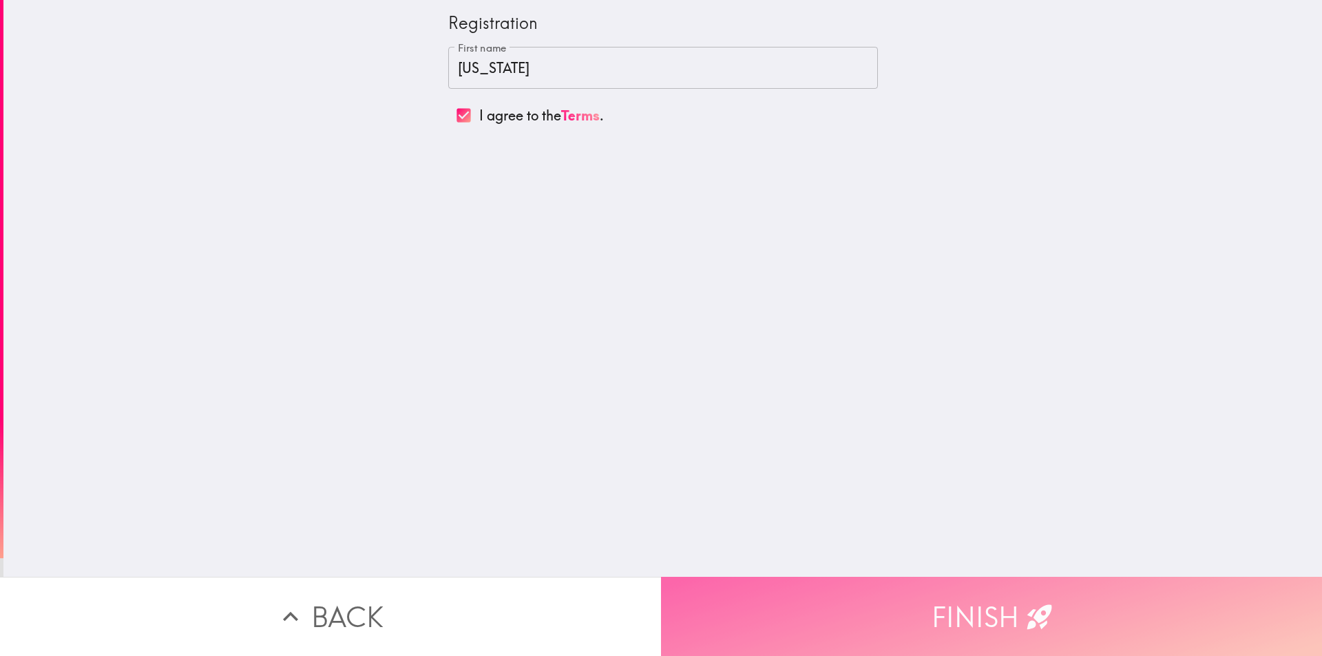
click at [917, 607] on button "Finish" at bounding box center [991, 616] width 661 height 79
